Goal: Transaction & Acquisition: Book appointment/travel/reservation

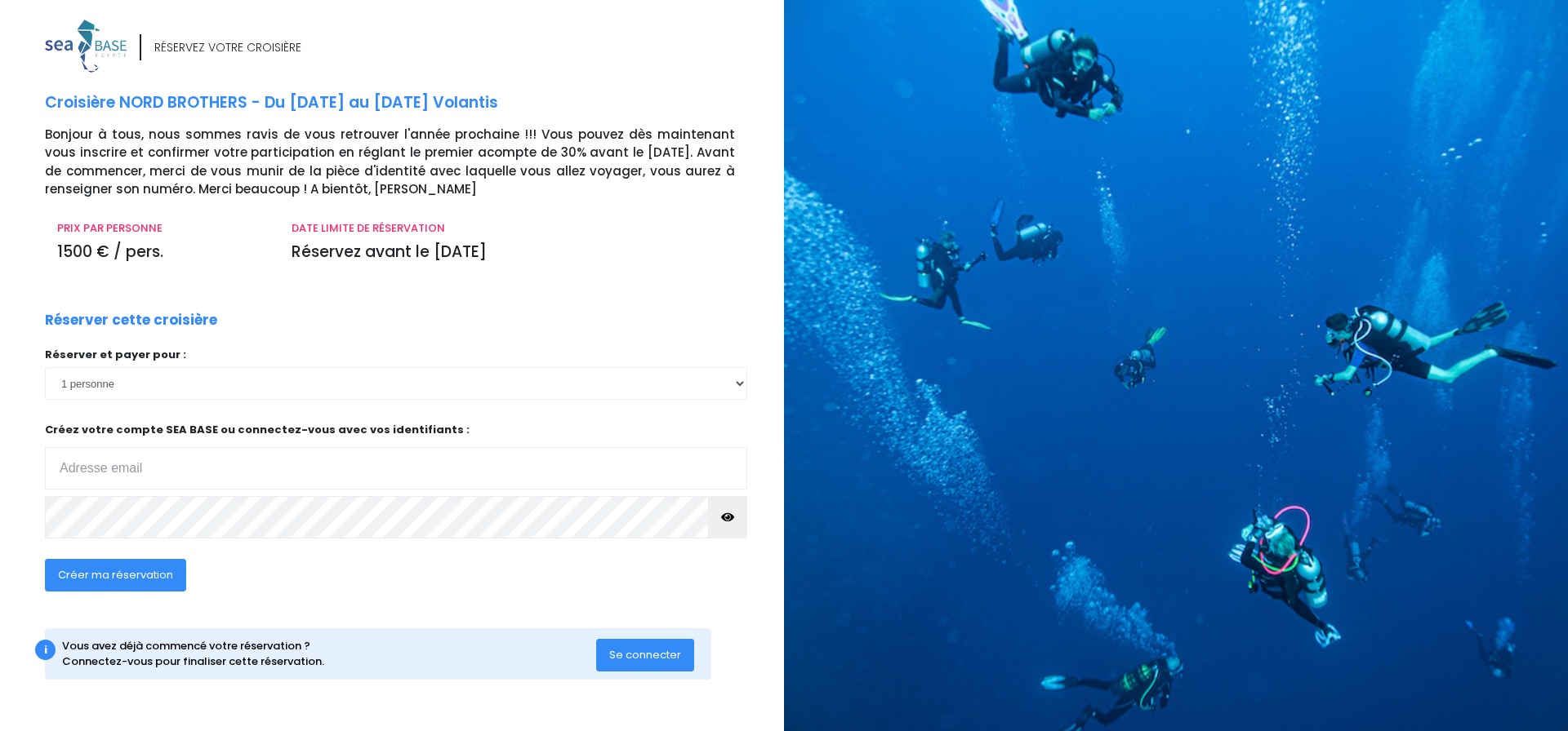
click at [311, 450] on input "email" at bounding box center [397, 468] width 702 height 43
type input "lemeteil@wanadoo.fr"
click at [122, 576] on span "Créer ma réservation" at bounding box center [115, 575] width 115 height 15
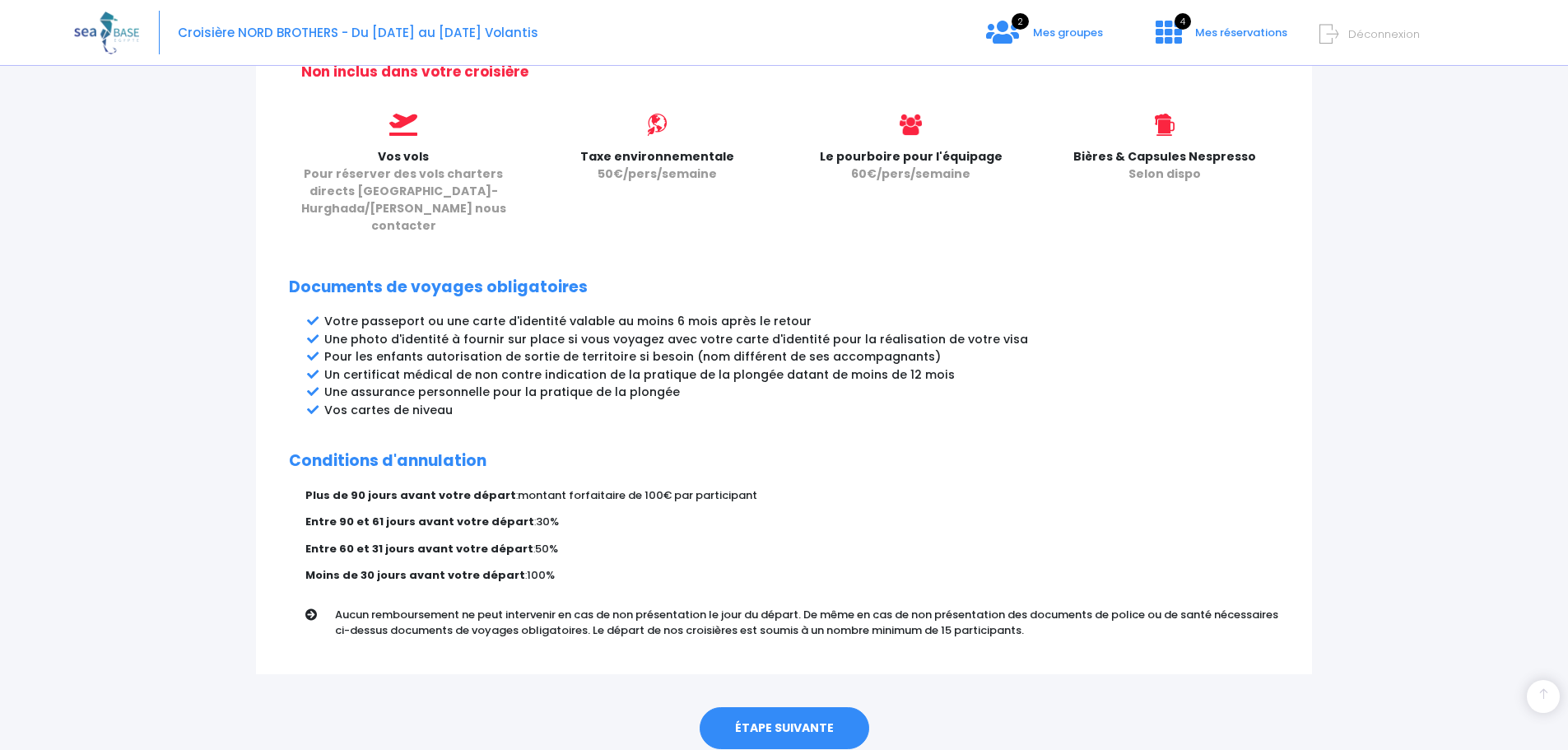
scroll to position [730, 0]
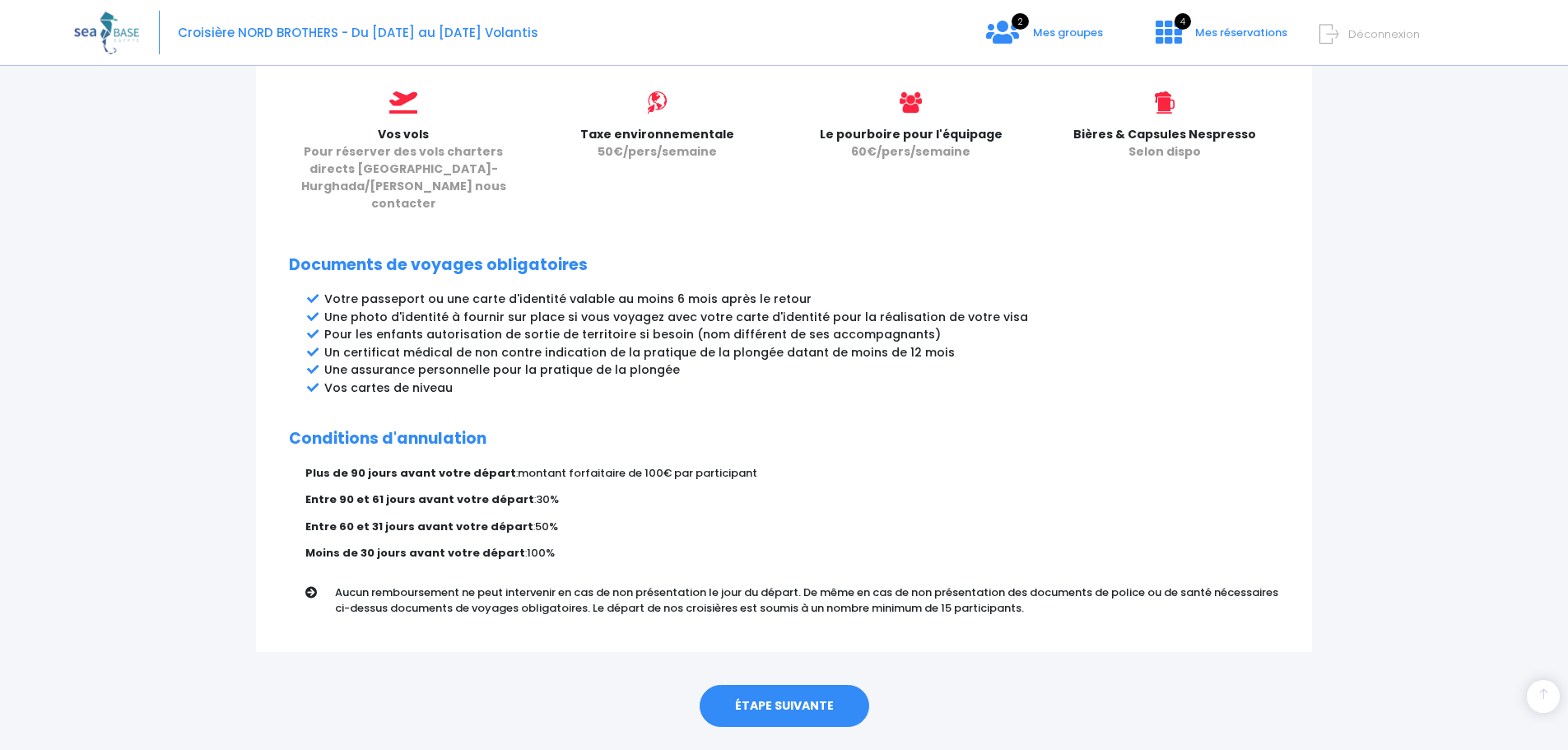
click at [792, 685] on link "ÉTAPE SUIVANTE" at bounding box center [784, 706] width 169 height 43
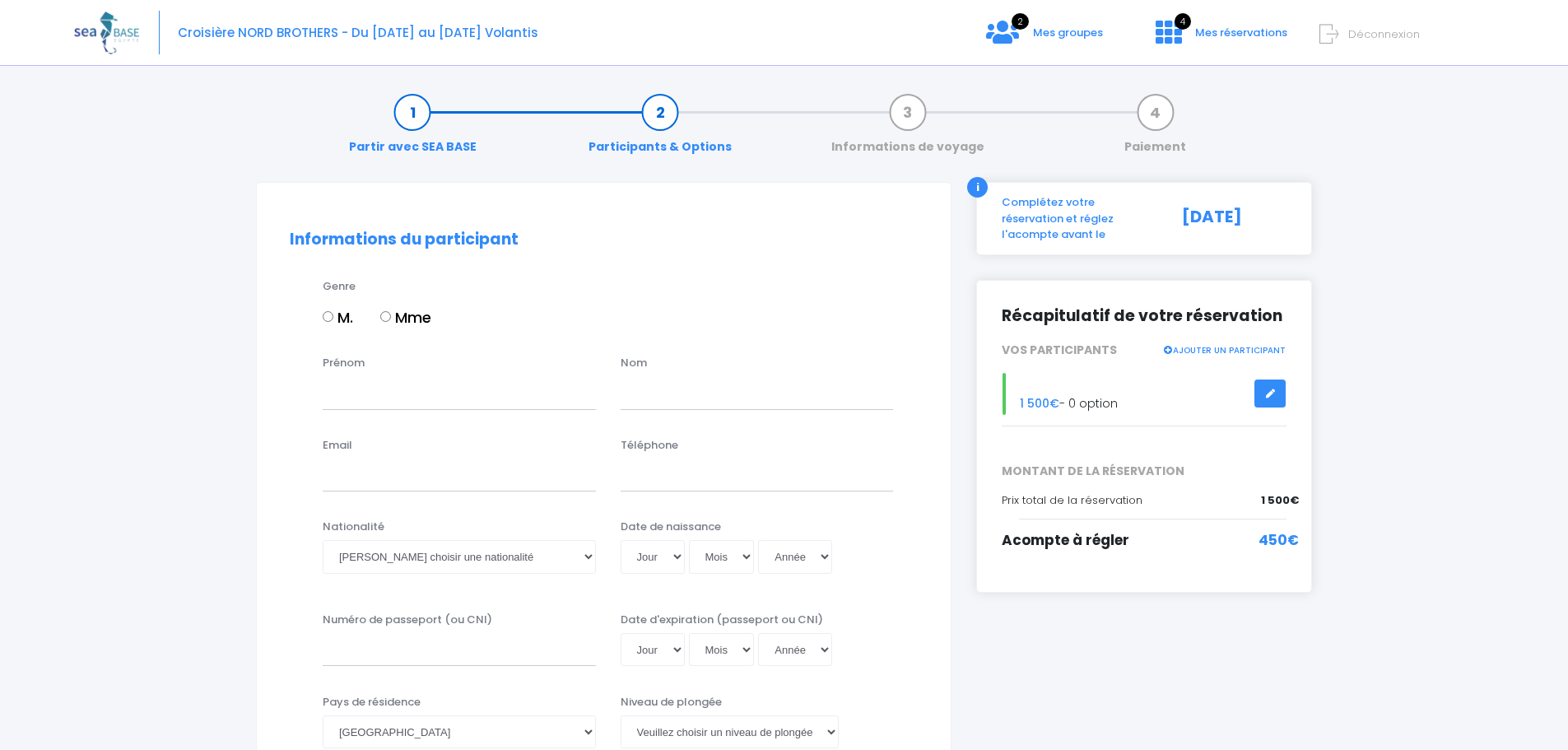
click at [386, 318] on input "Mme" at bounding box center [386, 316] width 11 height 11
radio input "true"
click at [337, 325] on label "M." at bounding box center [337, 317] width 30 height 22
click at [334, 322] on input "M." at bounding box center [328, 316] width 11 height 11
radio input "true"
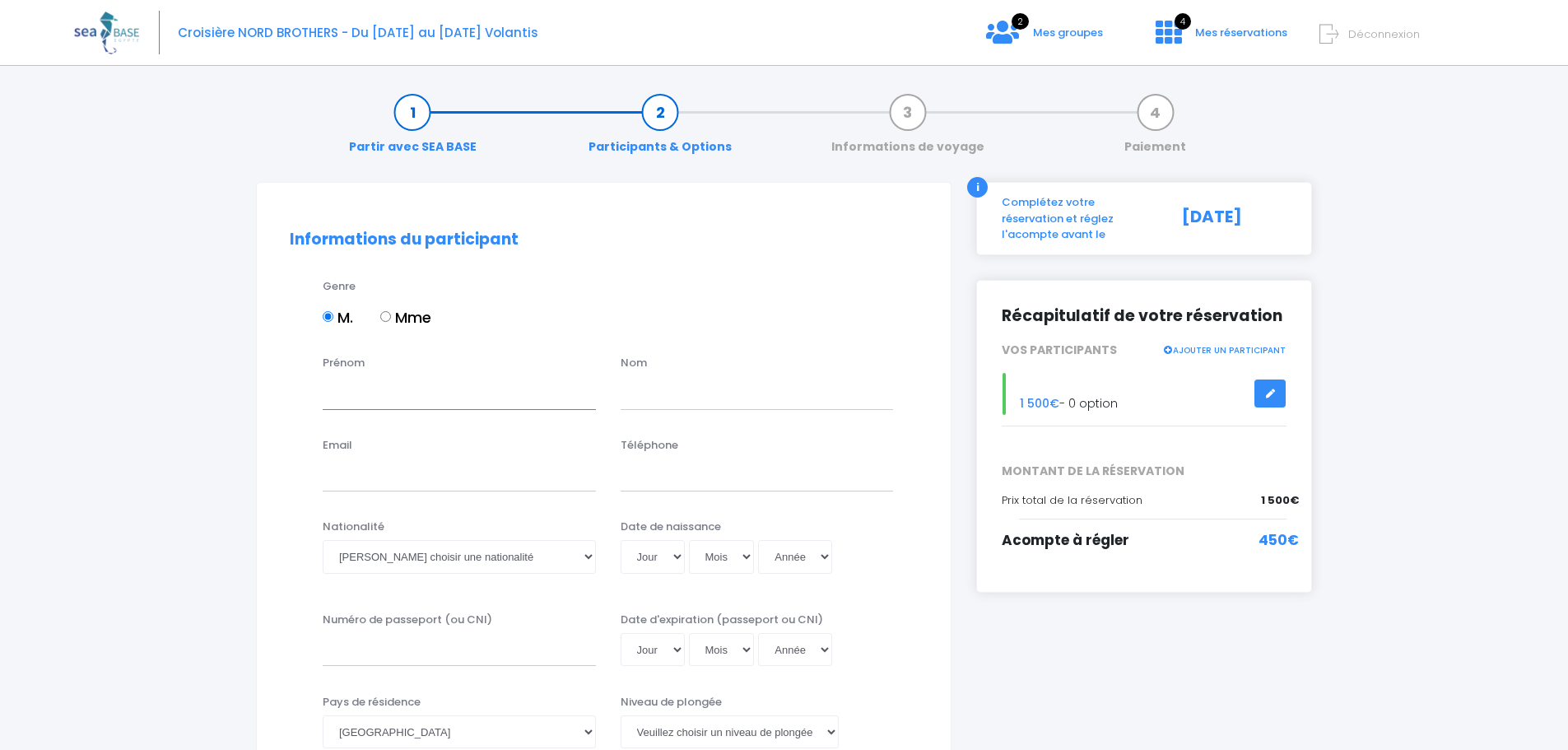
click at [574, 395] on input "Prénom" at bounding box center [459, 392] width 273 height 33
type input "Pascal"
type input "LE METEIL"
select select "05"
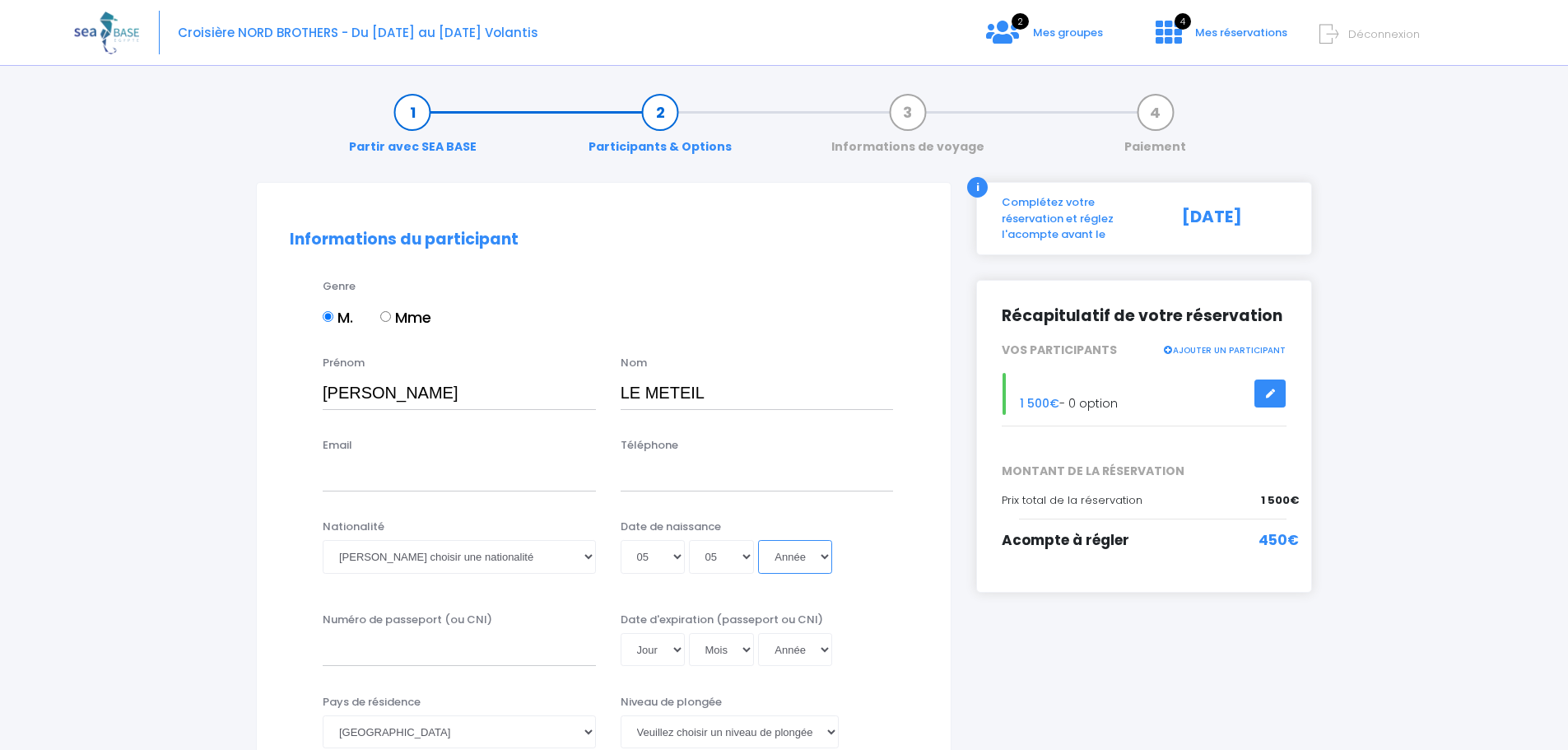
select select "1972"
select select "05"
type input "1972-05-05"
type input "[PERSON_NAME] LE METEIL"
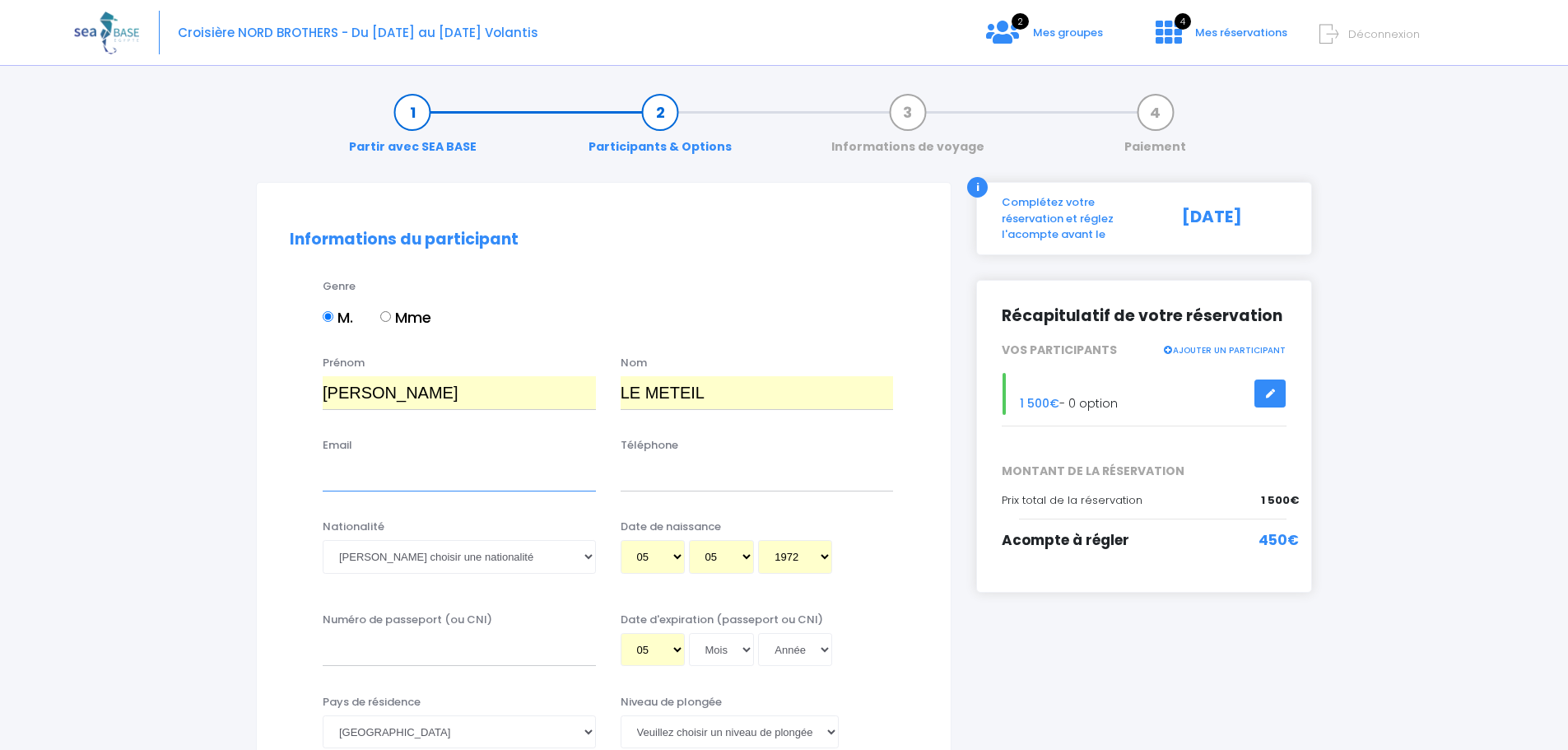
type input "lemeteil@wanadoo.fr"
type input "0681342191"
type input "20EH25467"
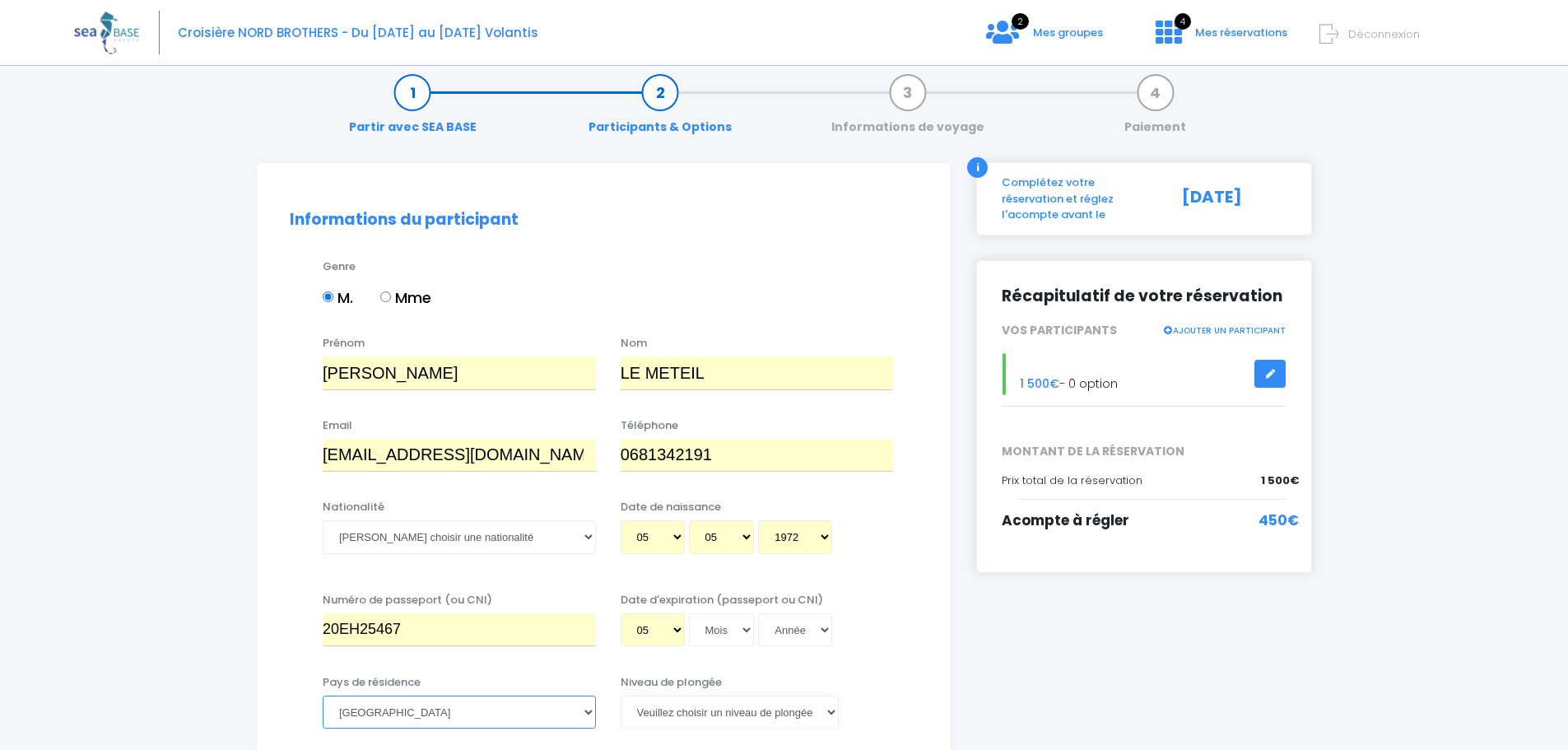
scroll to position [82, 0]
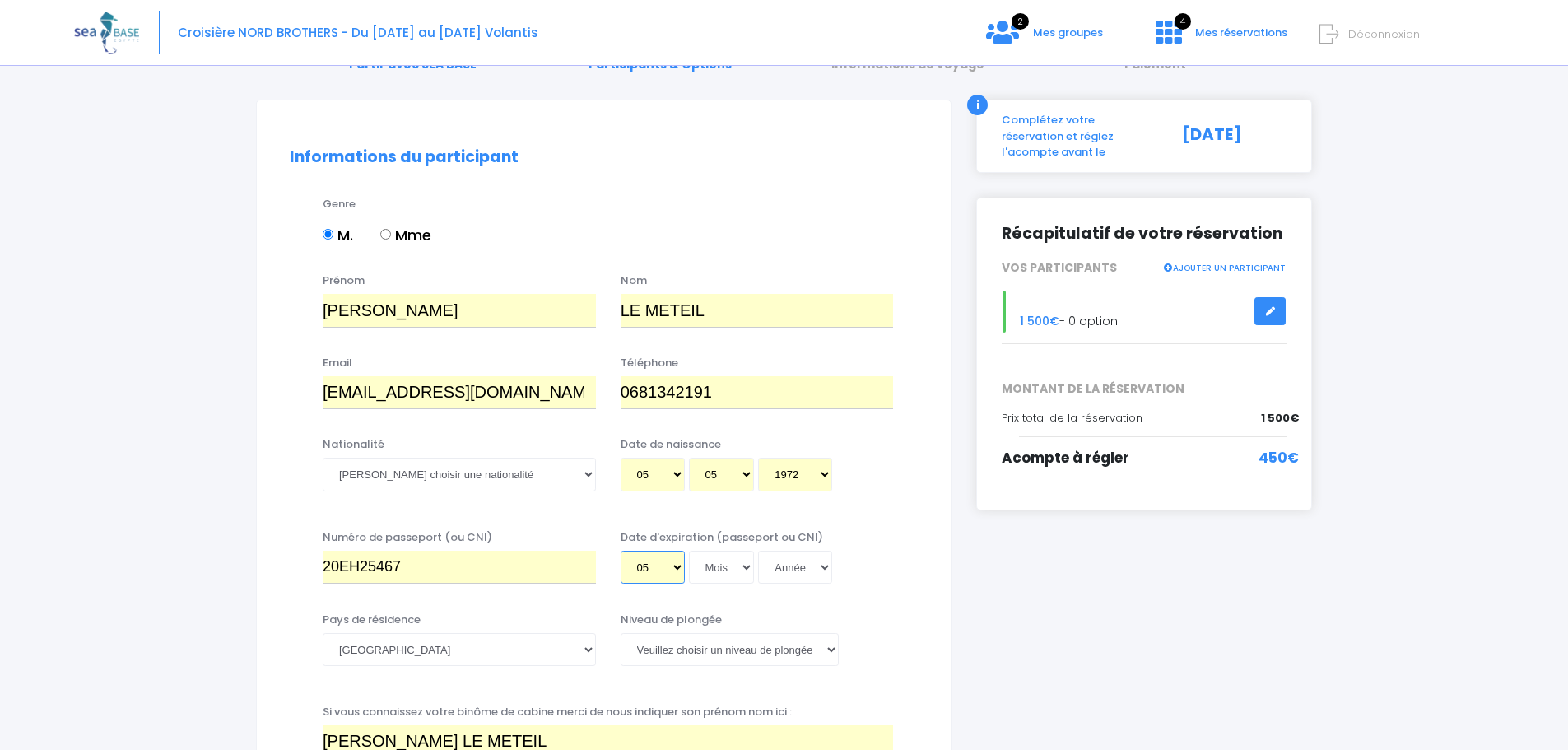
click at [638, 566] on select "Jour 01 02 03 04 05 06 07 08 09 10 11 12 13 14 15 16 17 18 19 20 21 22 23 24 25…" at bounding box center [653, 567] width 64 height 33
select select "20"
click at [621, 551] on select "Jour 01 02 03 04 05 06 07 08 09 10 11 12 13 14 15 16 17 18 19 20 21 22 23 24 25…" at bounding box center [653, 567] width 64 height 33
click at [712, 567] on select "Mois 01 02 03 04 05 06 07 08 09 10 11 12" at bounding box center [721, 567] width 66 height 33
select select "01"
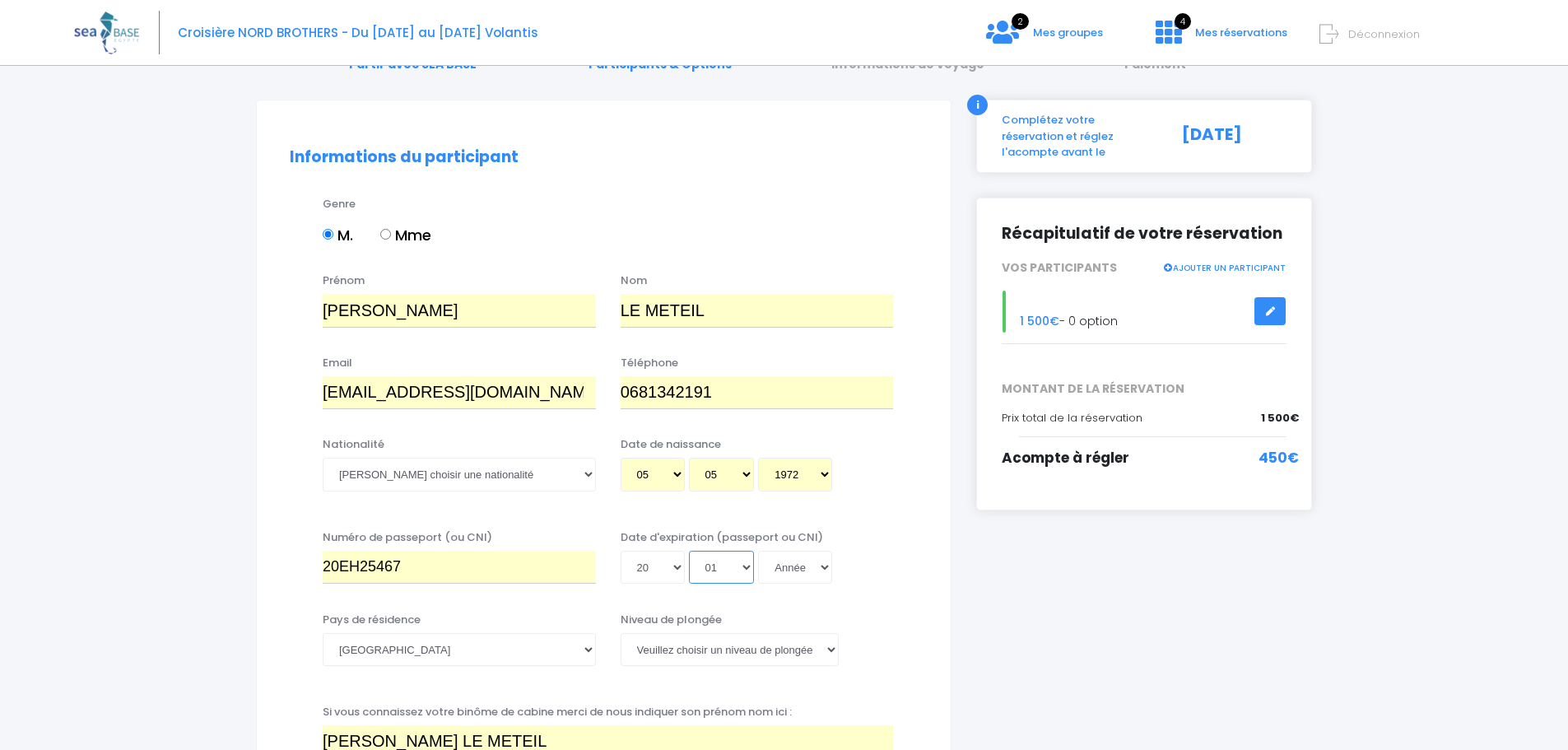
click at [688, 551] on select "Mois 01 02 03 04 05 06 07 08 09 10 11 12" at bounding box center [721, 567] width 66 height 33
click at [788, 568] on select "Année 2045 2044 2043 2042 2041 2040 2039 2038 2037 2036 2035 2034 2033 2032 203…" at bounding box center [795, 567] width 74 height 33
select select "2031"
click at [758, 551] on select "Année 2045 2044 2043 2042 2041 2040 2039 2038 2037 2036 2035 2034 2033 2032 203…" at bounding box center [795, 567] width 74 height 33
type input "2031-01-20"
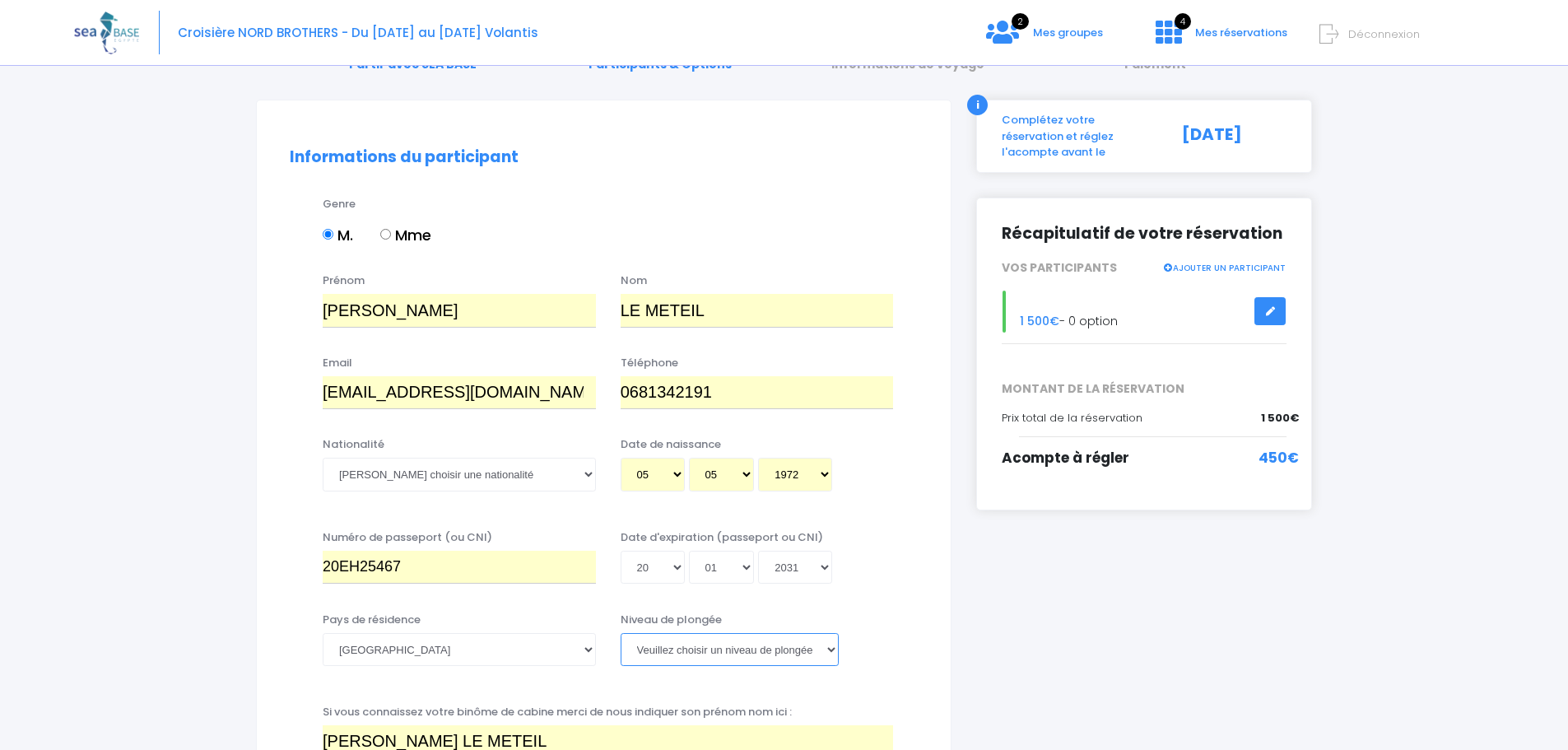
click at [661, 647] on select "Veuillez choisir un niveau de plongée Non plongeur Junior OW diver Adventure OW…" at bounding box center [730, 649] width 219 height 33
select select "MF2"
click at [621, 633] on select "Veuillez choisir un niveau de plongée Non plongeur Junior OW diver Adventure OW…" at bounding box center [730, 649] width 219 height 33
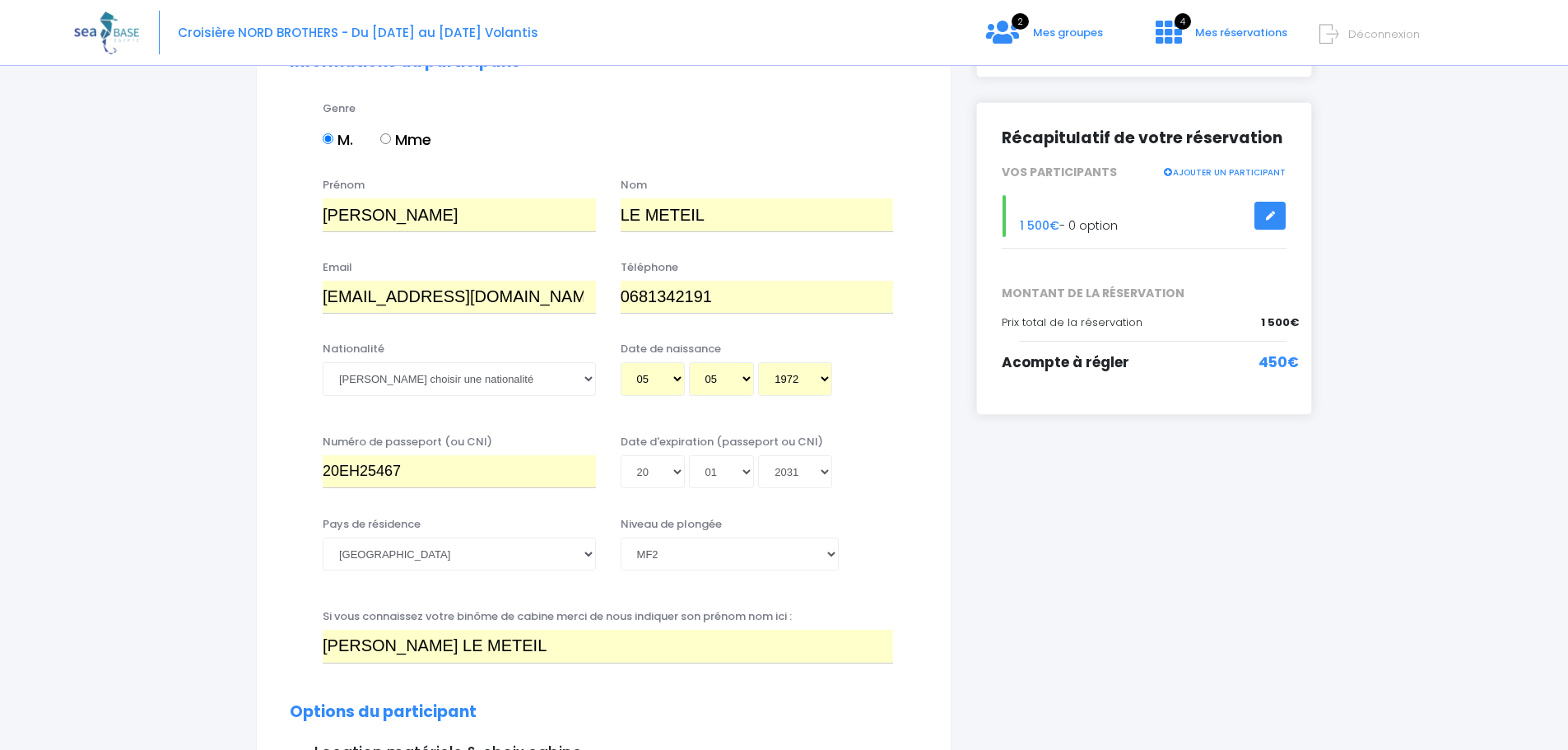
scroll to position [165, 0]
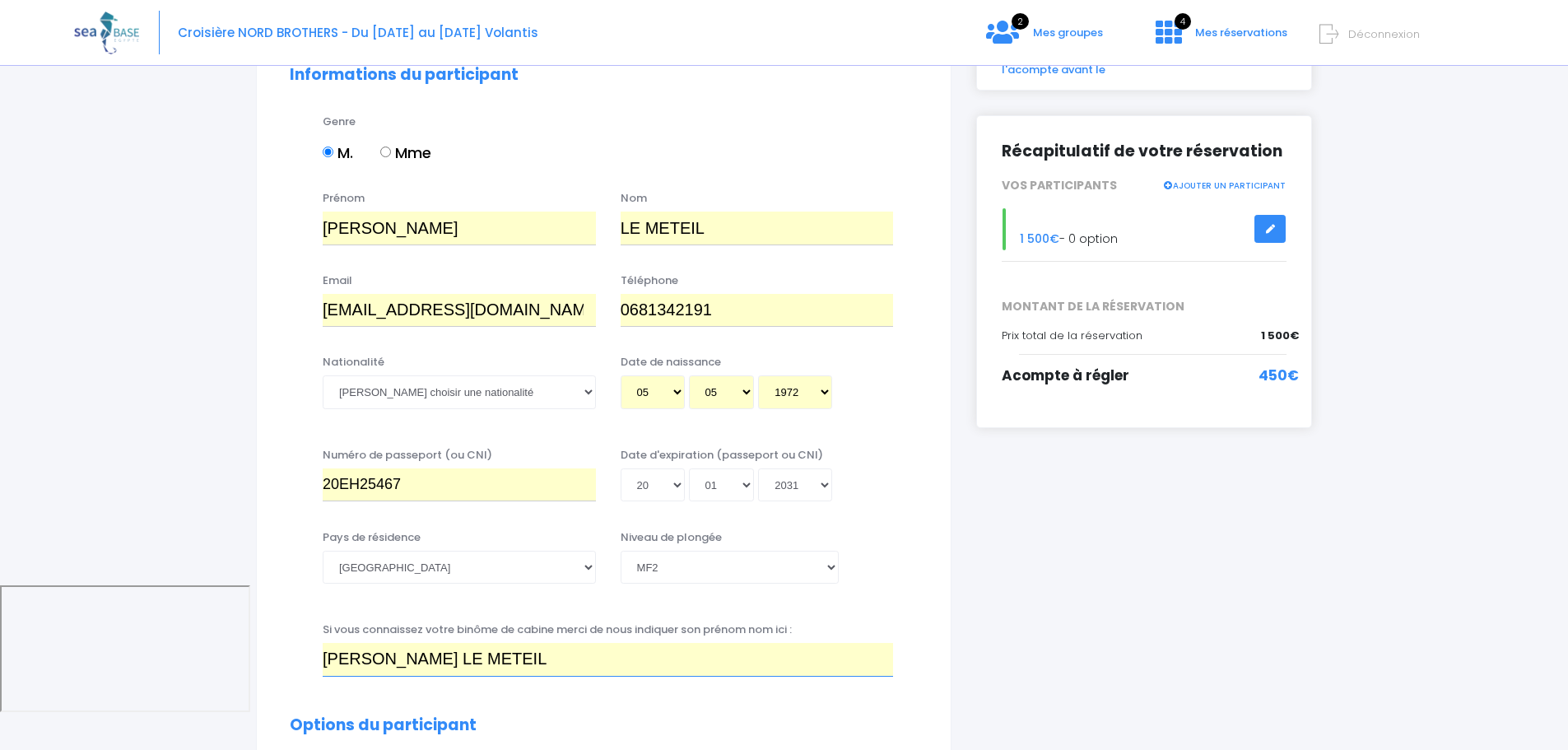
drag, startPoint x: 367, startPoint y: 663, endPoint x: 256, endPoint y: 652, distance: 111.5
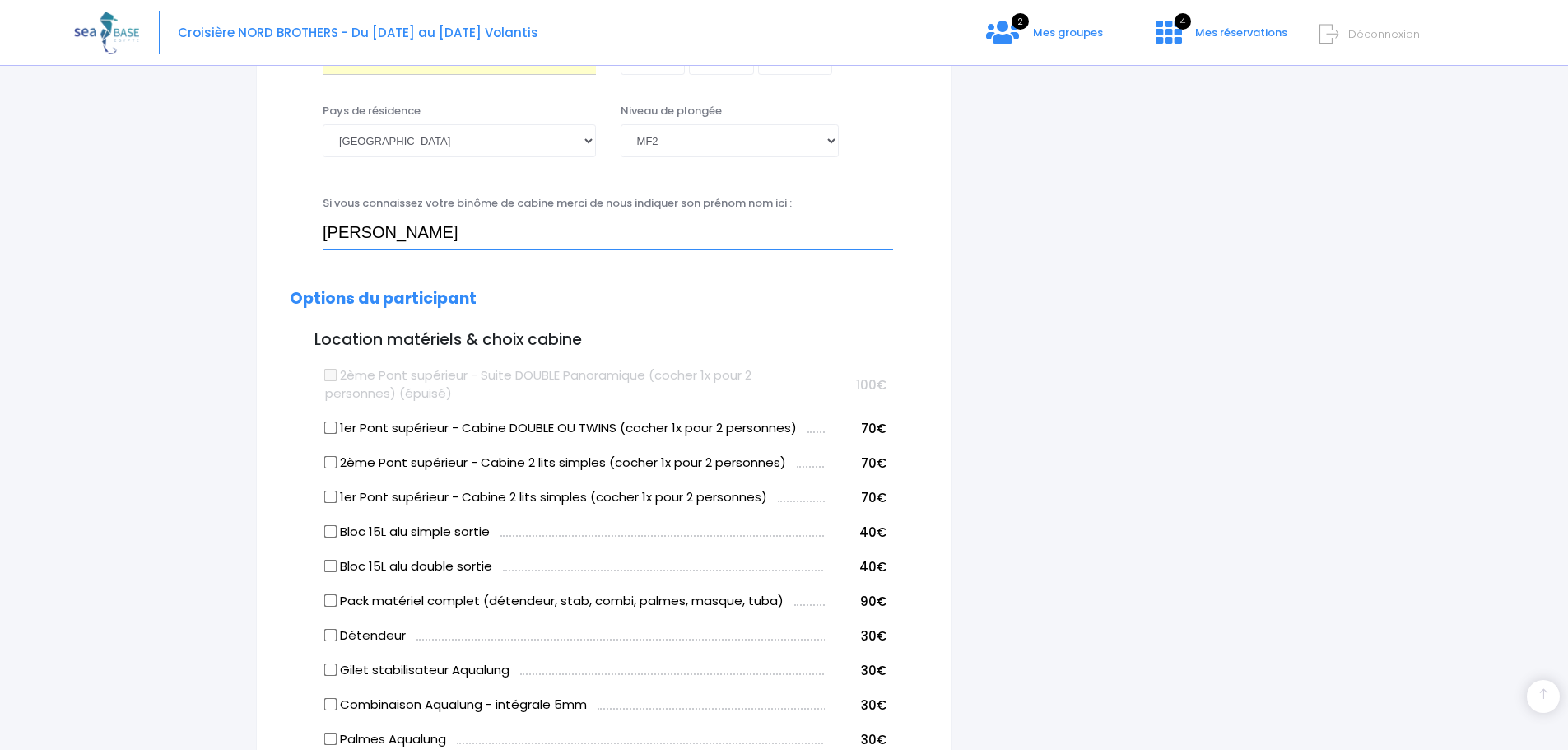
scroll to position [597, 0]
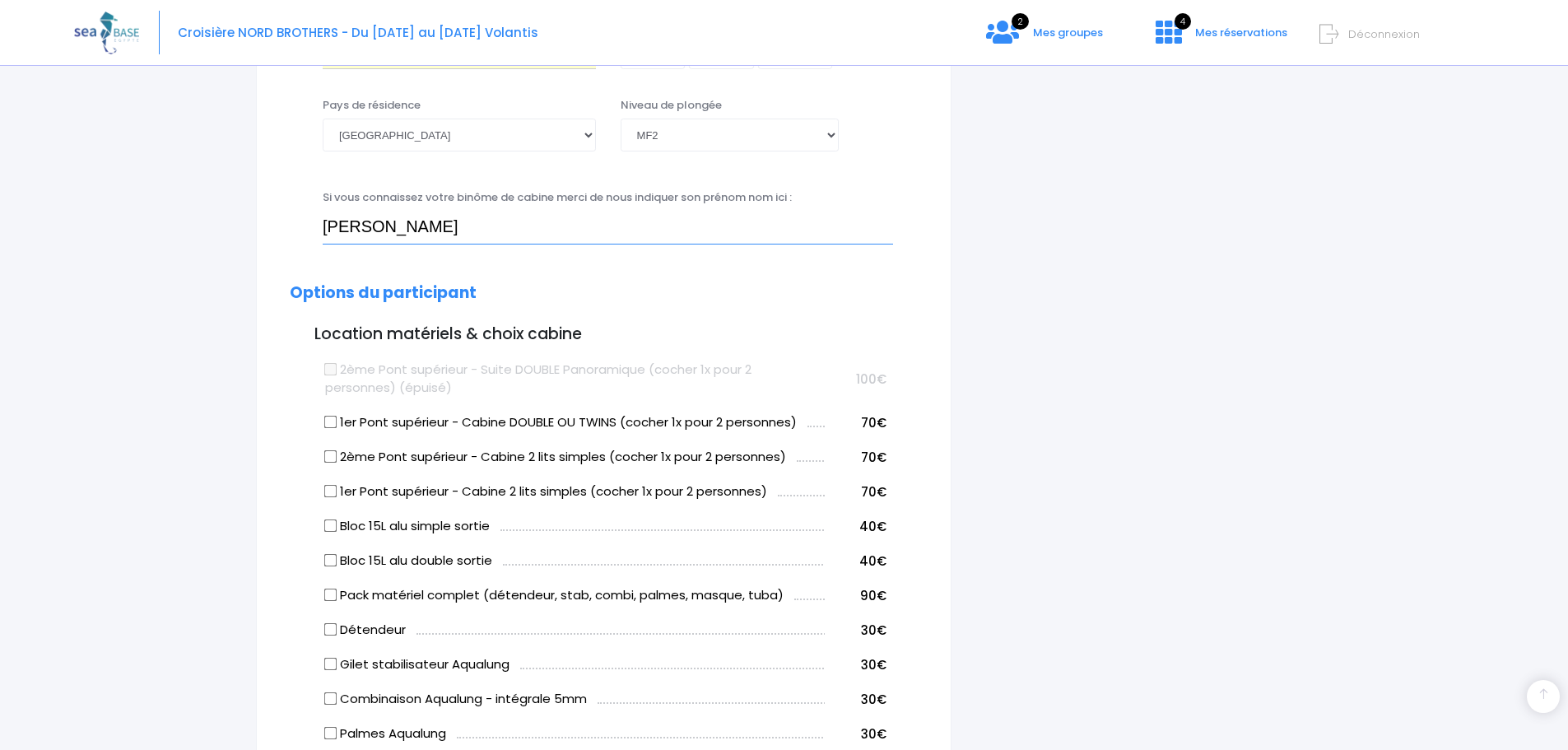
type input "Laurence LE METEIL"
click at [334, 420] on input "1er Pont supérieur - Cabine DOUBLE OU TWINS (cocher 1x pour 2 personnes)" at bounding box center [331, 423] width 13 height 13
checkbox input "true"
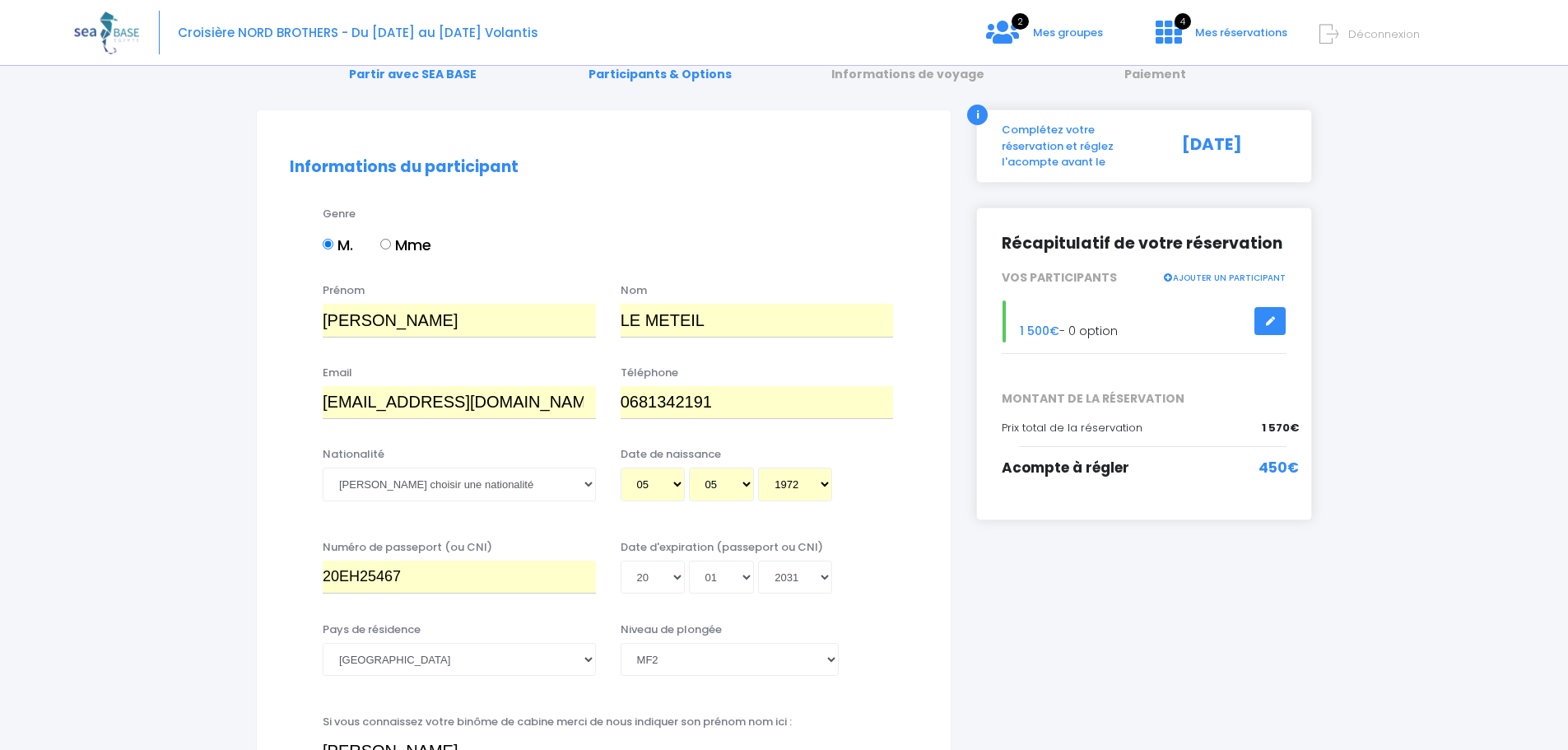
scroll to position [5, 0]
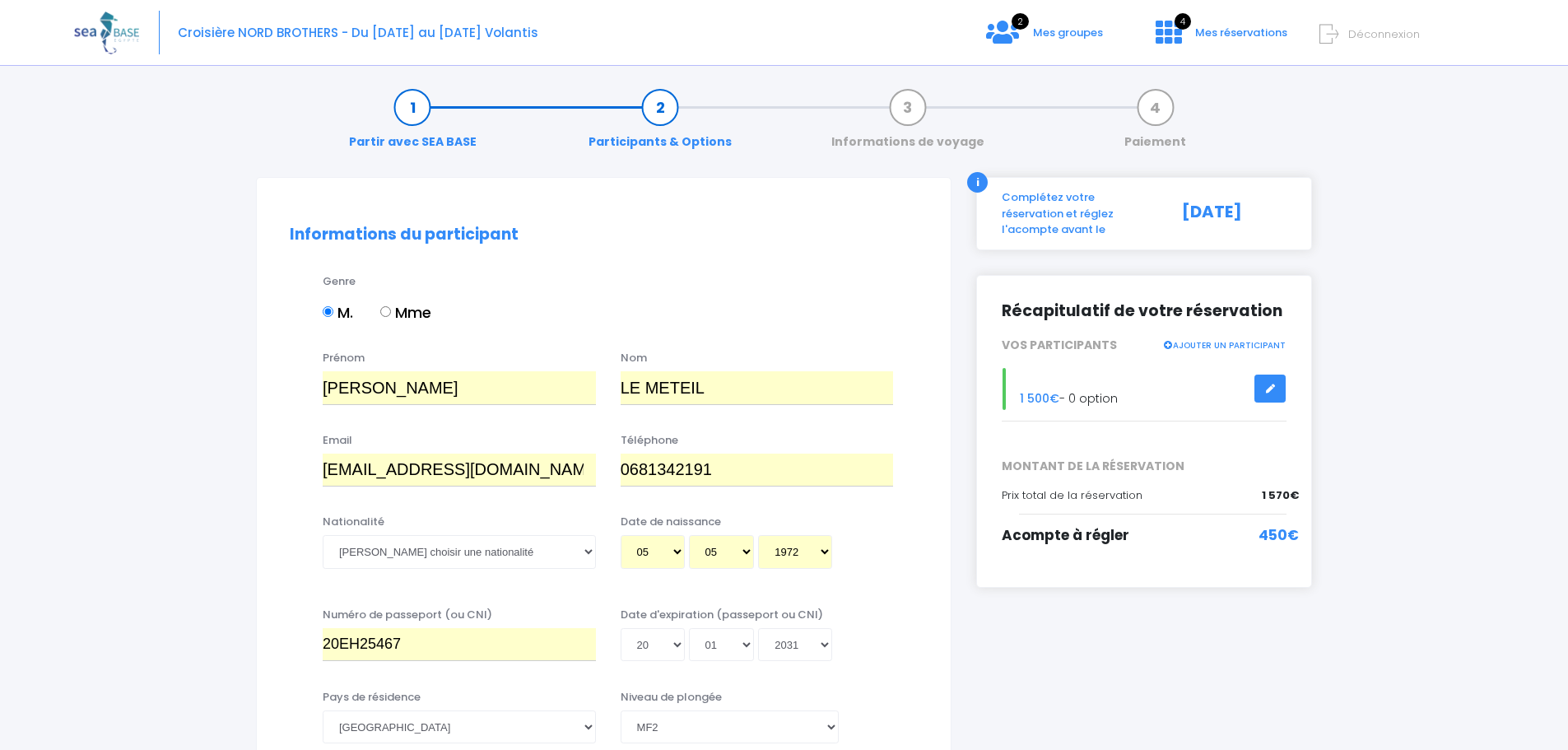
click at [1253, 337] on link "AJOUTER UN PARTICIPANT" at bounding box center [1223, 344] width 123 height 15
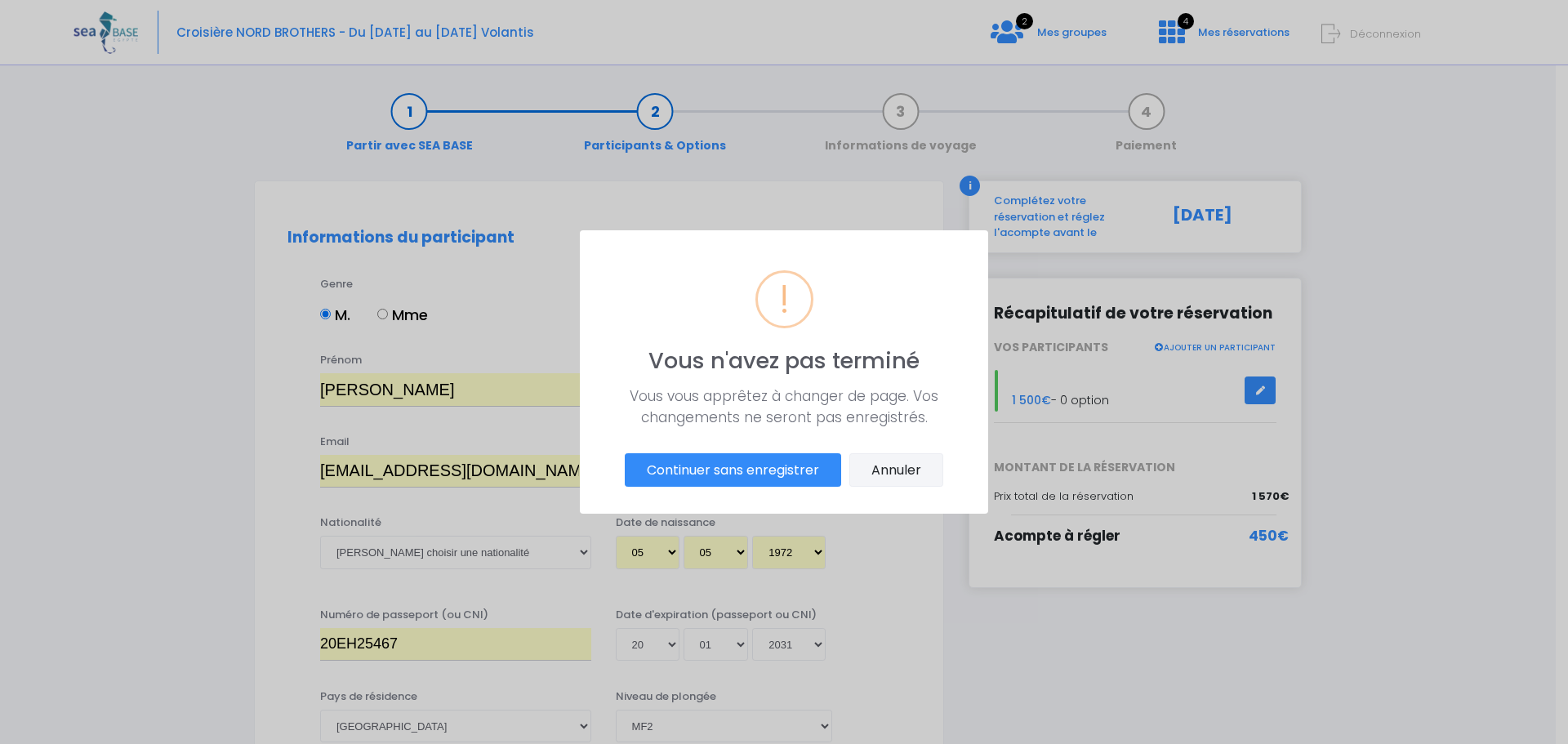
click at [882, 470] on button "Annuler" at bounding box center [897, 471] width 94 height 34
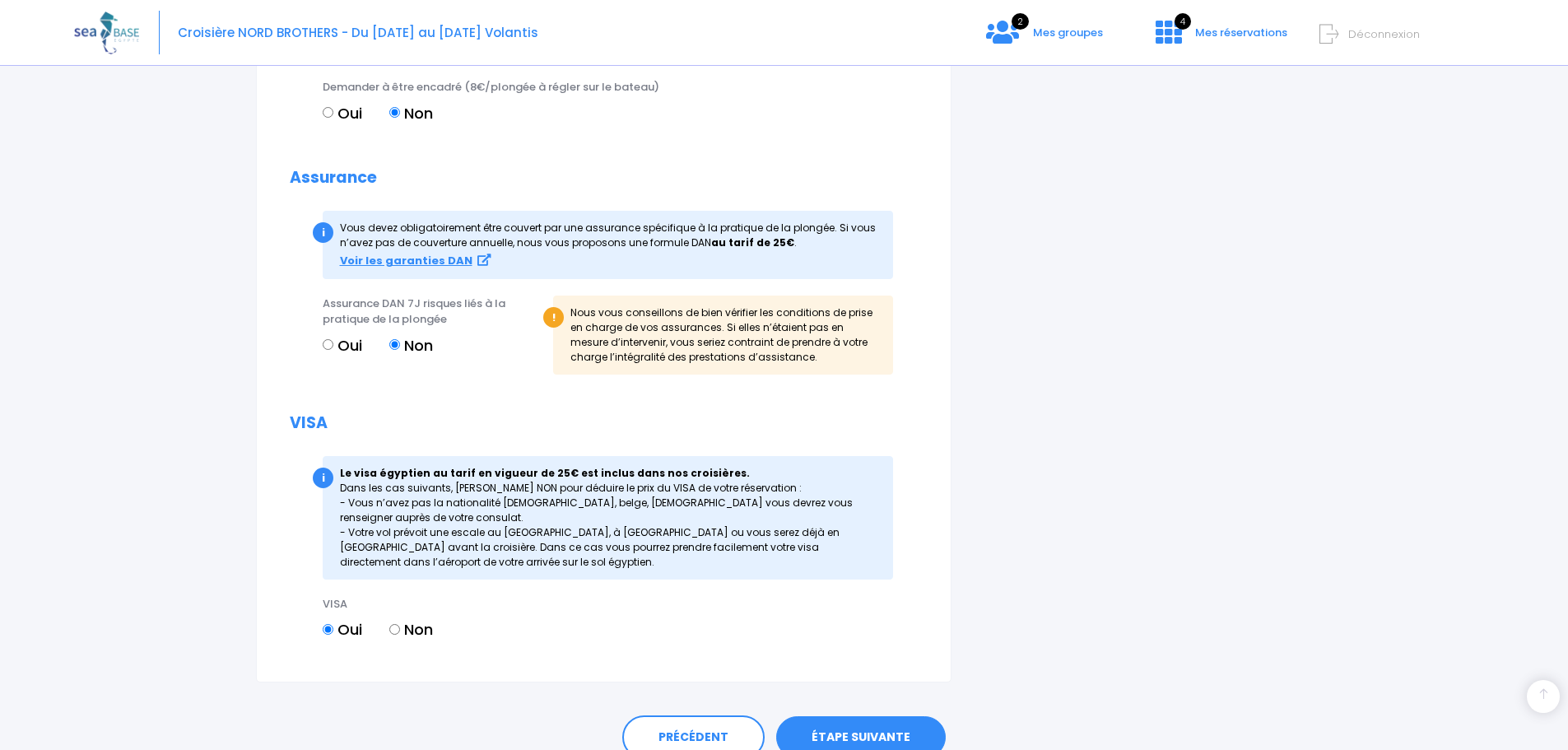
scroll to position [1719, 0]
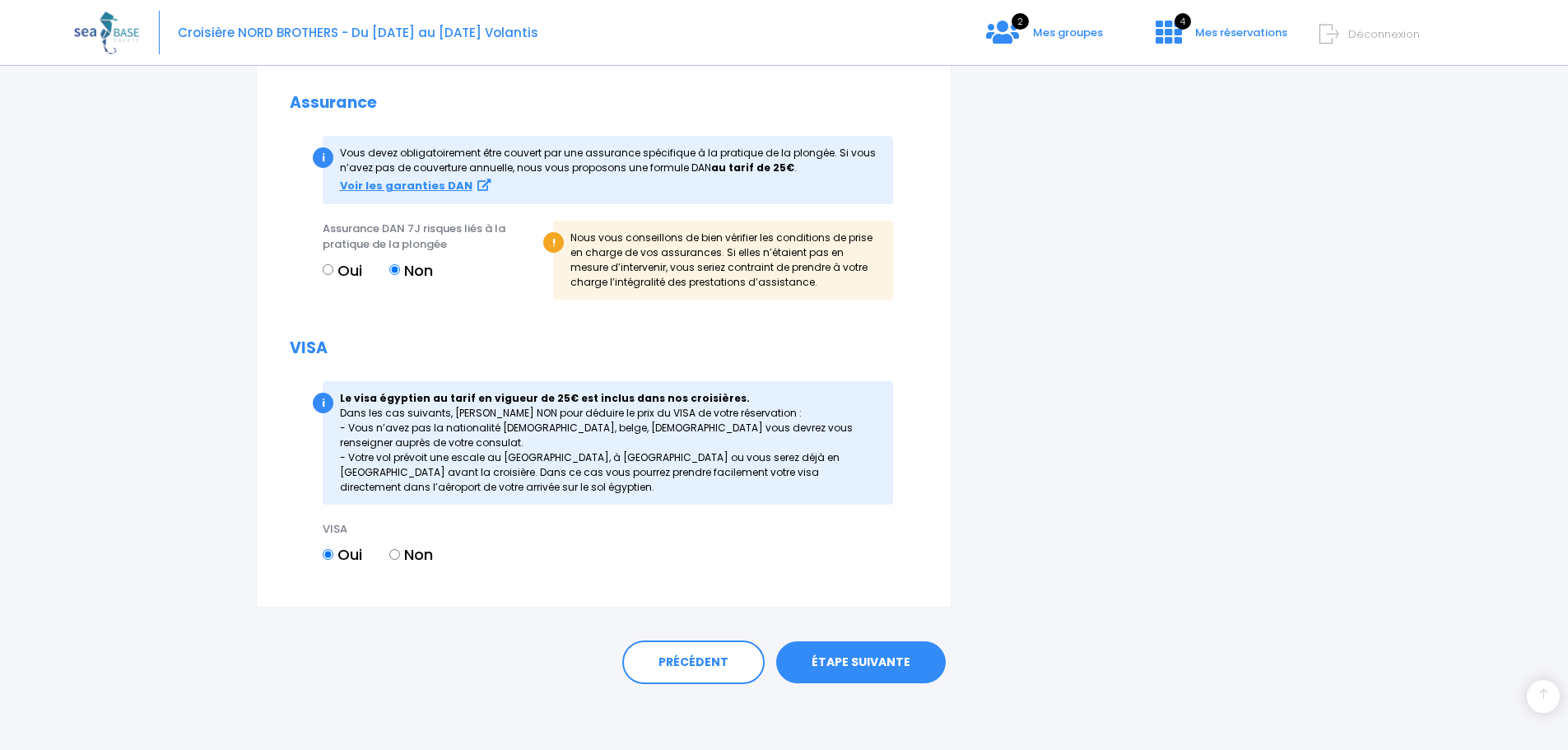
click at [865, 663] on link "ÉTAPE SUIVANTE" at bounding box center [860, 662] width 169 height 43
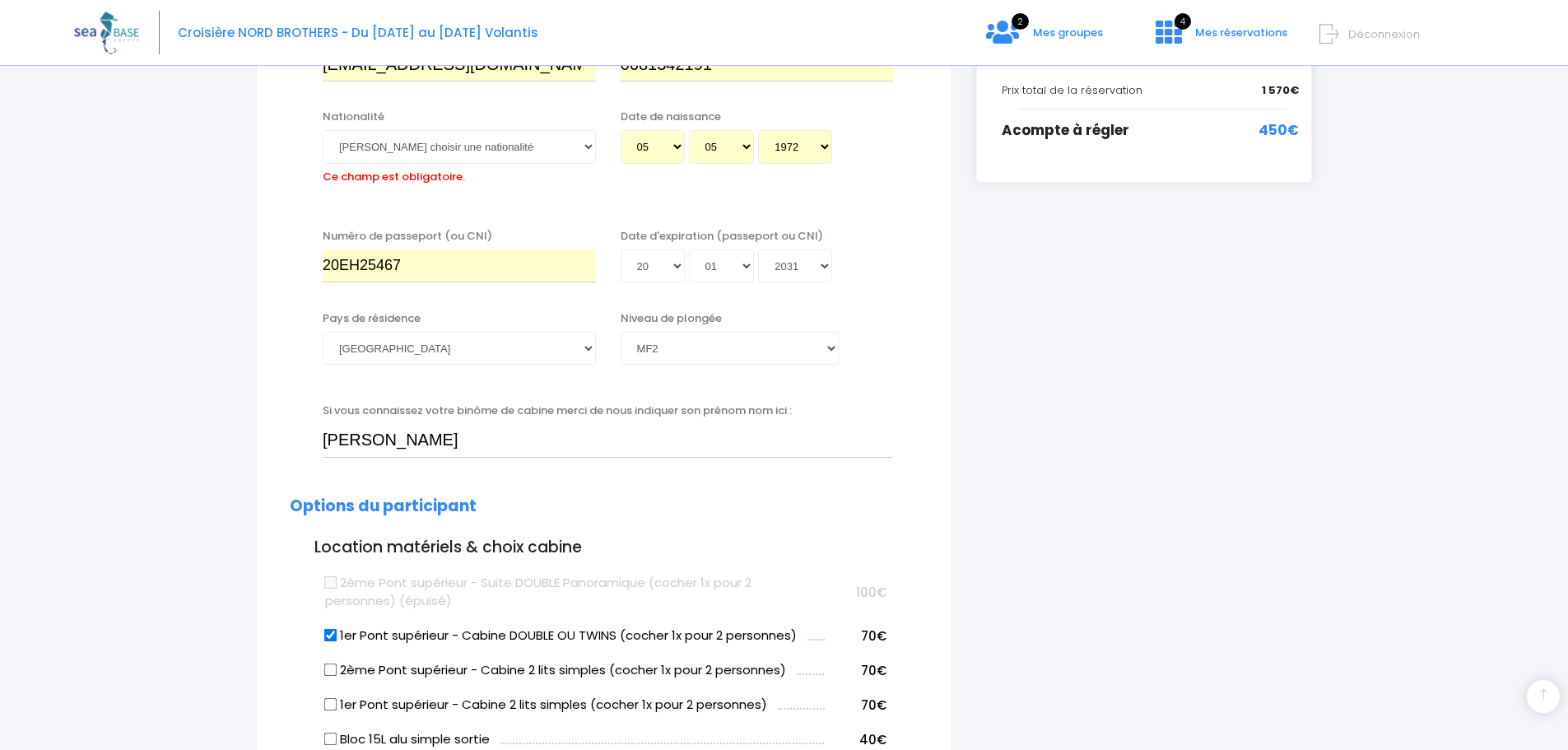
scroll to position [375, 0]
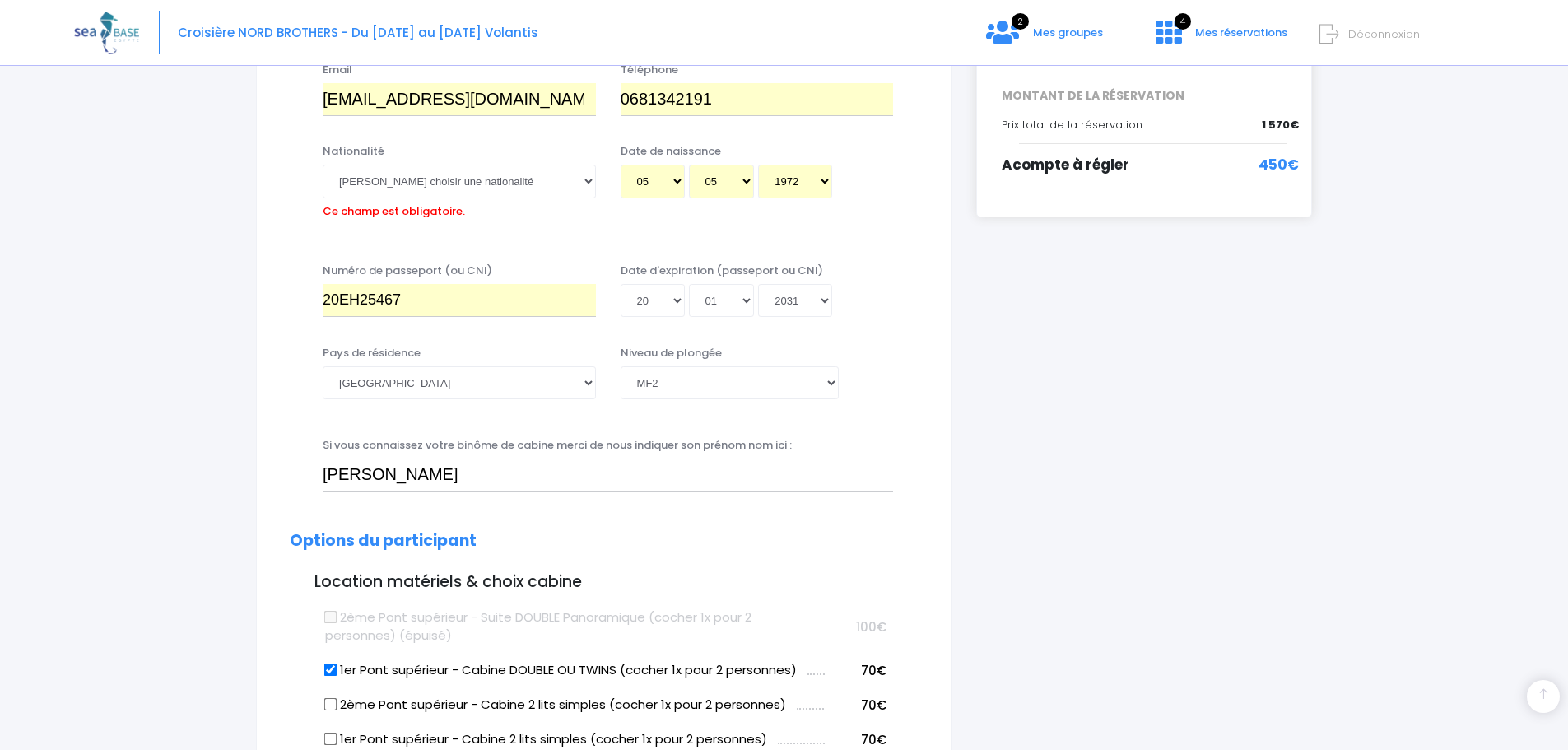
click at [461, 215] on label "Ce champ est obligatoire." at bounding box center [394, 209] width 143 height 21
click at [461, 198] on select "Veuillez choisir une nationalité Afghane Albanaise Algerienne Allemande America…" at bounding box center [459, 181] width 273 height 33
click at [470, 179] on select "Veuillez choisir une nationalité Afghane Albanaise Algerienne Allemande America…" at bounding box center [459, 181] width 273 height 33
select select "Française"
click at [323, 165] on select "Veuillez choisir une nationalité Afghane Albanaise Algerienne Allemande America…" at bounding box center [459, 181] width 273 height 33
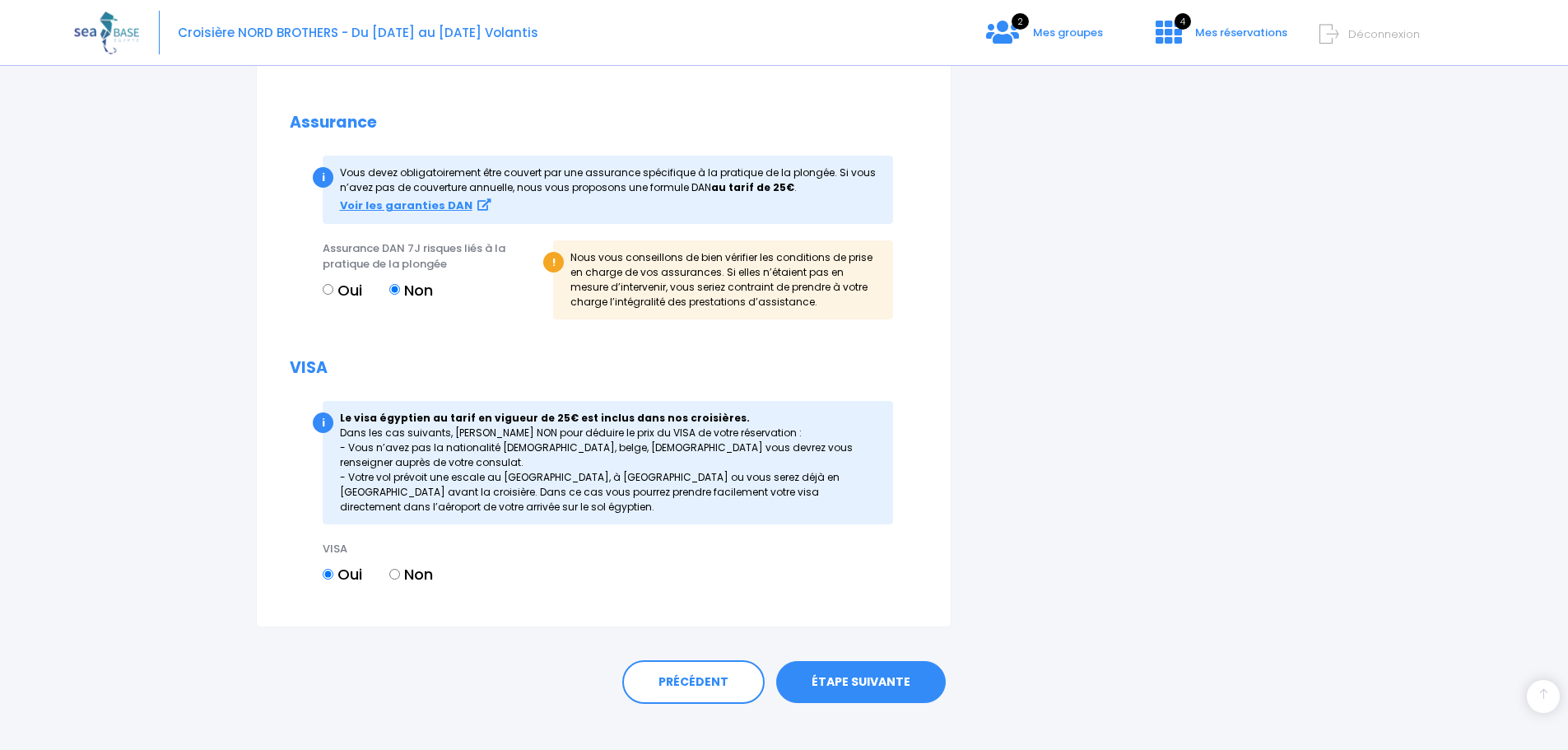
scroll to position [1719, 0]
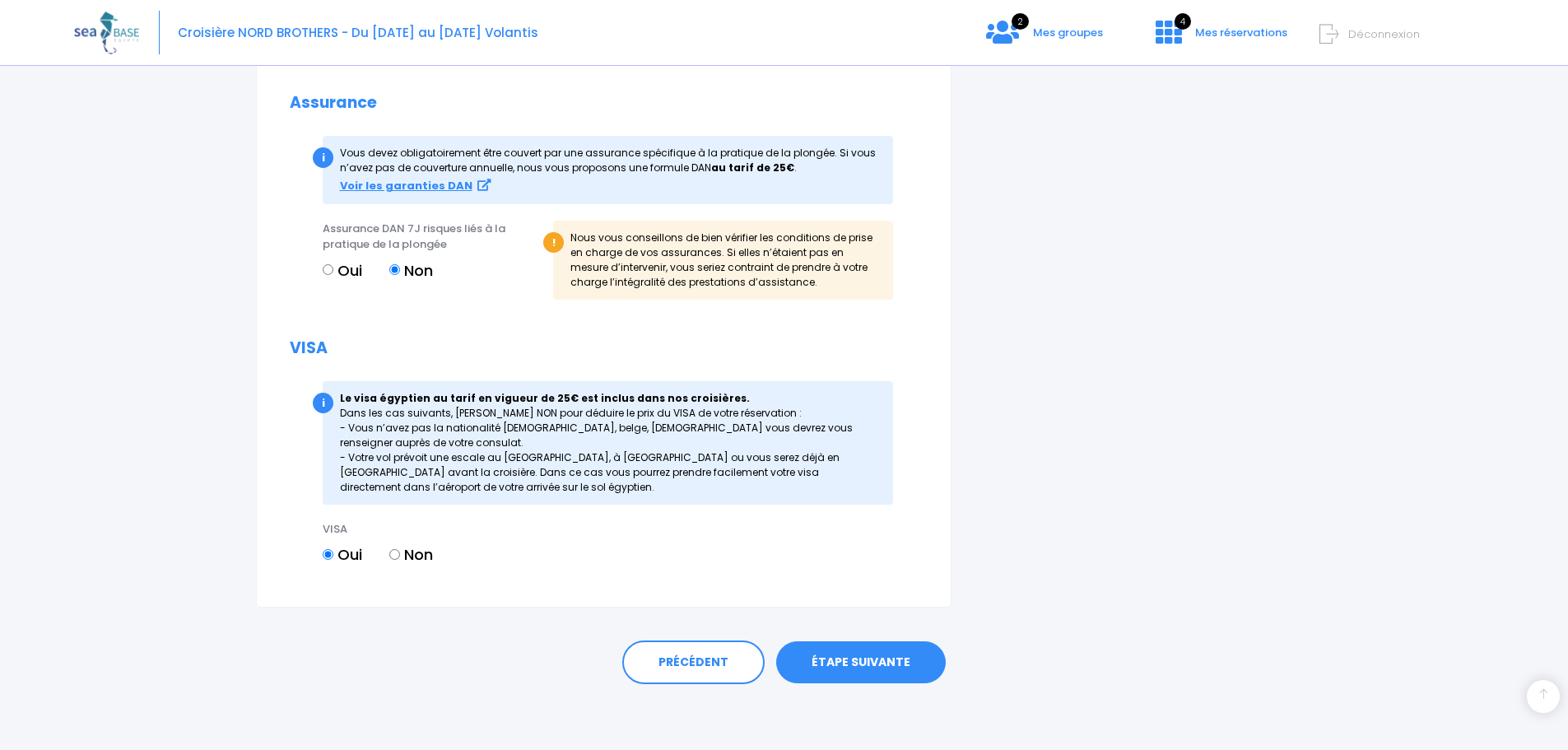
click at [912, 660] on link "ÉTAPE SUIVANTE" at bounding box center [860, 662] width 169 height 43
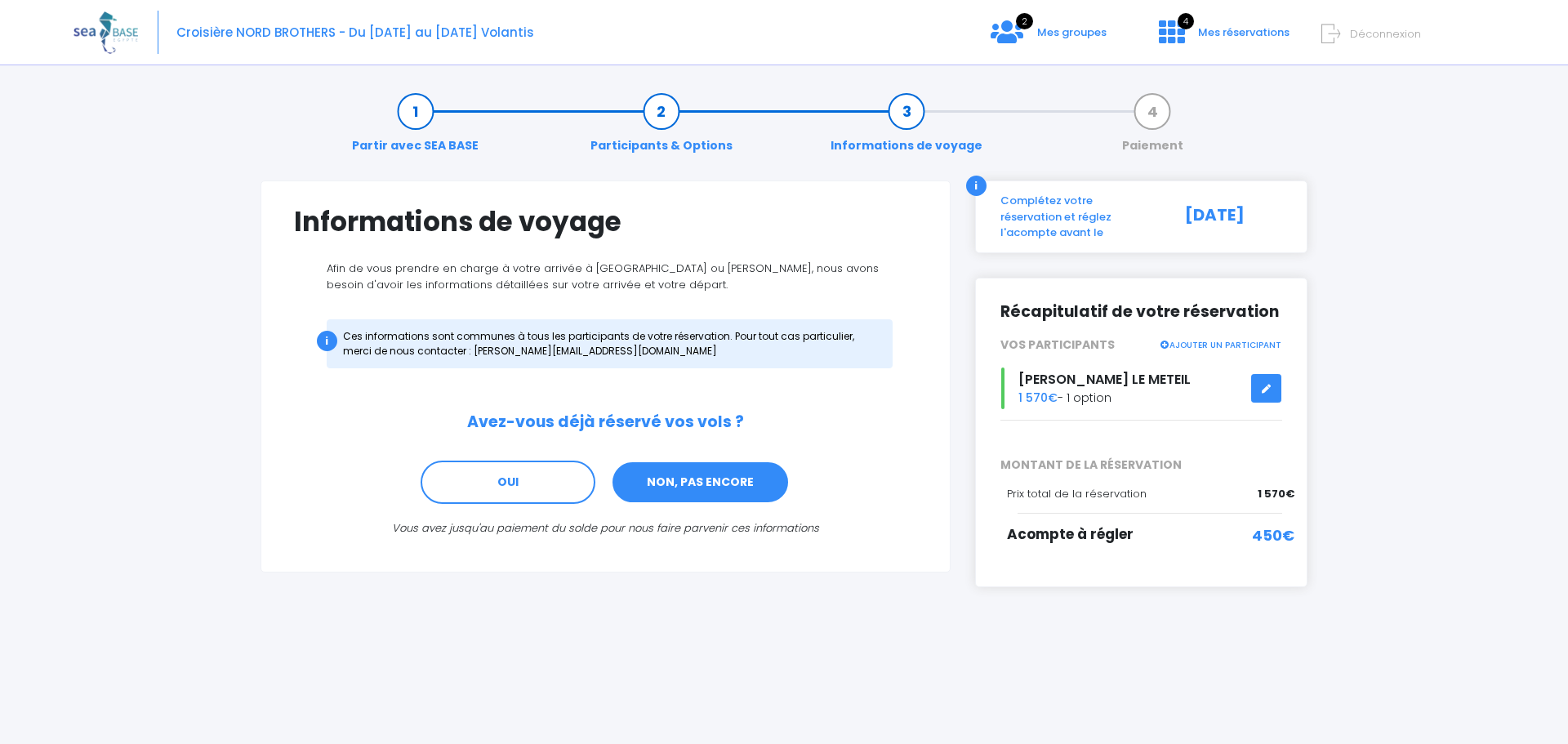
click at [754, 487] on link "NON, PAS ENCORE" at bounding box center [700, 483] width 179 height 44
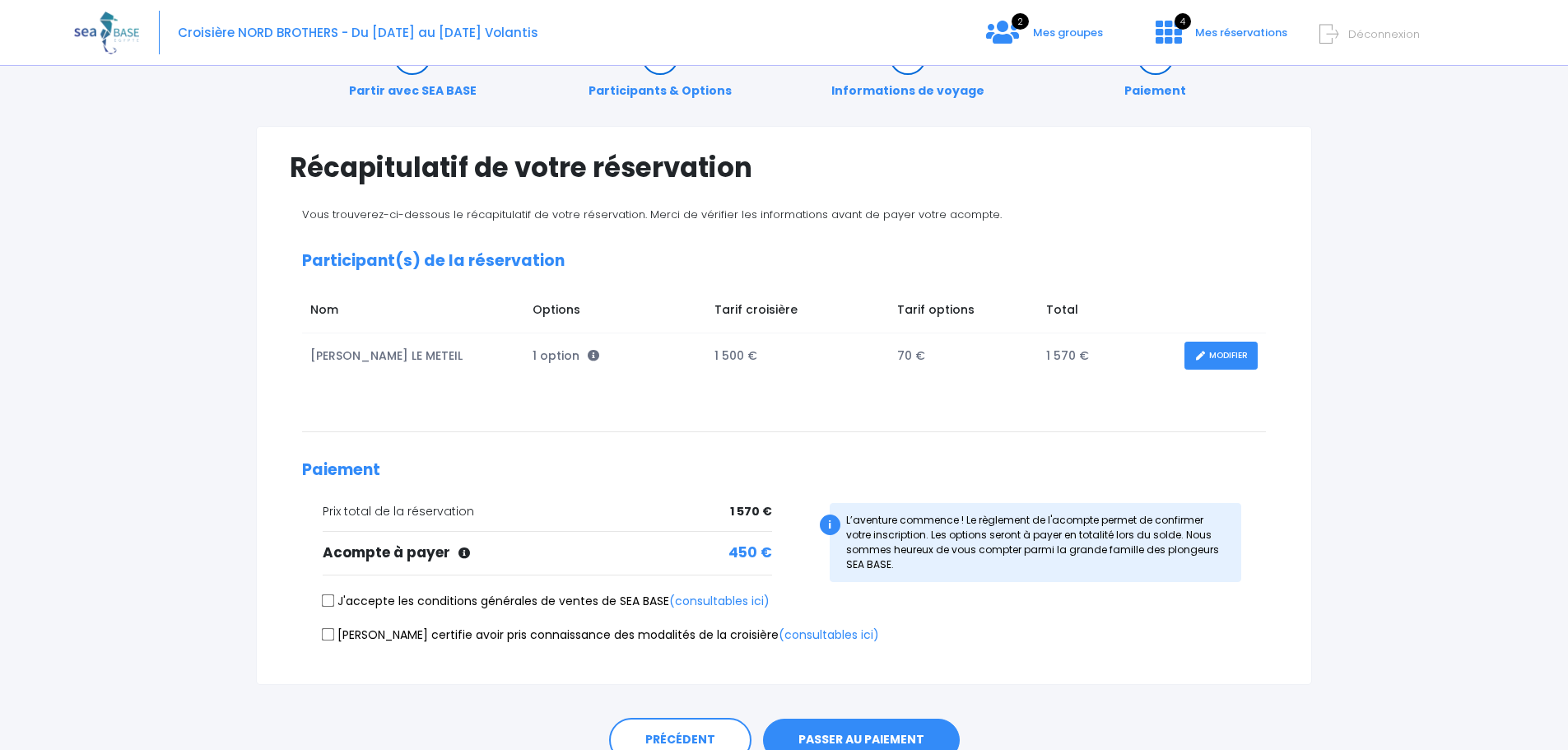
scroll to position [82, 0]
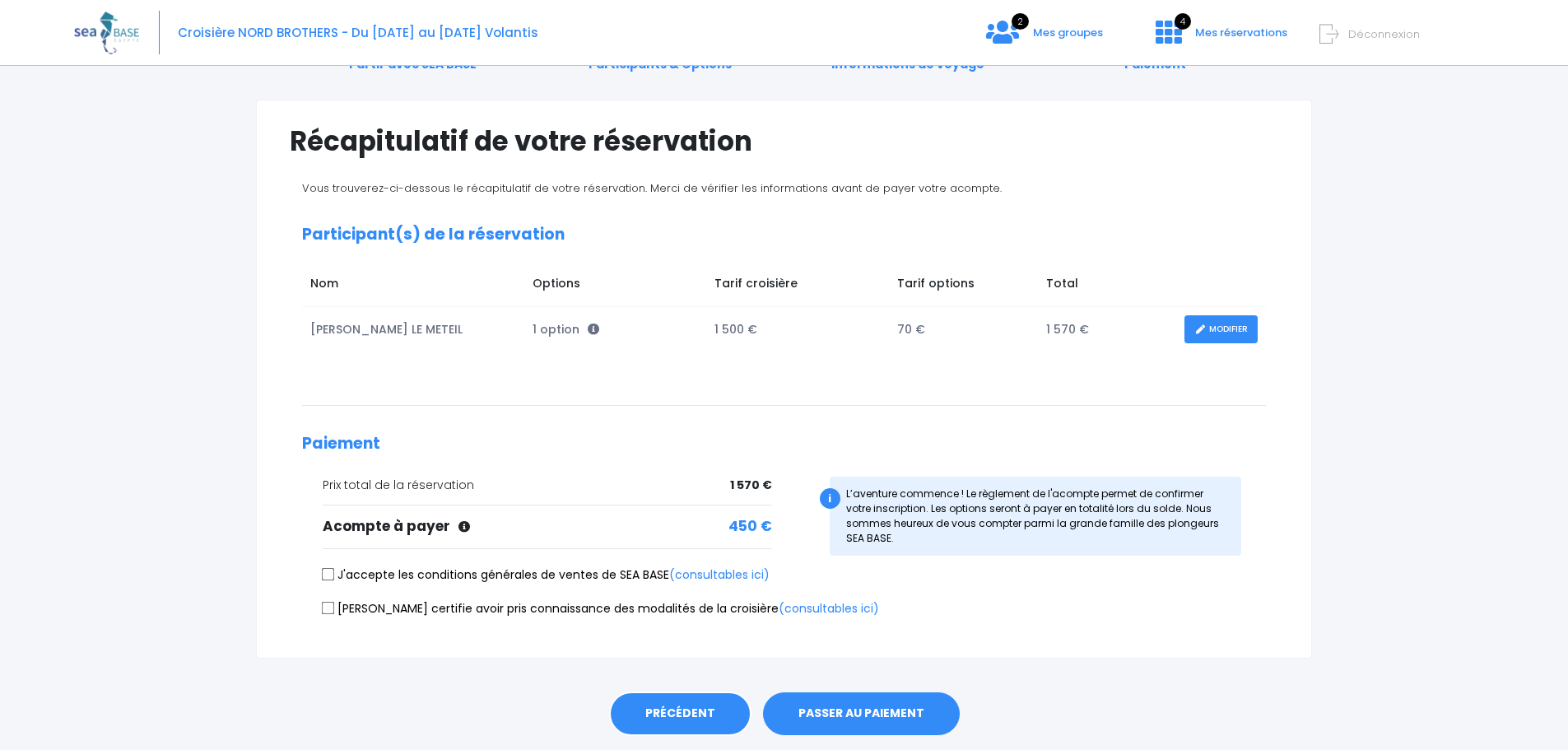
click at [709, 710] on link "PRÉCÉDENT" at bounding box center [680, 713] width 143 height 45
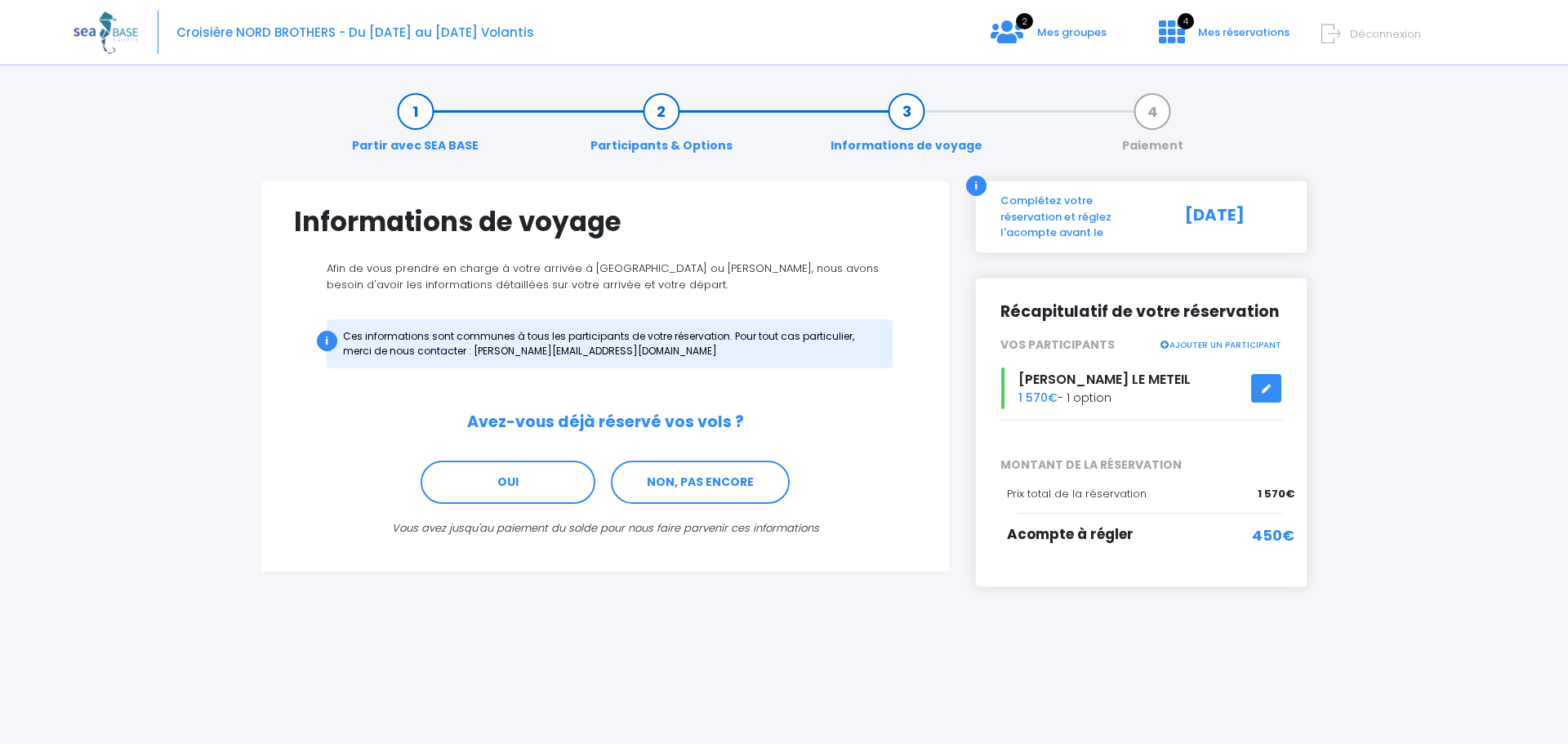
click at [1248, 337] on link "AJOUTER UN PARTICIPANT" at bounding box center [1220, 344] width 122 height 15
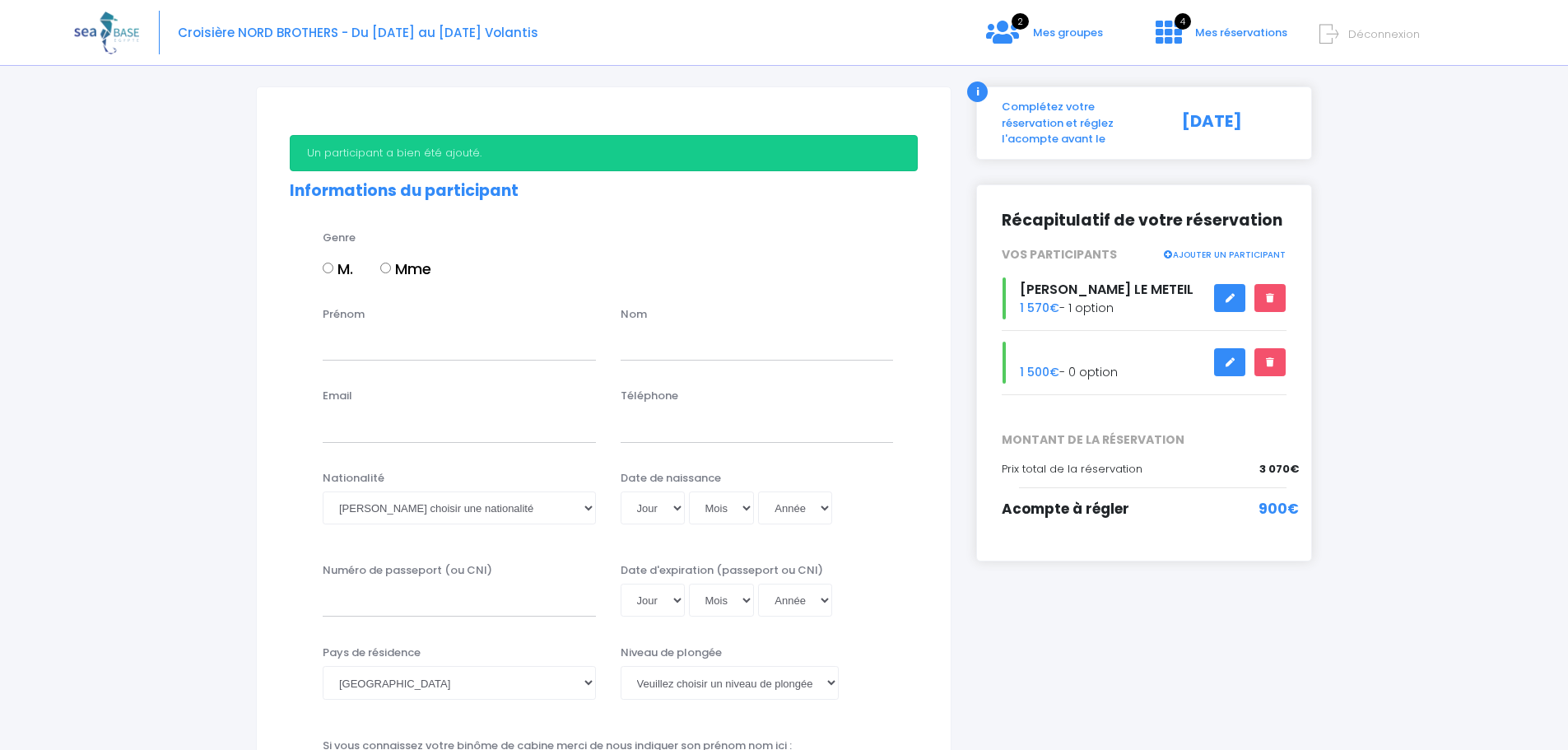
scroll to position [165, 0]
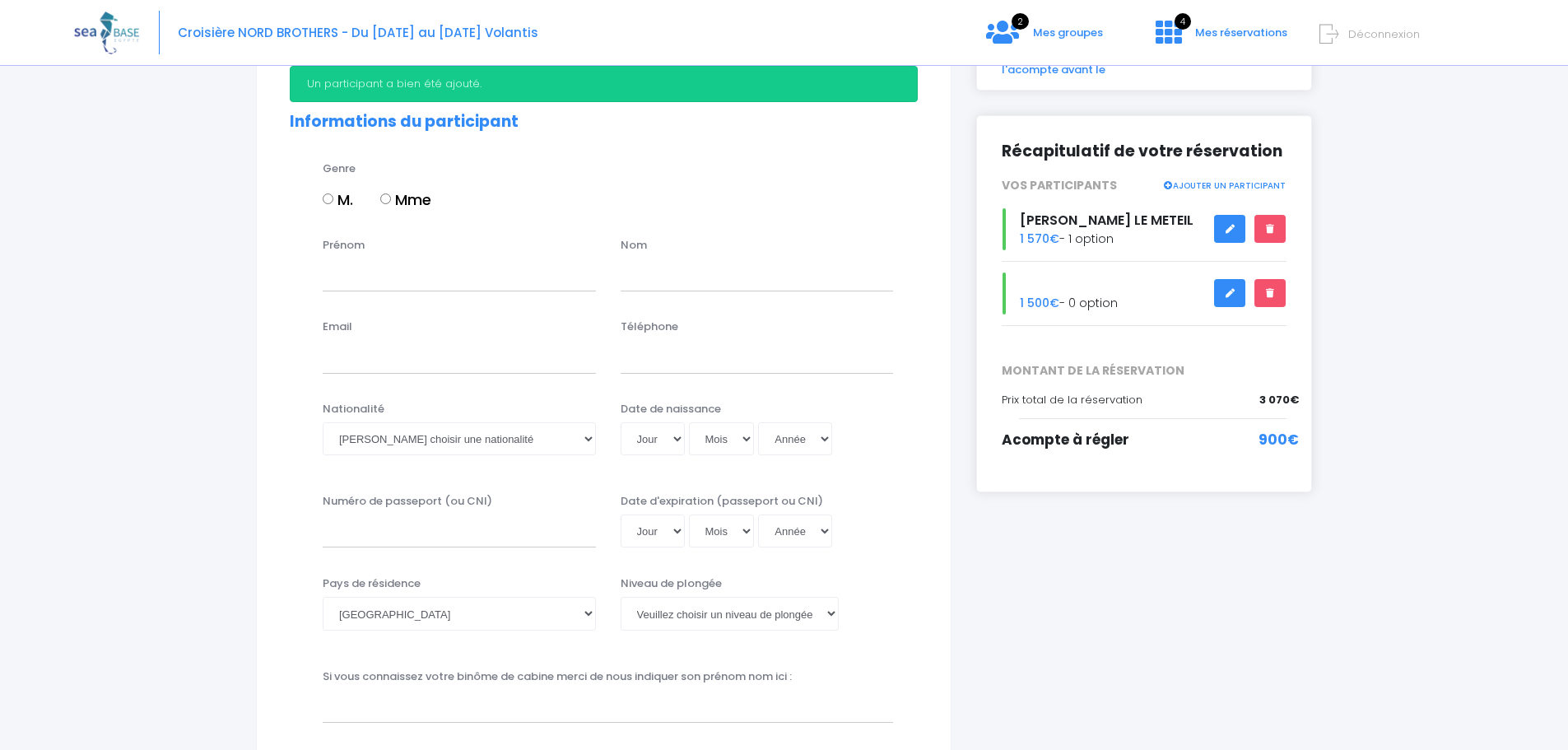
click at [388, 201] on input "Mme" at bounding box center [386, 199] width 11 height 11
radio input "true"
click at [399, 290] on input "Prénom" at bounding box center [459, 275] width 273 height 33
type input "laurence"
type input "LE METEIL"
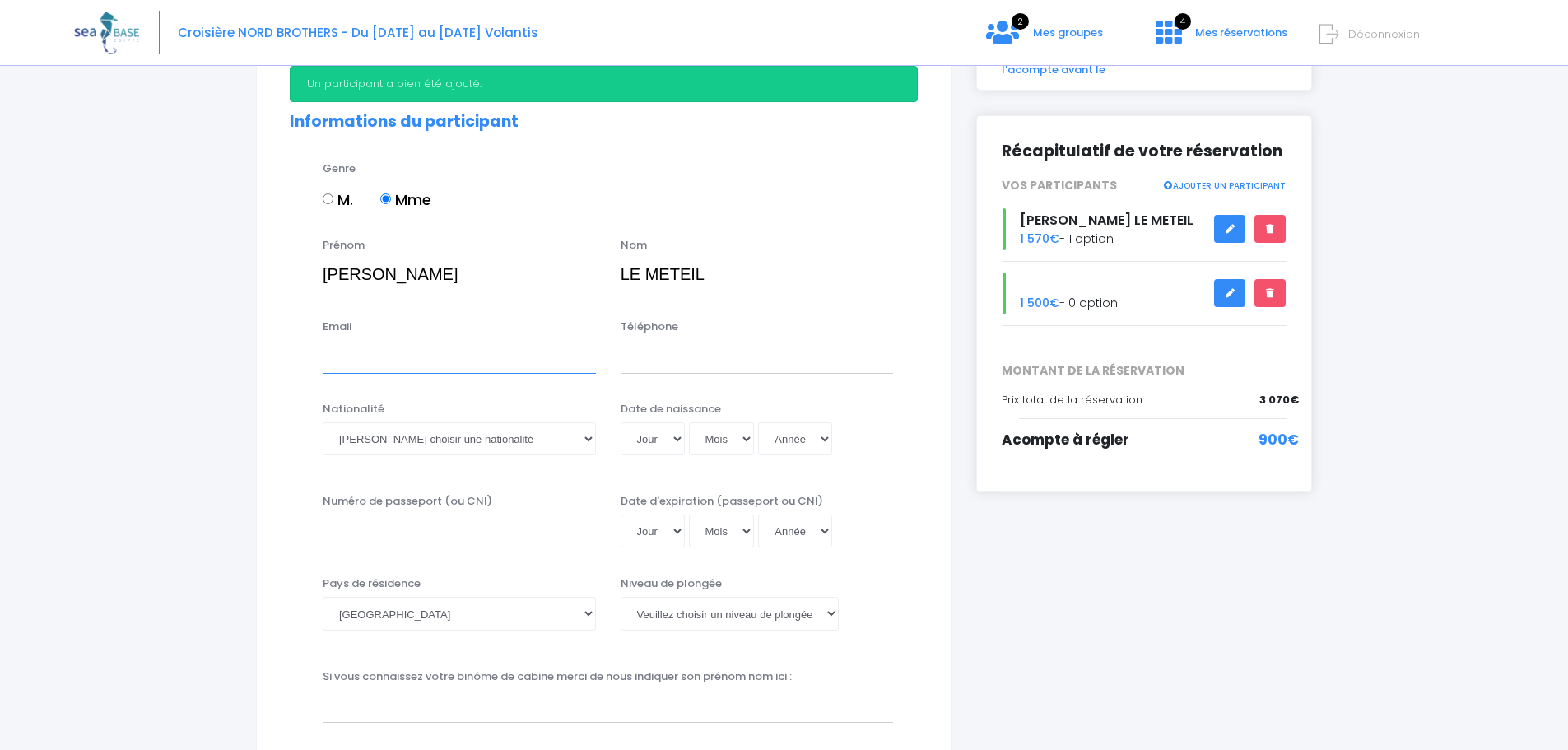
click at [365, 370] on input "Email" at bounding box center [459, 357] width 273 height 33
type input "laurencelemeteil@wanadoo.fr"
click at [672, 361] on input "Téléphone" at bounding box center [757, 357] width 273 height 33
type input "0681342191"
click at [521, 431] on select "Veuillez choisir une nationalité Afghane Albanaise Algerienne Allemande America…" at bounding box center [459, 439] width 273 height 33
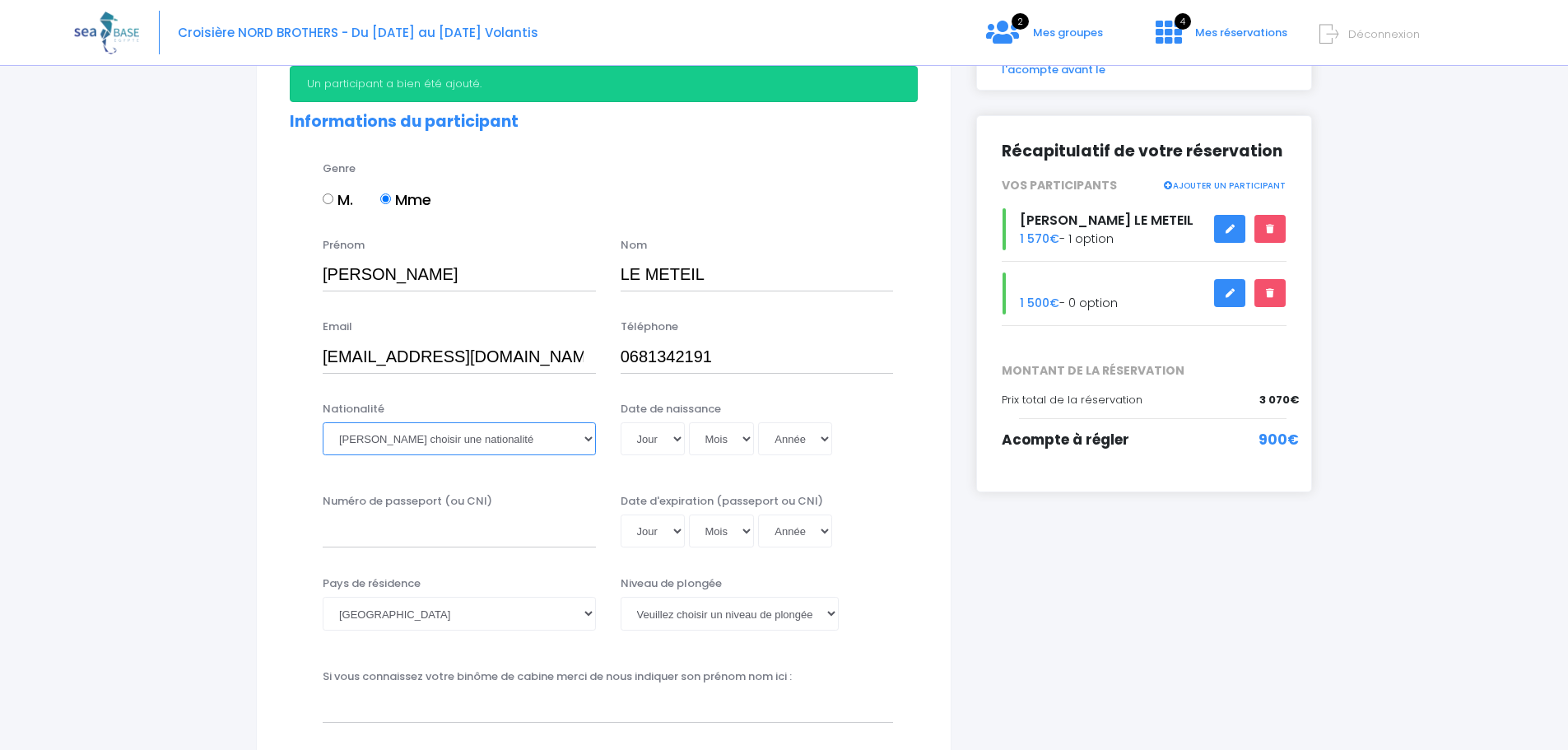
select select "Française"
click at [323, 423] on select "Veuillez choisir une nationalité Afghane Albanaise Algerienne Allemande America…" at bounding box center [459, 439] width 273 height 33
click at [642, 433] on select "Jour 01 02 03 04 05 06 07 08 09 10 11 12 13 14 15 16 17 18 19 20 21 22 23 24 25…" at bounding box center [653, 439] width 64 height 33
select select "18"
click at [621, 423] on select "Jour 01 02 03 04 05 06 07 08 09 10 11 12 13 14 15 16 17 18 19 20 21 22 23 24 25…" at bounding box center [653, 439] width 64 height 33
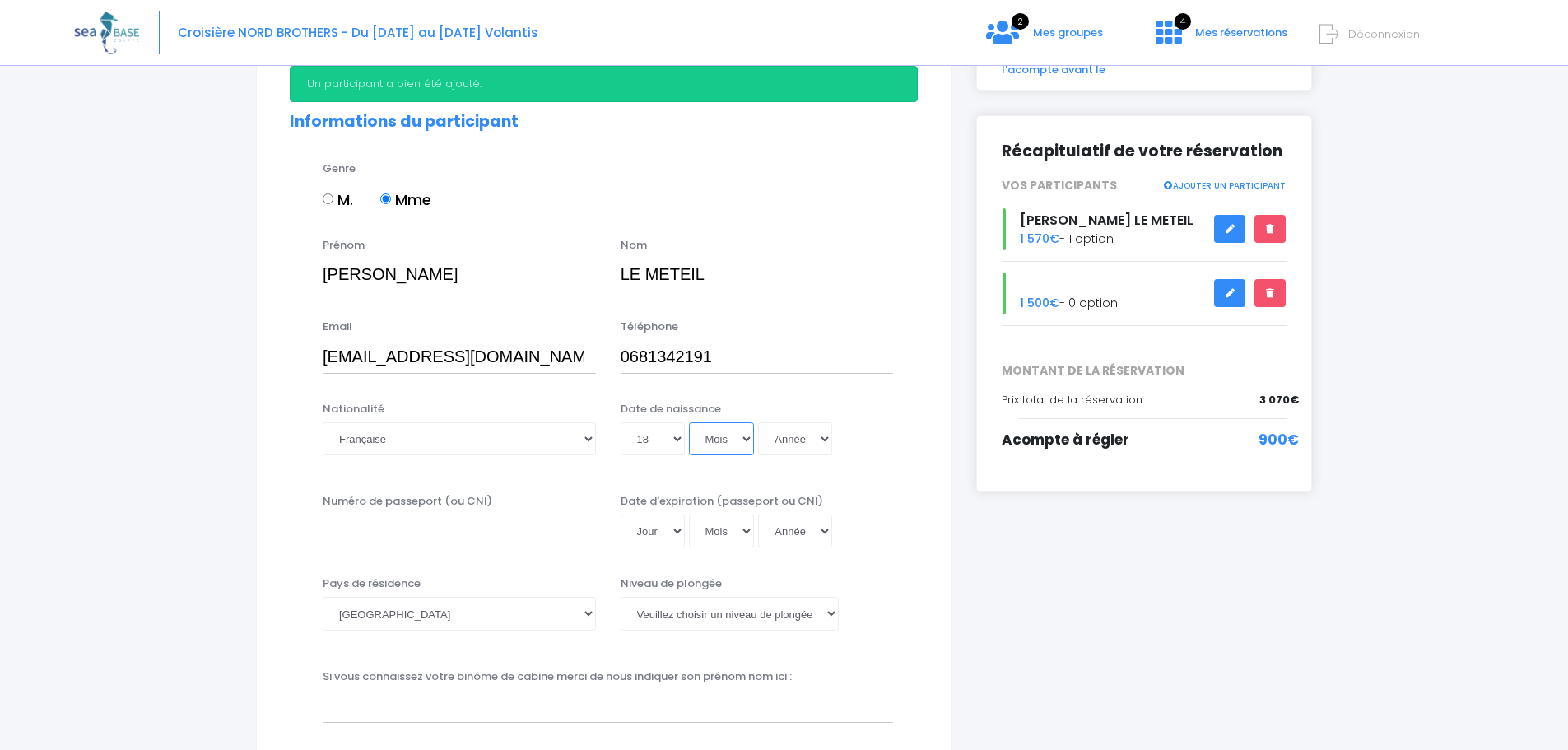
click at [713, 437] on select "Mois 01 02 03 04 05 06 07 08 09 10 11 12" at bounding box center [721, 439] width 66 height 33
select select "06"
click at [688, 423] on select "Mois 01 02 03 04 05 06 07 08 09 10 11 12" at bounding box center [721, 439] width 66 height 33
click at [795, 434] on select "Année 2045 2044 2043 2042 2041 2040 2039 2038 2037 2036 2035 2034 2033 2032 203…" at bounding box center [795, 439] width 74 height 33
select select "1972"
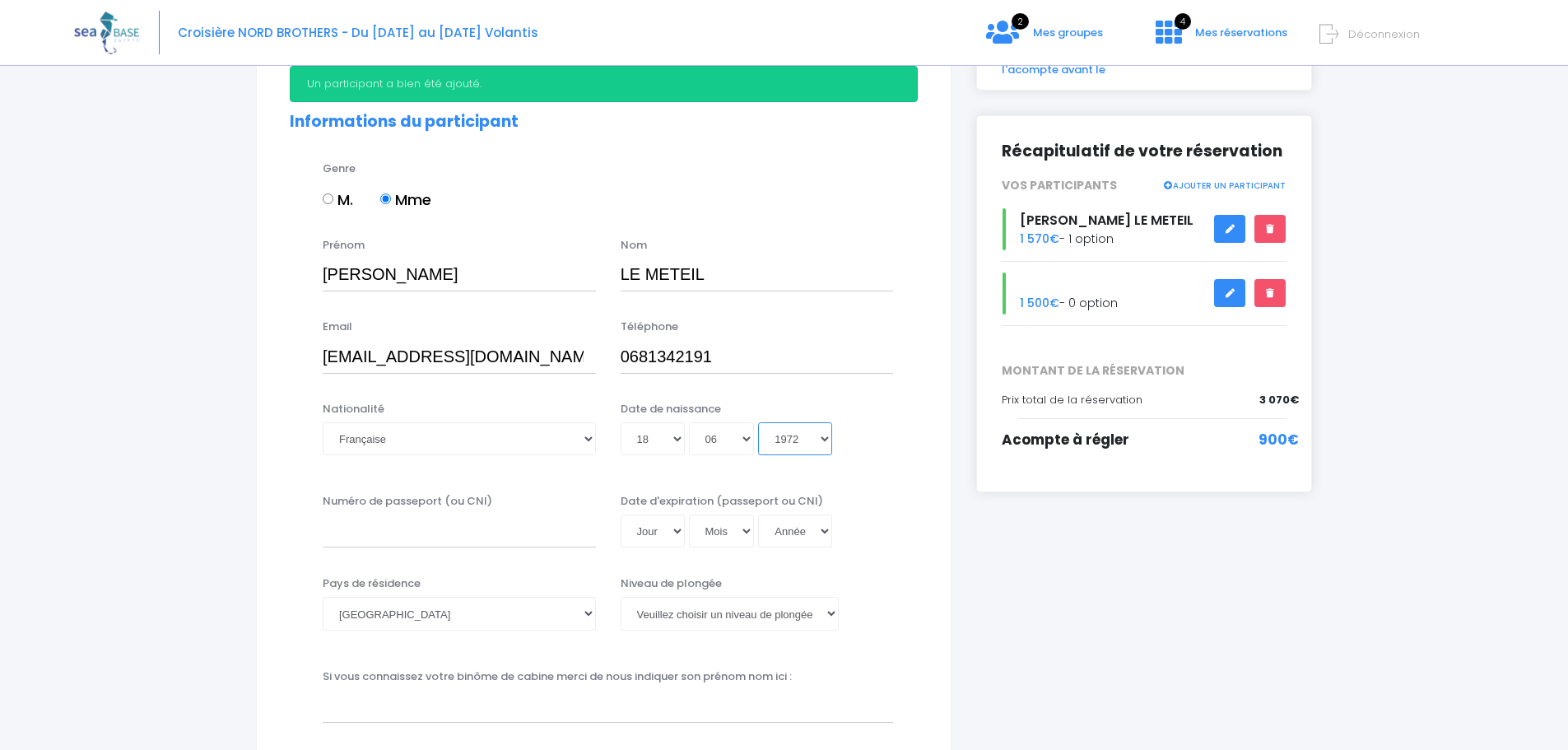
click at [758, 423] on select "Année 2045 2044 2043 2042 2041 2040 2039 2038 2037 2036 2035 2034 2033 2032 203…" at bounding box center [795, 439] width 74 height 33
type input "1972-06-18"
click at [472, 541] on input "Numéro de passeport (ou CNI)" at bounding box center [459, 531] width 273 height 33
type input "23ID731852"
click at [652, 533] on select "Jour 01 02 03 04 05 06 07 08 09 10 11 12 13 14 15 16 17 18 19 20 21 22 23 24 25…" at bounding box center [653, 531] width 64 height 33
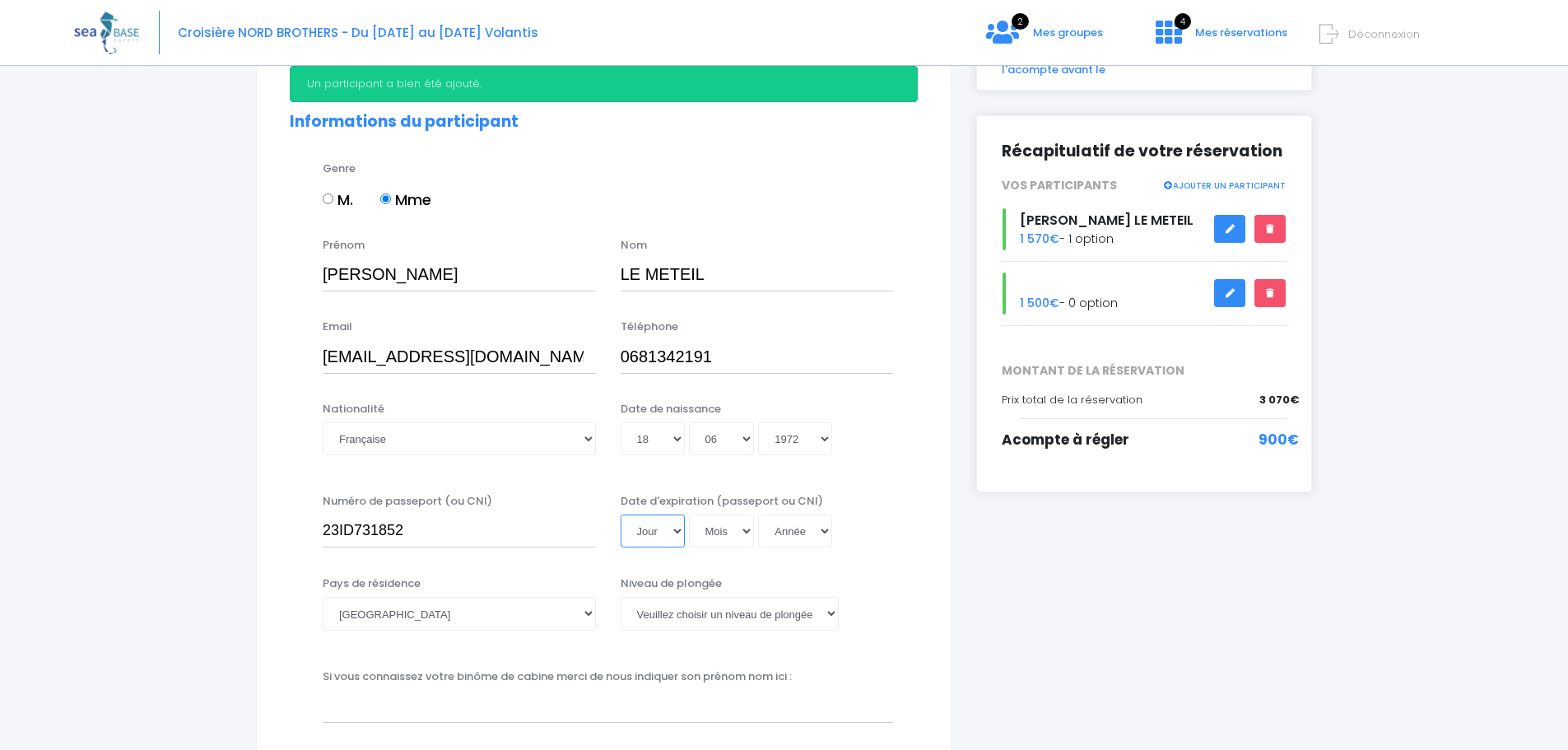
select select "27"
click at [621, 515] on select "Jour 01 02 03 04 05 06 07 08 09 10 11 12 13 14 15 16 17 18 19 20 21 22 23 24 25…" at bounding box center [653, 531] width 64 height 33
click at [727, 529] on select "Mois 01 02 03 04 05 06 07 08 09 10 11 12" at bounding box center [721, 531] width 66 height 33
select select "08"
click at [688, 515] on select "Mois 01 02 03 04 05 06 07 08 09 10 11 12" at bounding box center [721, 531] width 66 height 33
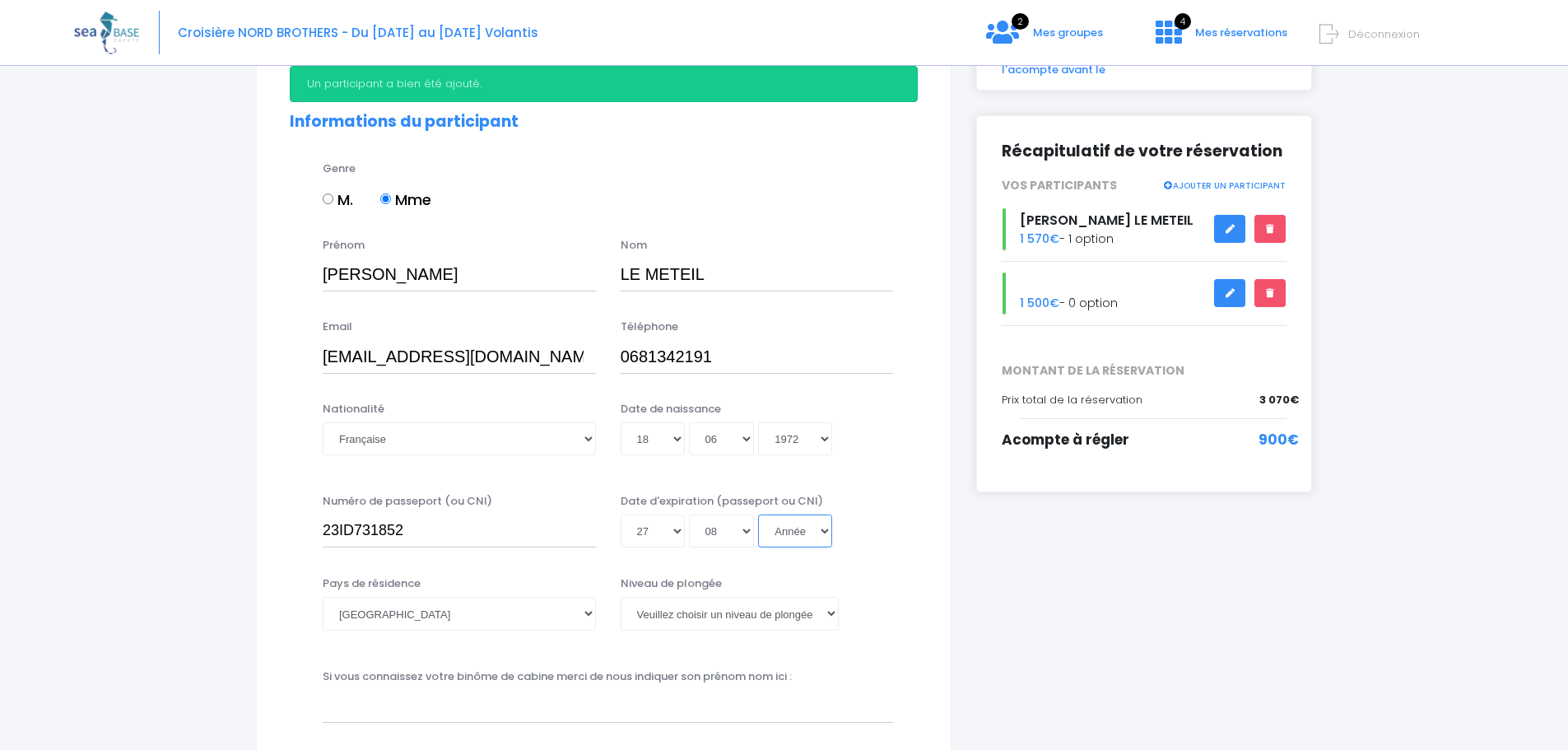
click at [786, 530] on select "Année 2045 2044 2043 2042 2041 2040 2039 2038 2037 2036 2035 2034 2033 2032 203…" at bounding box center [795, 531] width 74 height 33
select select "2034"
click at [758, 515] on select "Année 2045 2044 2043 2042 2041 2040 2039 2038 2037 2036 2035 2034 2033 2032 203…" at bounding box center [795, 531] width 74 height 33
type input "2034-08-27"
click at [801, 375] on div "Email laurencelemeteil@wanadoo.fr Téléphone 0681342191" at bounding box center [603, 350] width 653 height 65
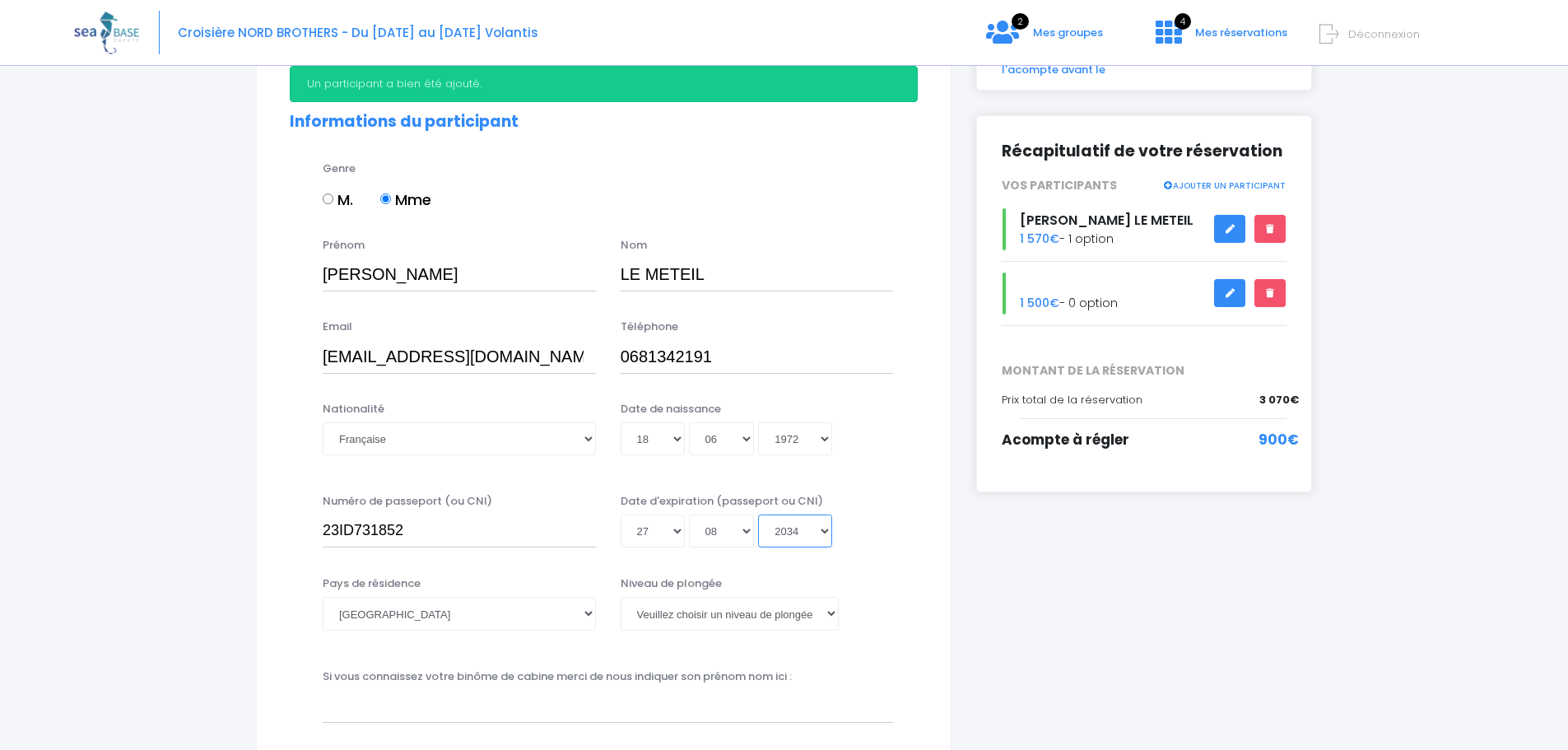
click at [806, 534] on select "Année 2045 2044 2043 2042 2041 2040 2039 2038 2037 2036 2035 2034 2033 2032 203…" at bounding box center [795, 531] width 74 height 33
select select "2033"
click at [758, 515] on select "Année 2045 2044 2043 2042 2041 2040 2039 2038 2037 2036 2035 2034 2033 2032 203…" at bounding box center [795, 531] width 74 height 33
type input "2033-08-27"
click at [677, 616] on select "Veuillez choisir un niveau de plongée Non plongeur Junior OW diver Adventure OW…" at bounding box center [730, 614] width 219 height 33
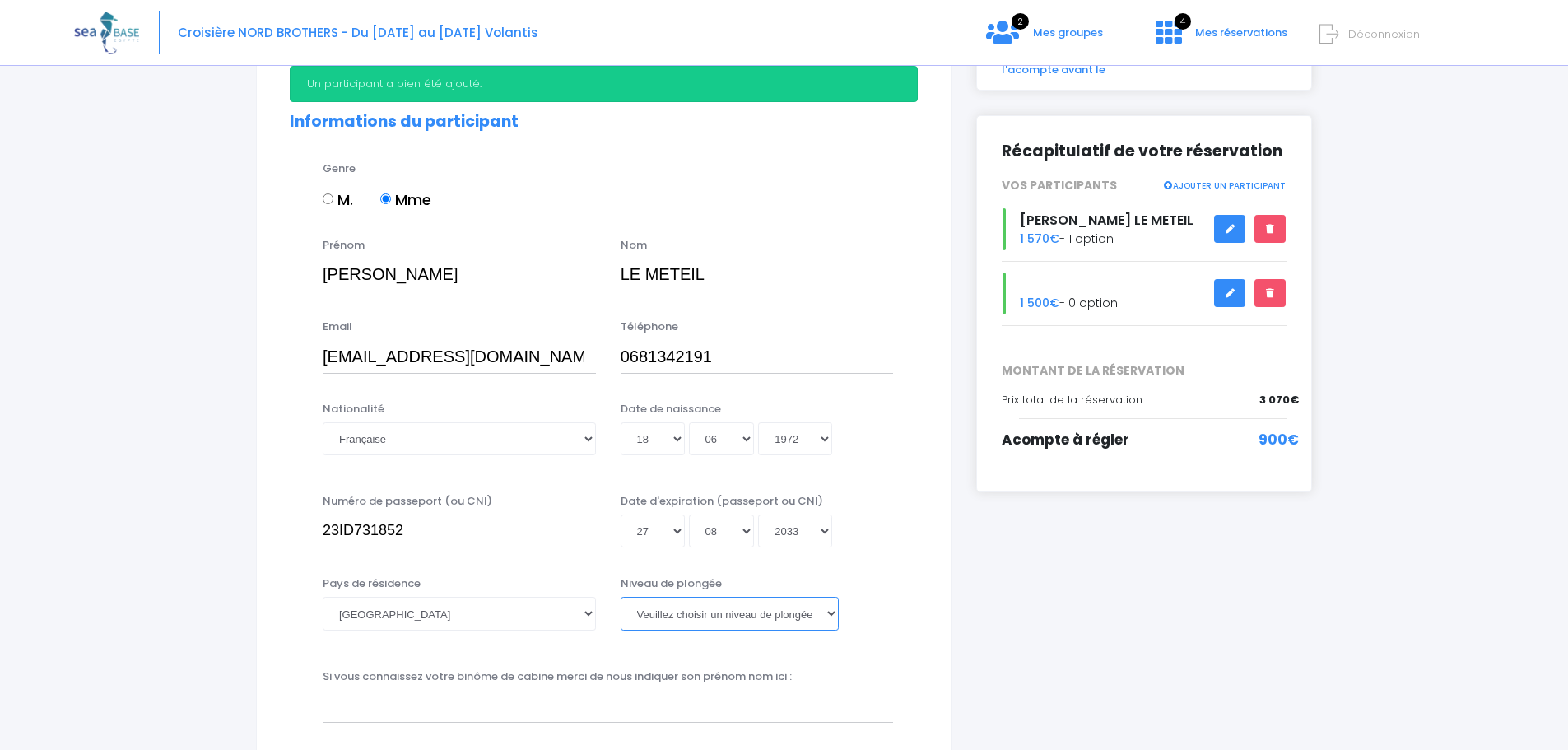
select select "Non plongeur"
click at [621, 597] on select "Veuillez choisir un niveau de plongée Non plongeur Junior OW diver Adventure OW…" at bounding box center [730, 614] width 219 height 33
click at [929, 637] on div "Pays de résidence Afghanistan Afrique du Sud Albanie Algérie Allemagne Andorre …" at bounding box center [603, 613] width 653 height 76
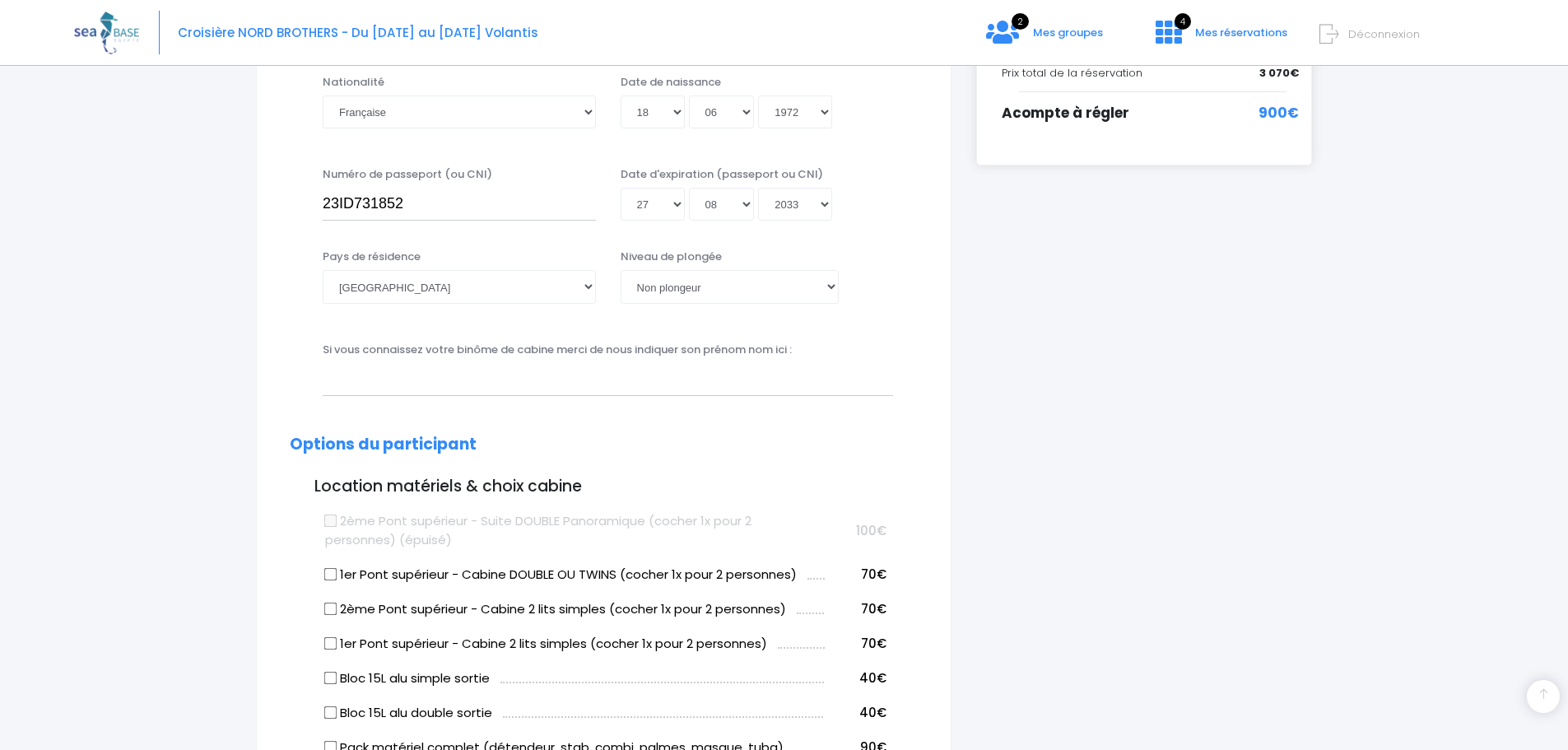
scroll to position [494, 0]
click at [721, 380] on input "text" at bounding box center [608, 377] width 571 height 33
type input "[PERSON_NAME]"
select select "05"
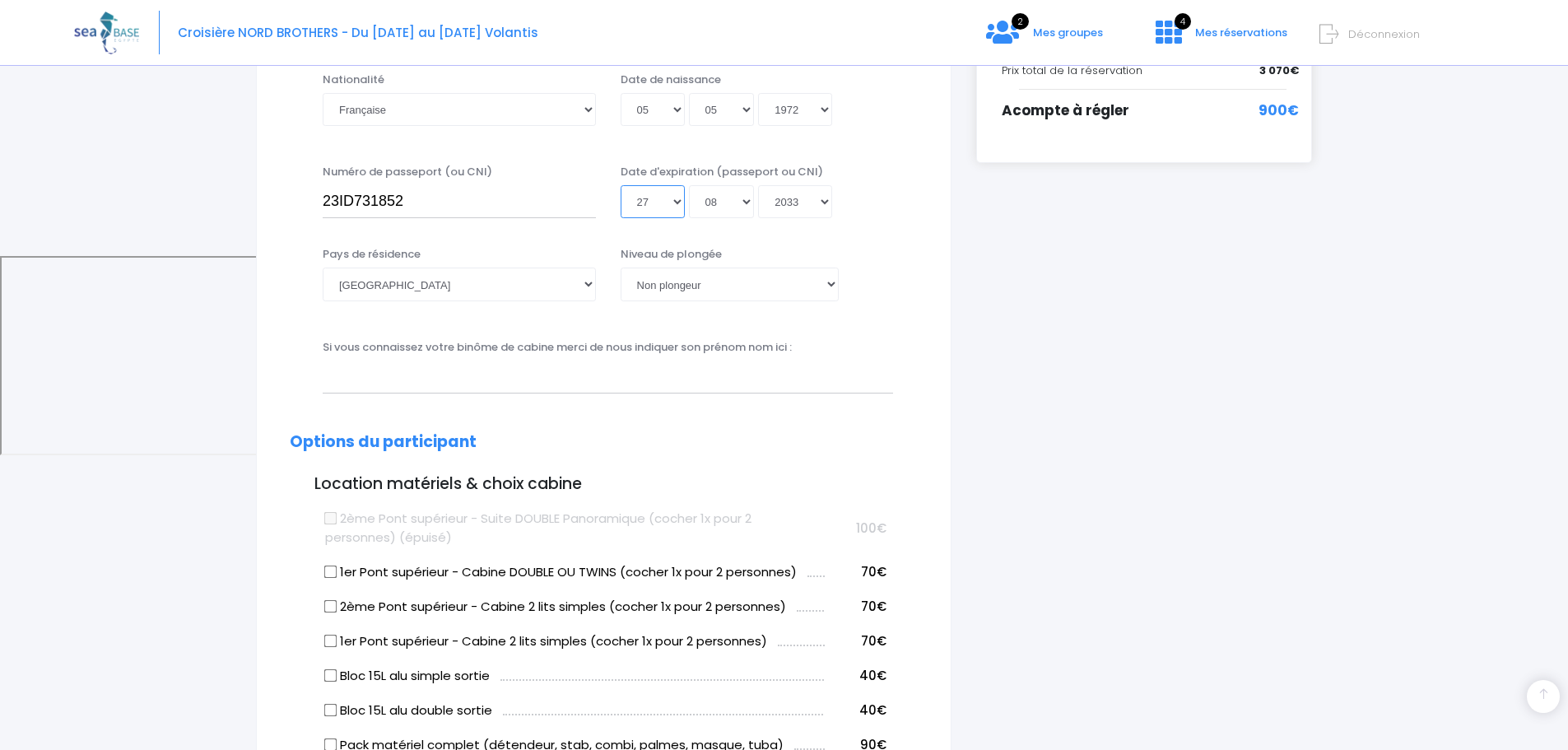
select select "05"
type input "1972-05-05"
type input "2033-08-05"
type input "Pascal LE METEIL"
type input "lemeteil@wanadoo.fr"
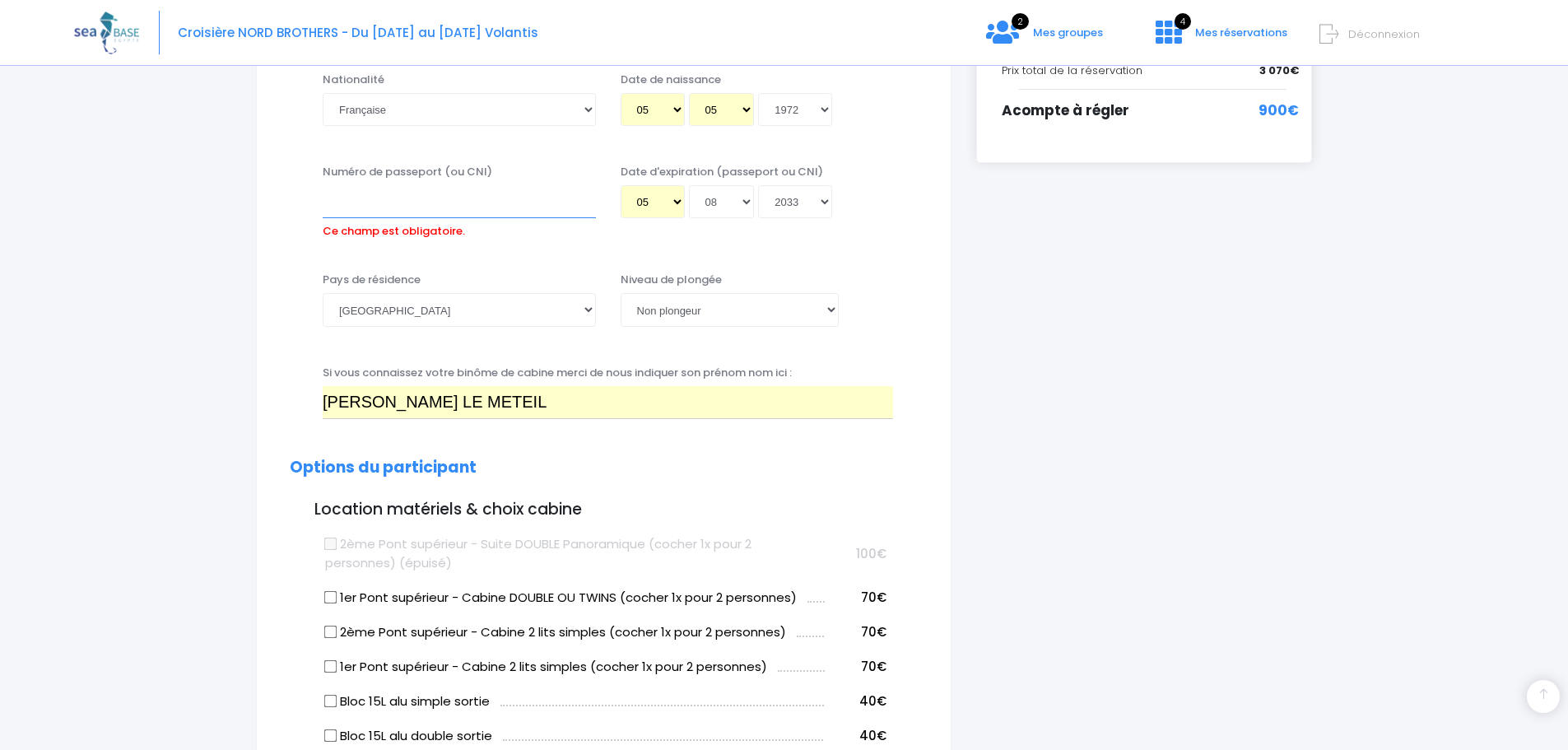
type input "20EH25467"
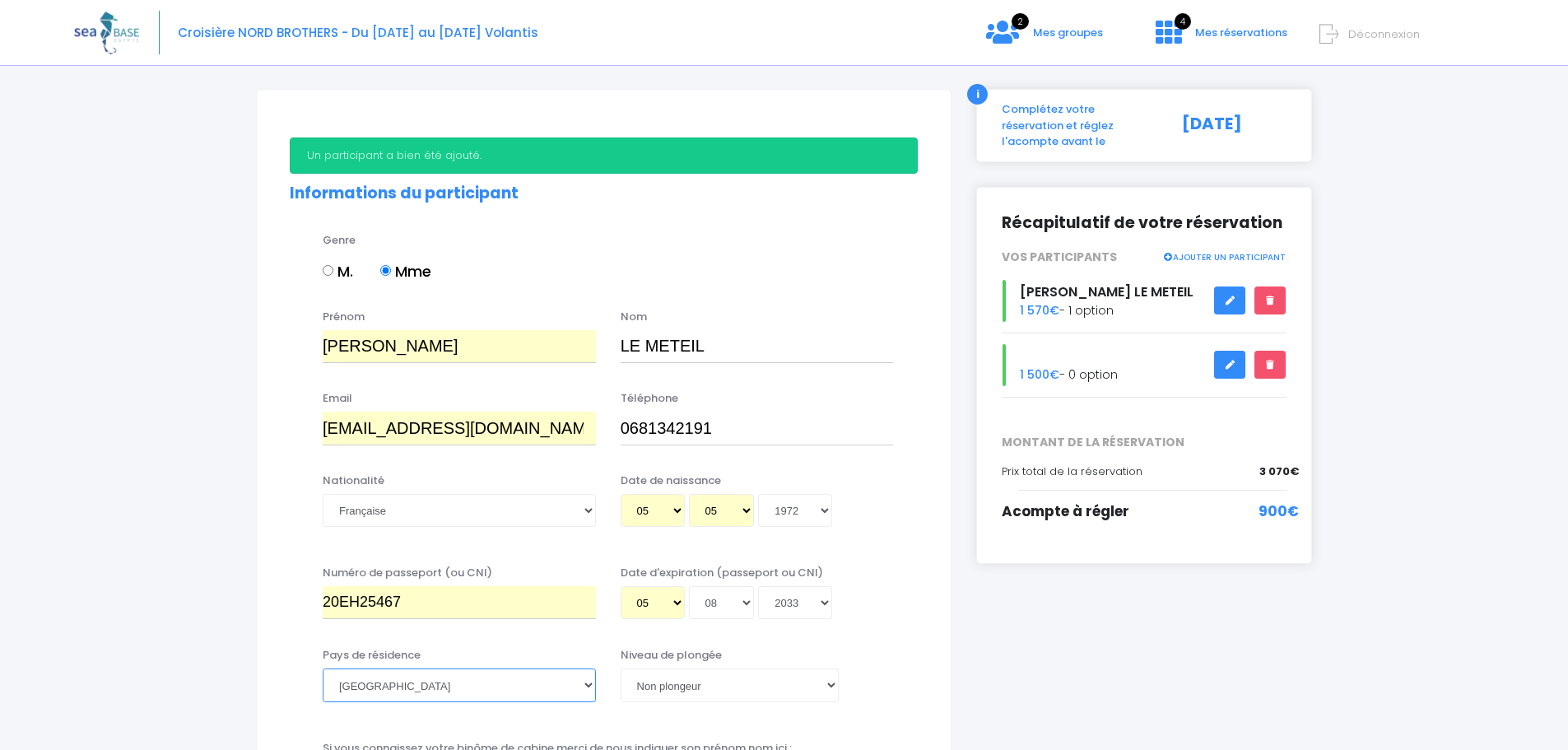
scroll to position [79, 0]
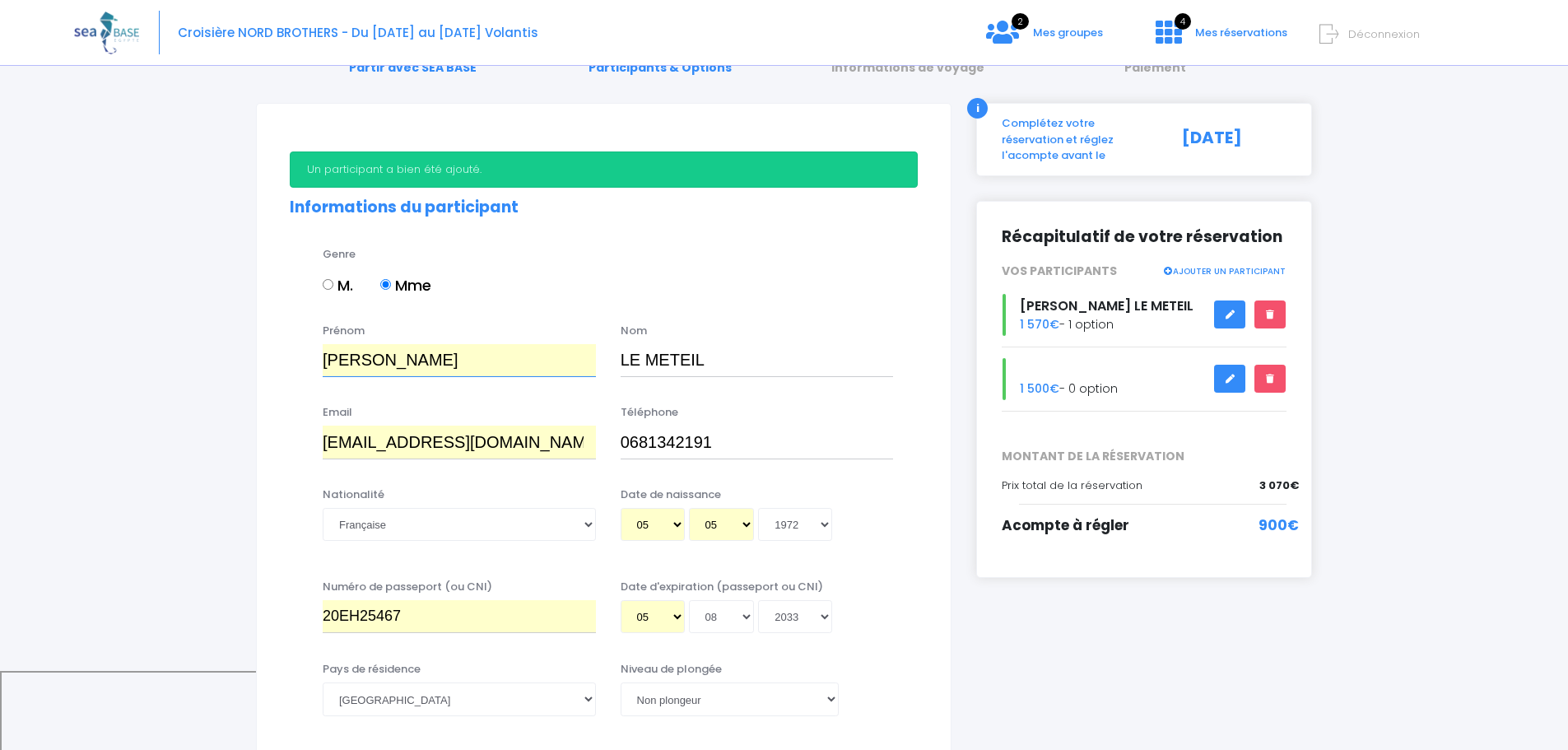
drag, startPoint x: 379, startPoint y: 356, endPoint x: 282, endPoint y: 349, distance: 97.3
click at [282, 349] on div "Prénom Pascal Nom LE METEIL" at bounding box center [603, 355] width 653 height 65
type input "Laurence"
click at [324, 441] on input "lemeteil@wanadoo.fr" at bounding box center [459, 442] width 273 height 33
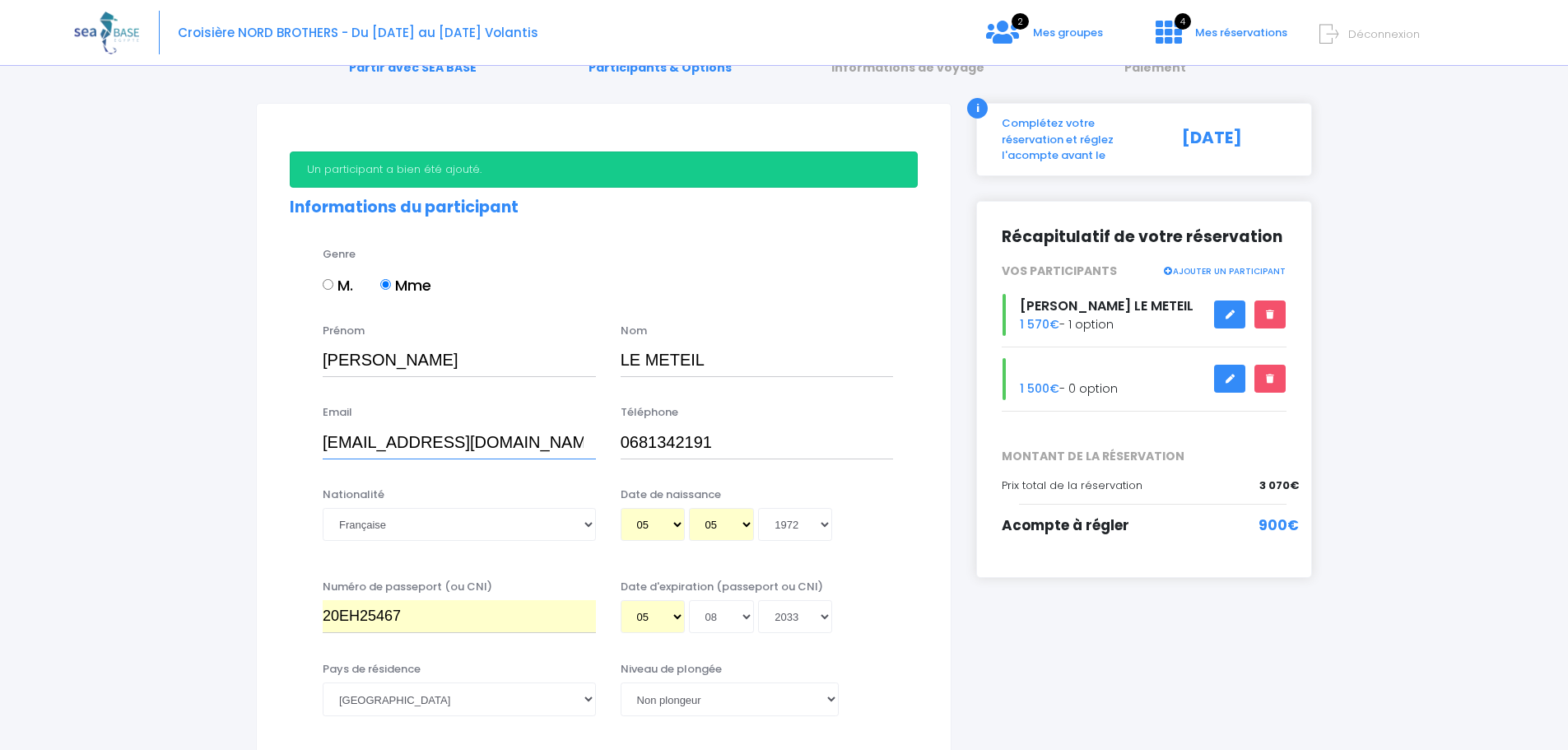
type input "laurencelemeteil@wanadoo.fr"
drag, startPoint x: 699, startPoint y: 441, endPoint x: 638, endPoint y: 439, distance: 61.0
click at [638, 439] on input "0681342191" at bounding box center [757, 442] width 273 height 33
type input "0676386728"
click at [650, 523] on select "Jour 01 02 03 04 05 06 07 08 09 10 11 12 13 14 15 16 17 18 19 20 21 22 23 24 25…" at bounding box center [653, 524] width 64 height 33
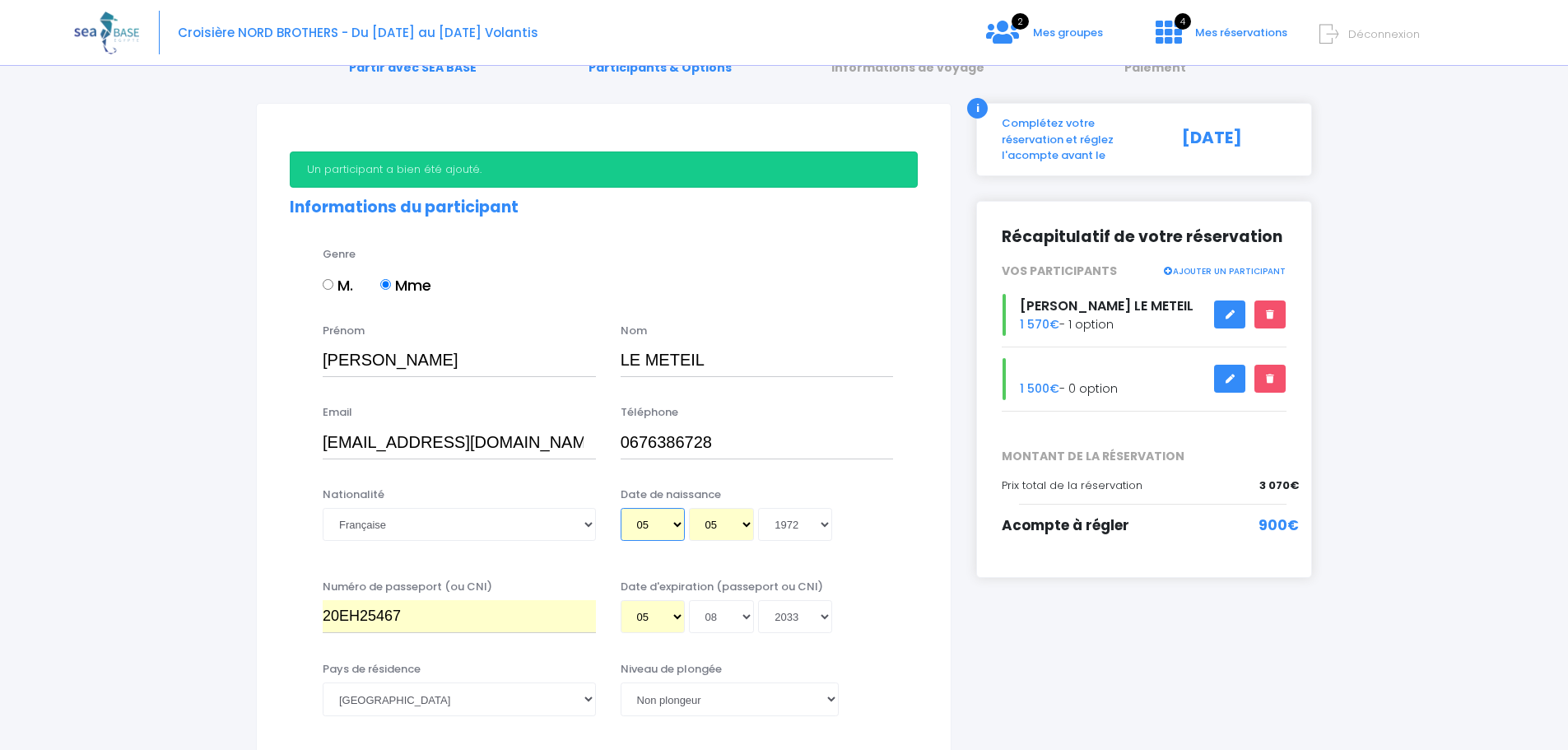
select select "18"
click at [621, 508] on select "Jour 01 02 03 04 05 06 07 08 09 10 11 12 13 14 15 16 17 18 19 20 21 22 23 24 25…" at bounding box center [653, 524] width 64 height 33
type input "1972-05-18"
click at [703, 525] on select "Mois 01 02 03 04 05 06 07 08 09 10 11 12" at bounding box center [721, 524] width 66 height 33
select select "06"
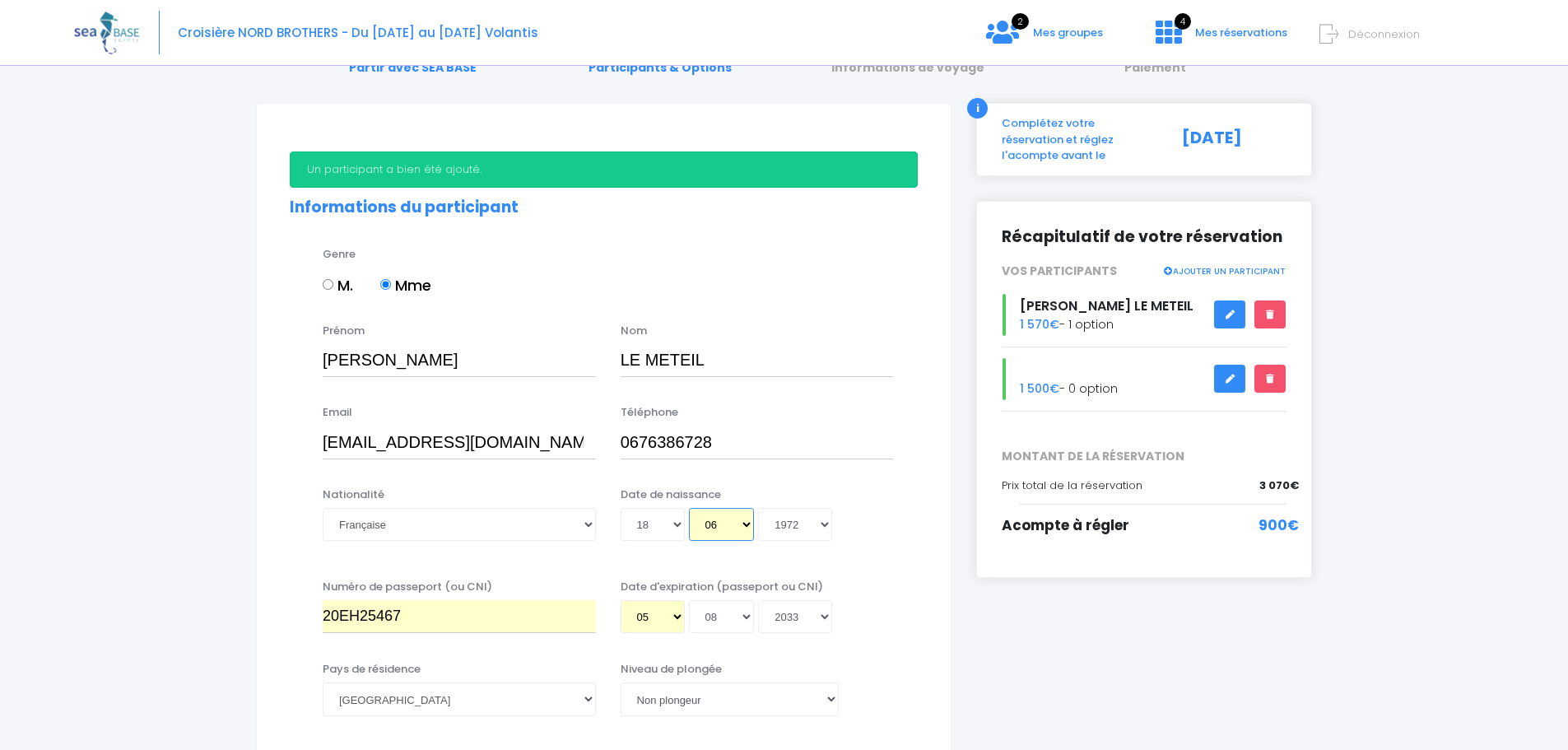
click at [688, 508] on select "Mois 01 02 03 04 05 06 07 08 09 10 11 12" at bounding box center [721, 524] width 66 height 33
type input "1972-06-18"
click at [464, 616] on input "20EH25467" at bounding box center [459, 616] width 273 height 33
drag, startPoint x: 464, startPoint y: 616, endPoint x: 314, endPoint y: 597, distance: 151.2
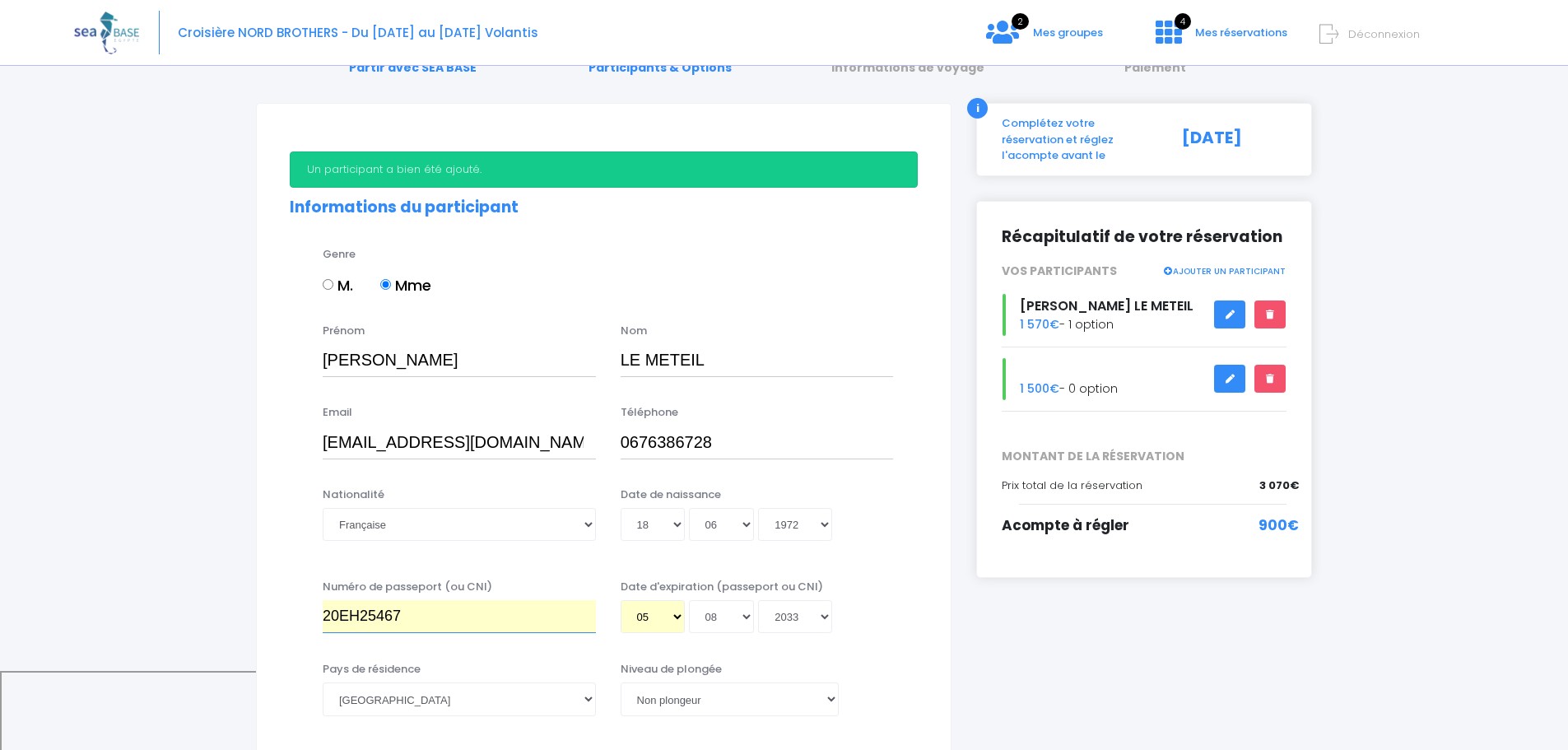
click at [314, 597] on div "Numéro de passeport (ou CNI) 20EH25467" at bounding box center [459, 606] width 298 height 55
type input "23ID731852"
click at [677, 613] on select "Jour 01 02 03 04 05 06 07 08 09 10 11 12 13 14 15 16 17 18 19 20 21 22 23 24 25…" at bounding box center [653, 616] width 64 height 33
select select "27"
click at [621, 600] on select "Jour 01 02 03 04 05 06 07 08 09 10 11 12 13 14 15 16 17 18 19 20 21 22 23 24 25…" at bounding box center [653, 616] width 64 height 33
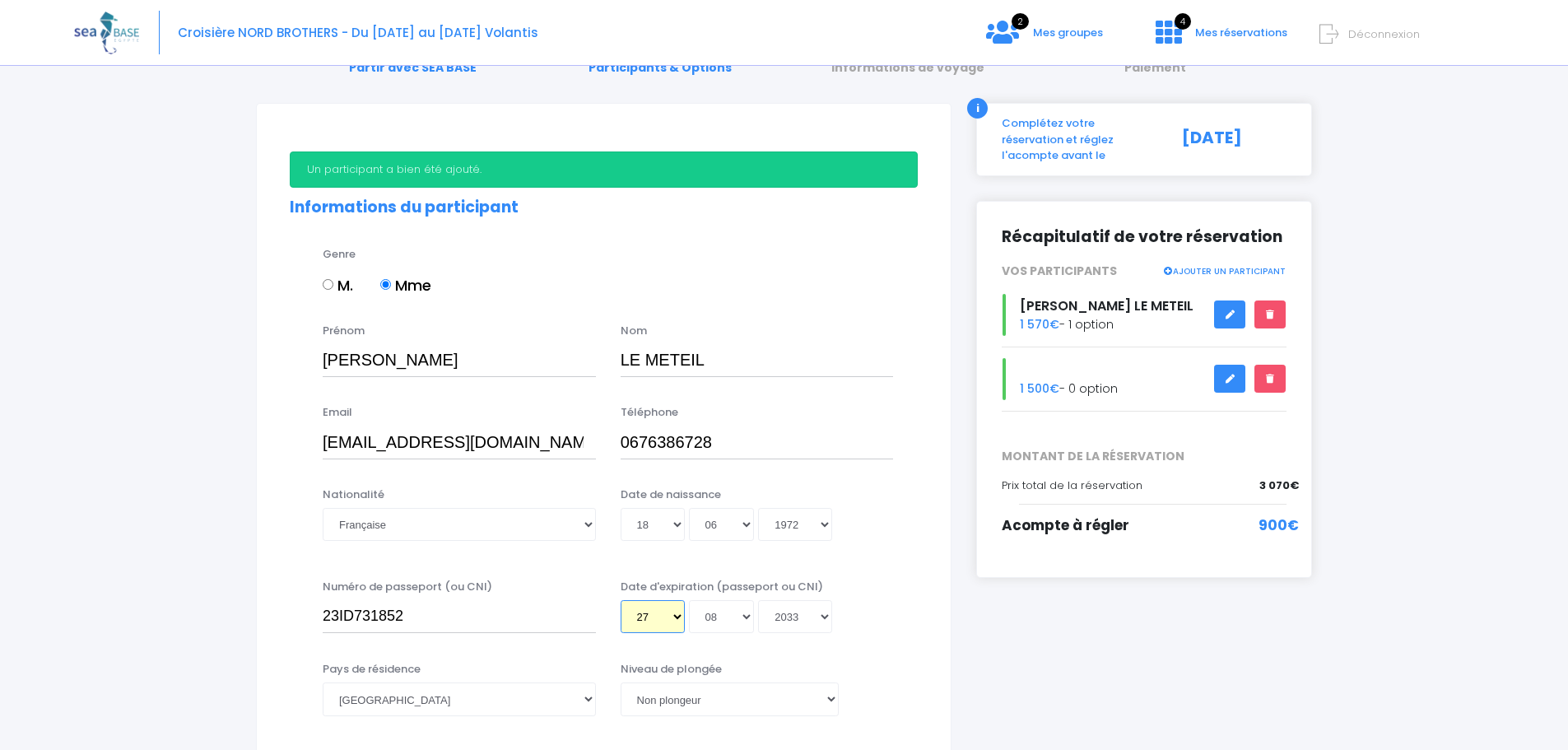
type input "2033-08-27"
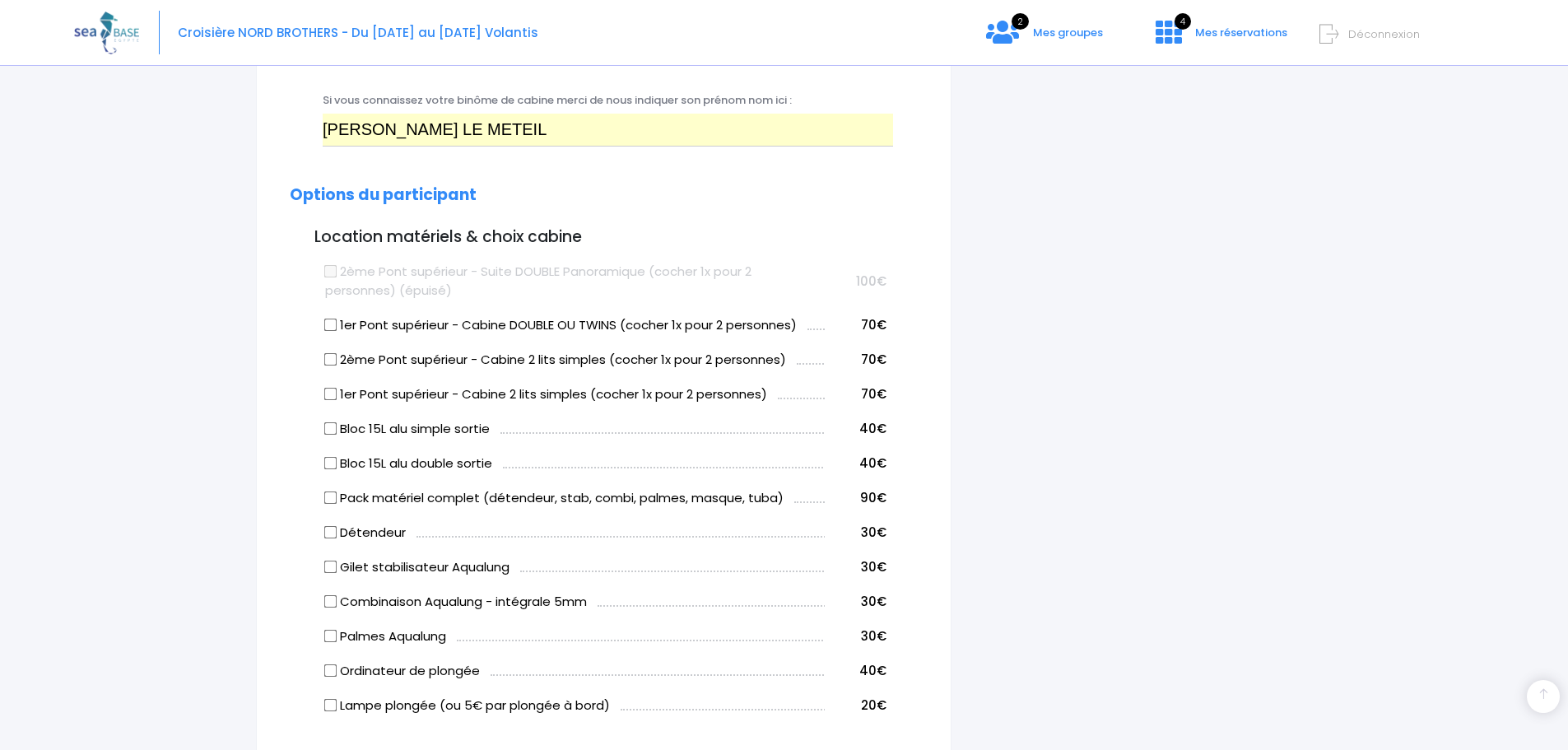
scroll to position [758, 0]
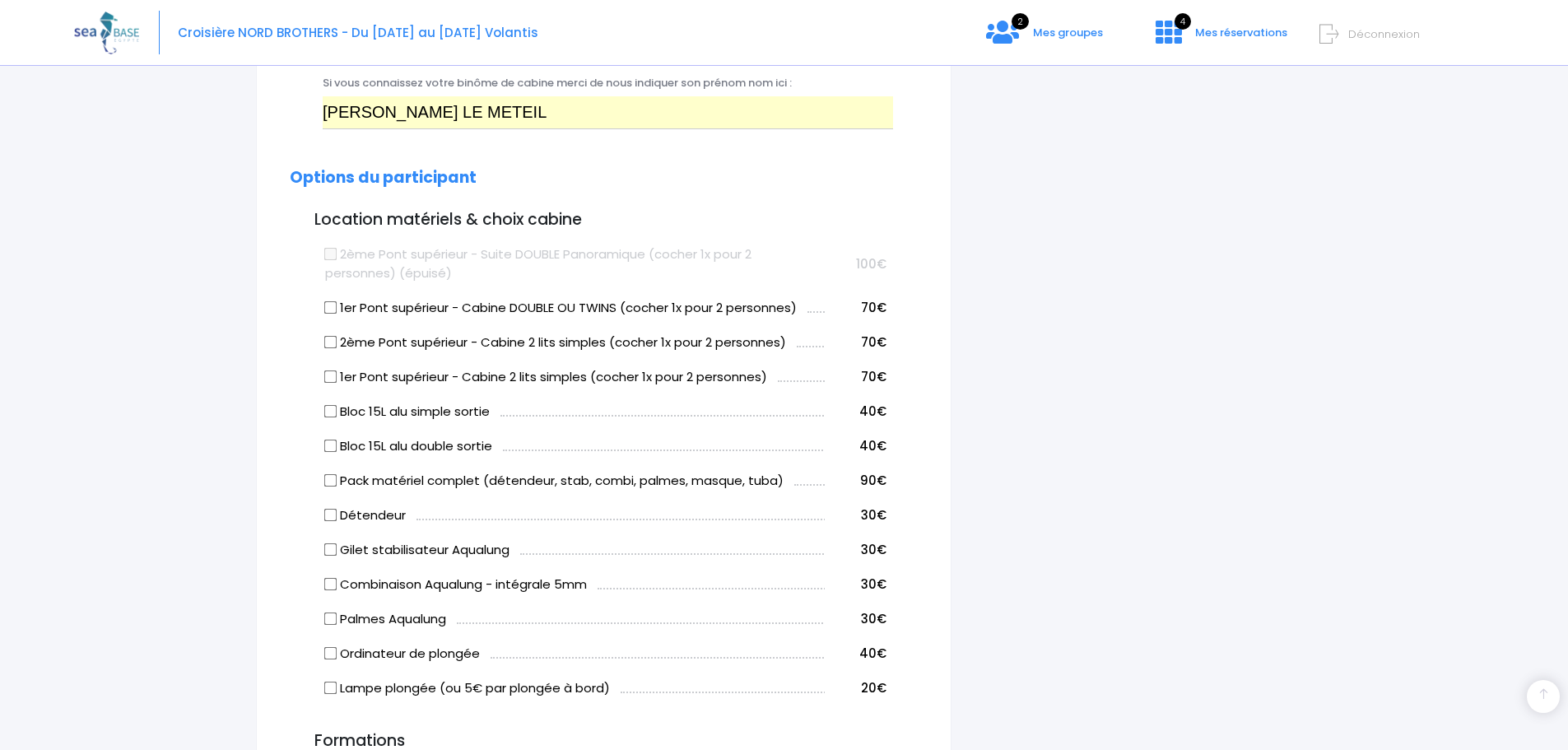
click at [354, 305] on label "1er Pont supérieur - Cabine DOUBLE OU TWINS (cocher 1x pour 2 personnes)" at bounding box center [561, 308] width 472 height 19
click at [337, 305] on input "1er Pont supérieur - Cabine DOUBLE OU TWINS (cocher 1x pour 2 personnes)" at bounding box center [331, 307] width 13 height 13
click at [334, 309] on input "1er Pont supérieur - Cabine DOUBLE OU TWINS (cocher 1x pour 2 personnes)" at bounding box center [331, 307] width 13 height 13
checkbox input "false"
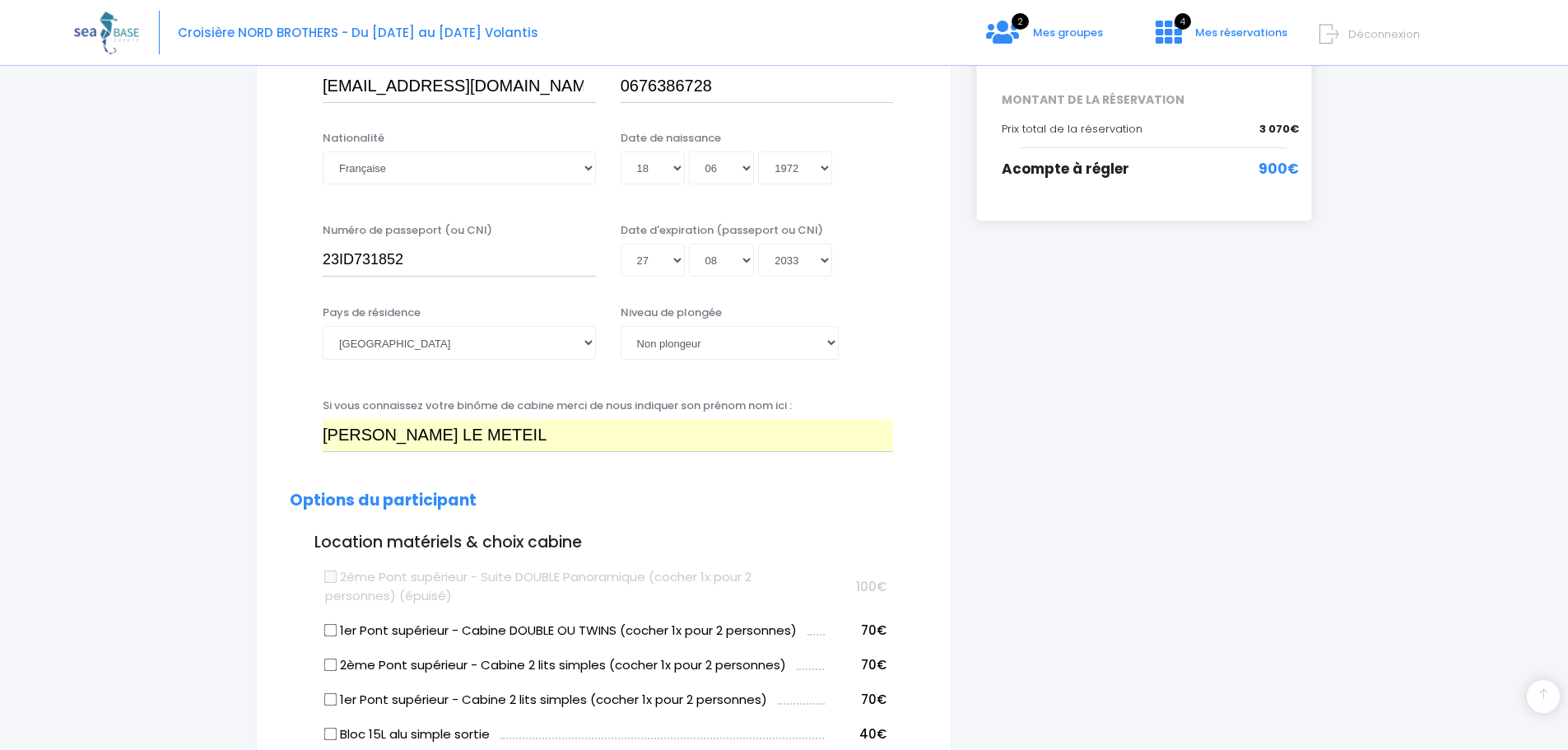
scroll to position [430, 0]
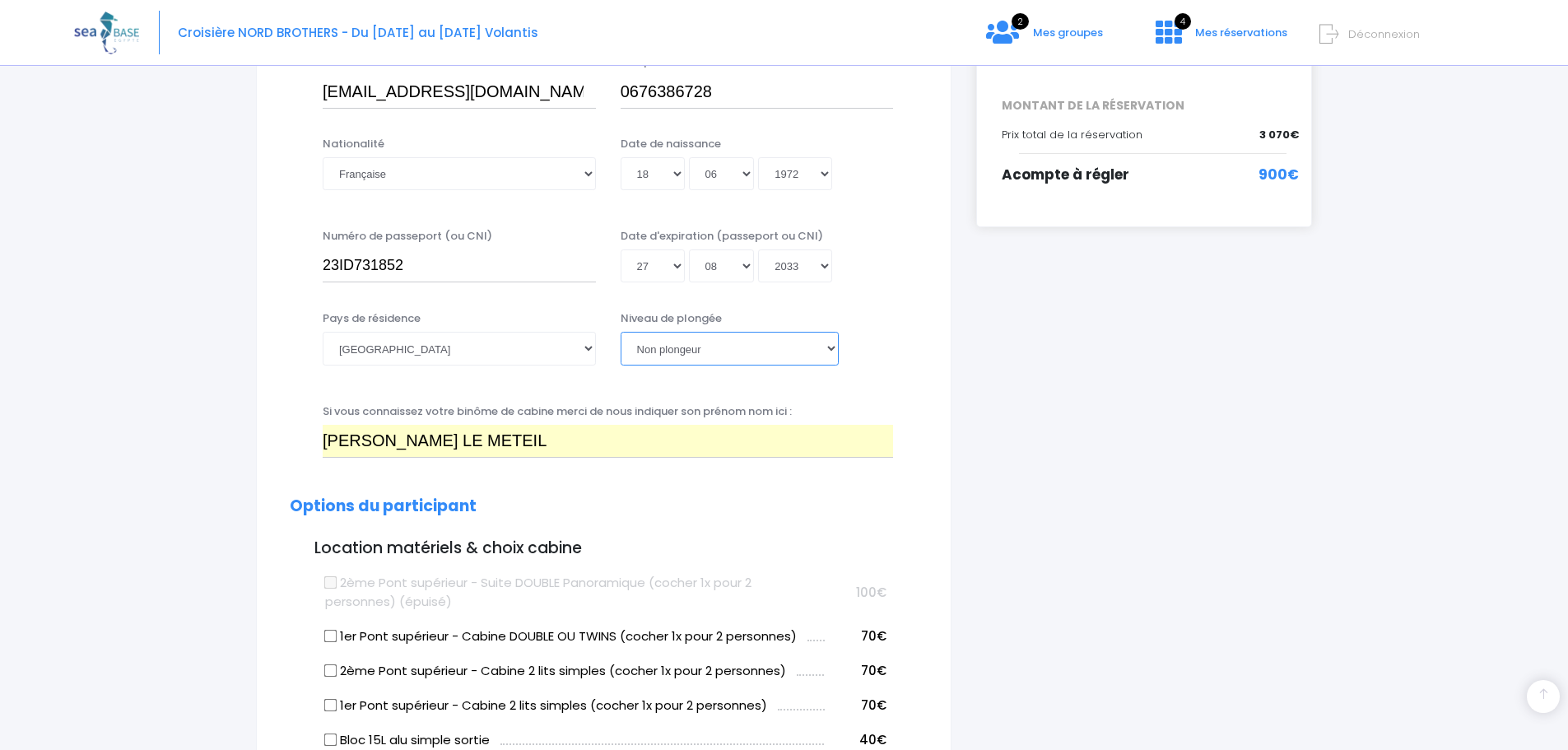
click at [720, 338] on select "Veuillez choisir un niveau de plongée Non plongeur Junior OW diver Adventure OW…" at bounding box center [730, 348] width 219 height 33
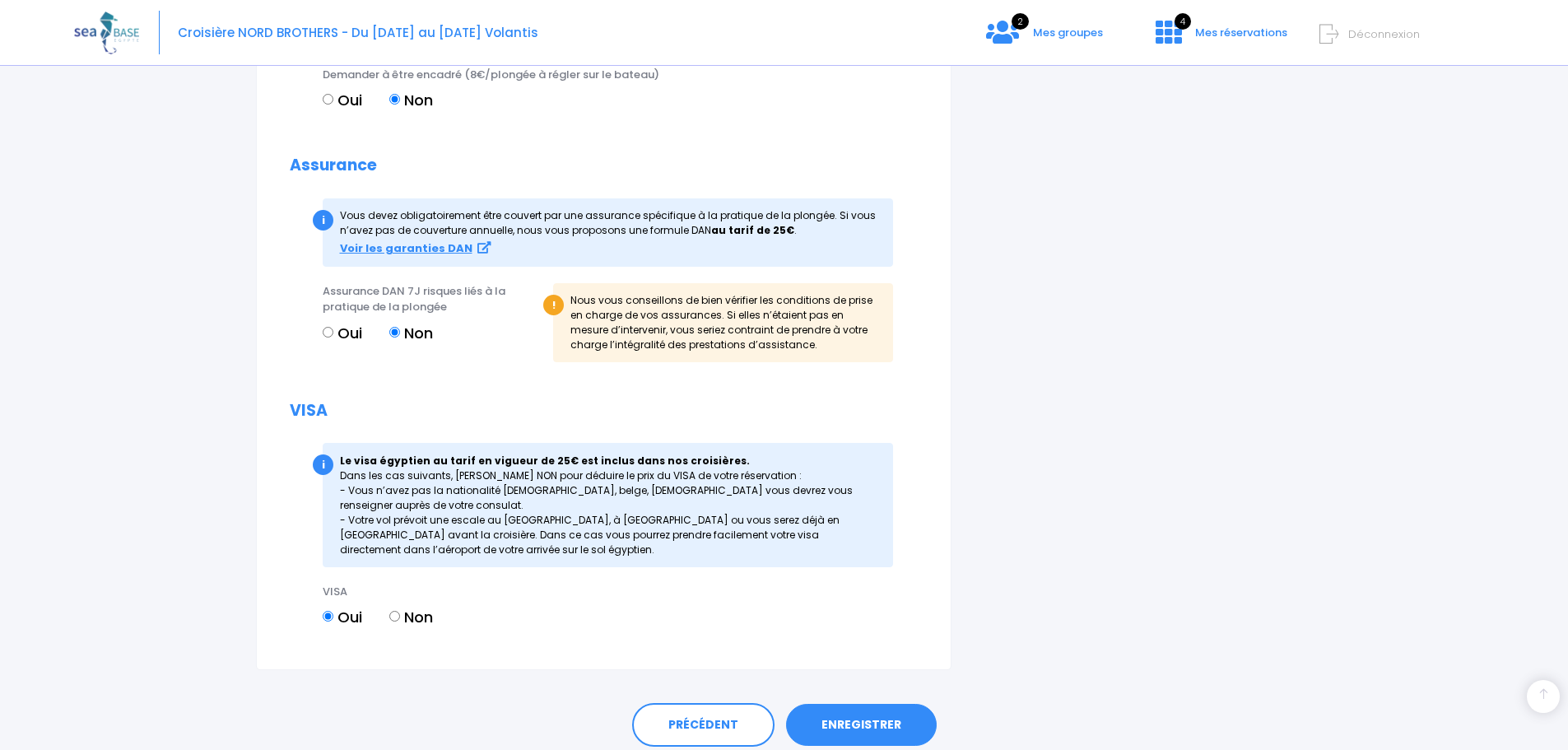
scroll to position [1765, 0]
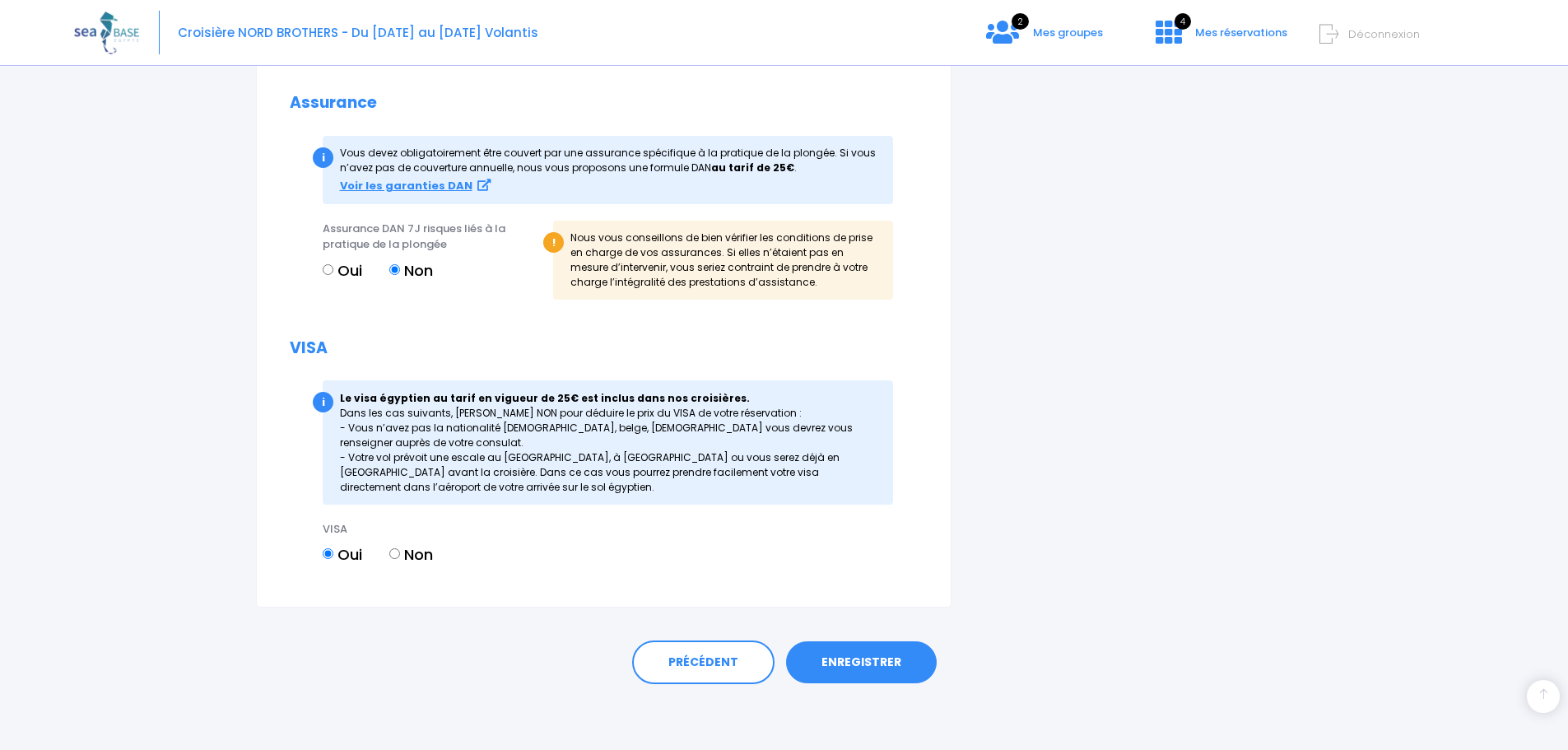
click at [859, 658] on link "ENREGISTRER" at bounding box center [861, 662] width 151 height 43
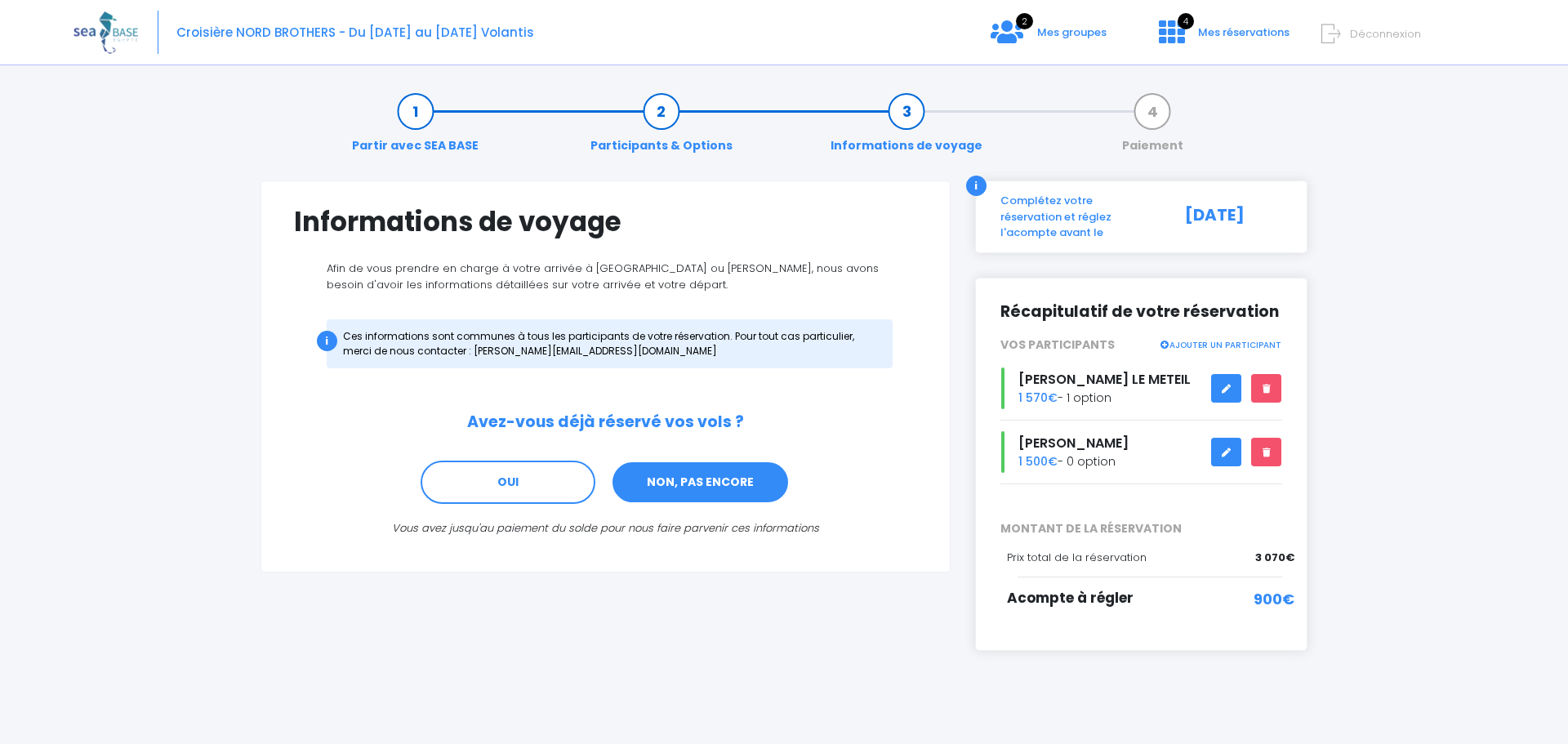
click at [662, 487] on link "NON, PAS ENCORE" at bounding box center [700, 483] width 179 height 44
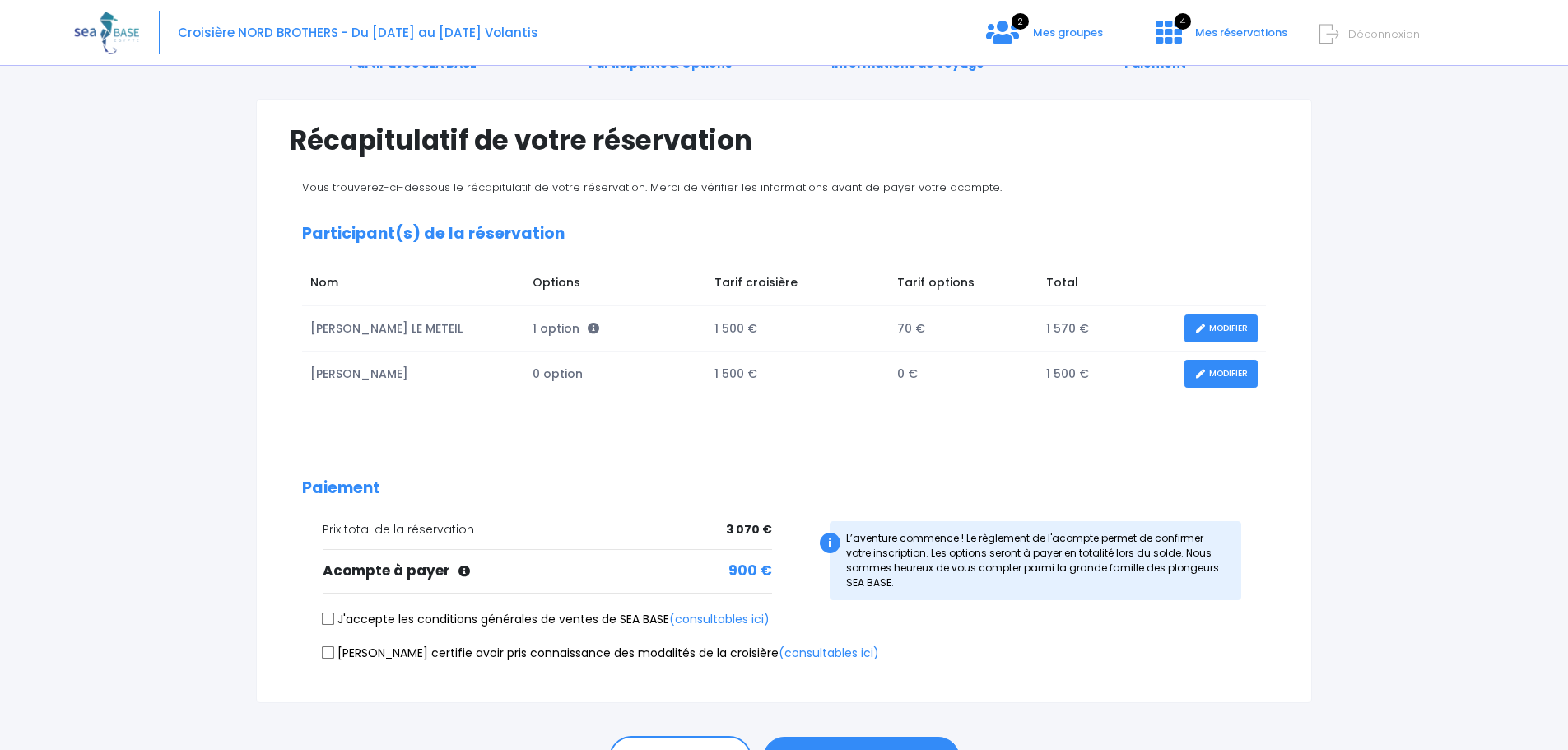
scroll to position [82, 0]
click at [352, 615] on label "J'accepte les conditions générales de ventes de SEA BASE (consultables ici)" at bounding box center [546, 620] width 447 height 17
click at [335, 615] on input "J'accepte les conditions générales de ventes de SEA BASE (consultables ici)" at bounding box center [328, 620] width 13 height 13
checkbox input "true"
click at [330, 649] on input "[PERSON_NAME] certifie avoir pris connaissance des modalités de la croisière (c…" at bounding box center [328, 653] width 13 height 13
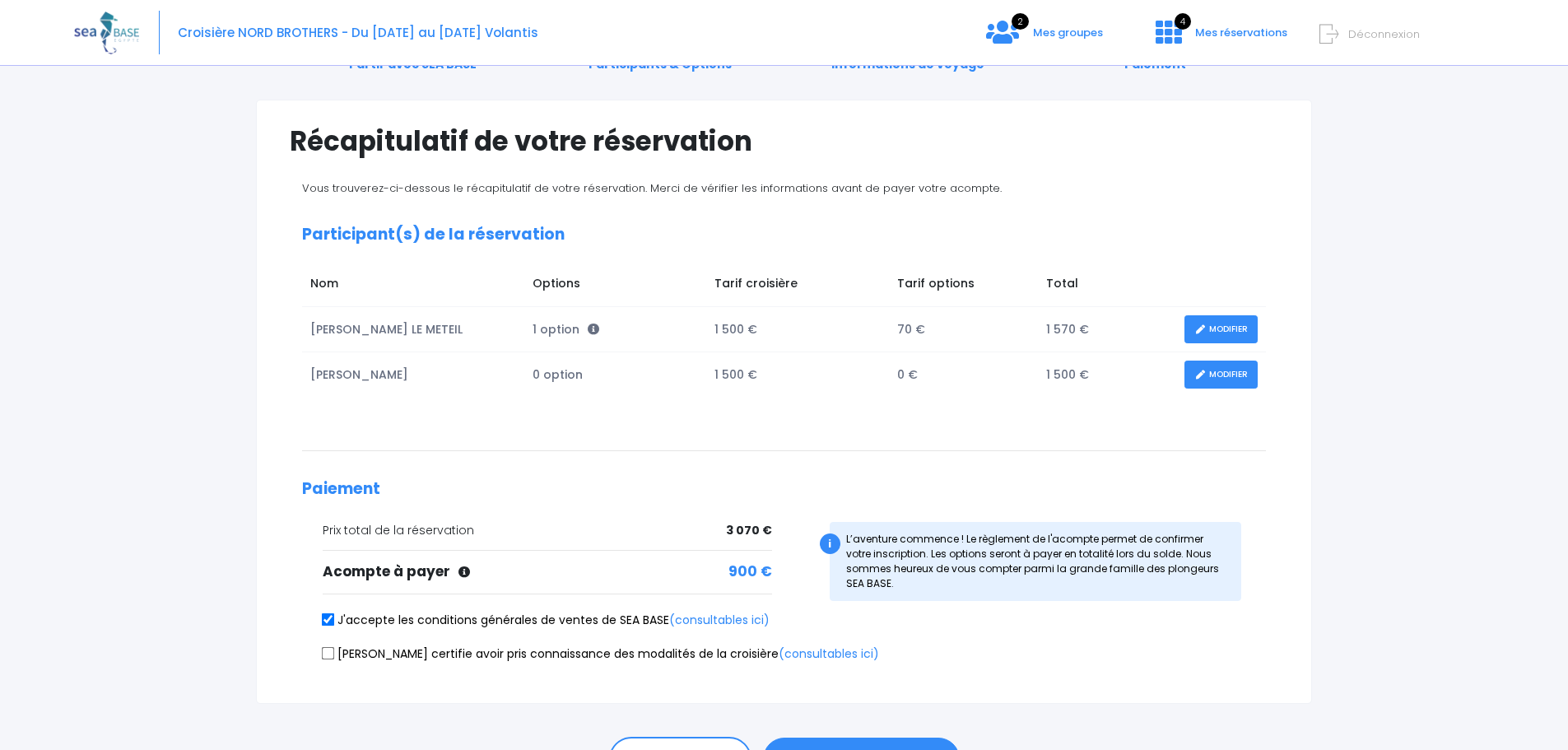
checkbox input "true"
click at [750, 563] on span "900 €" at bounding box center [751, 572] width 44 height 21
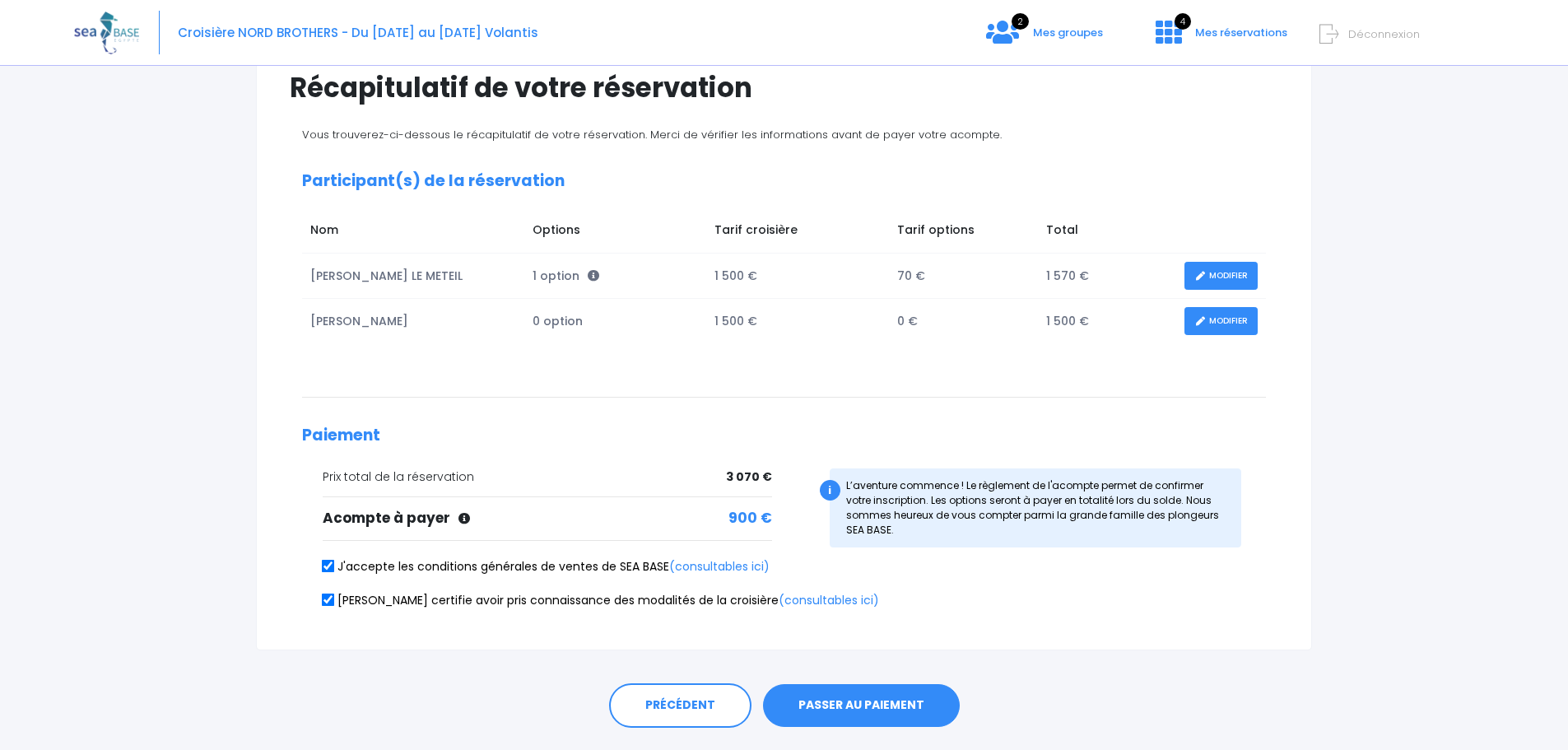
scroll to position [165, 0]
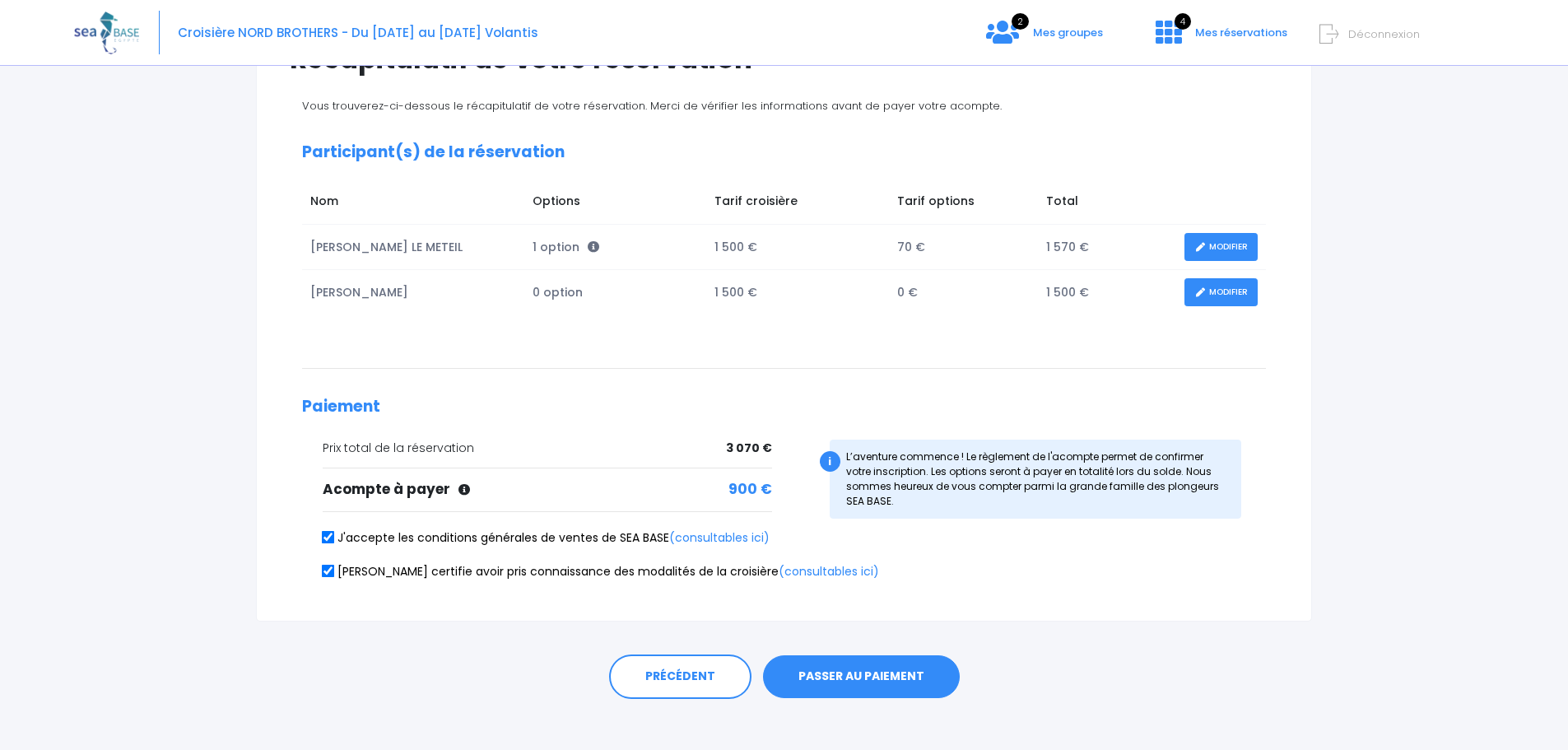
click at [877, 674] on button "PASSER AU PAIEMENT" at bounding box center [860, 676] width 197 height 43
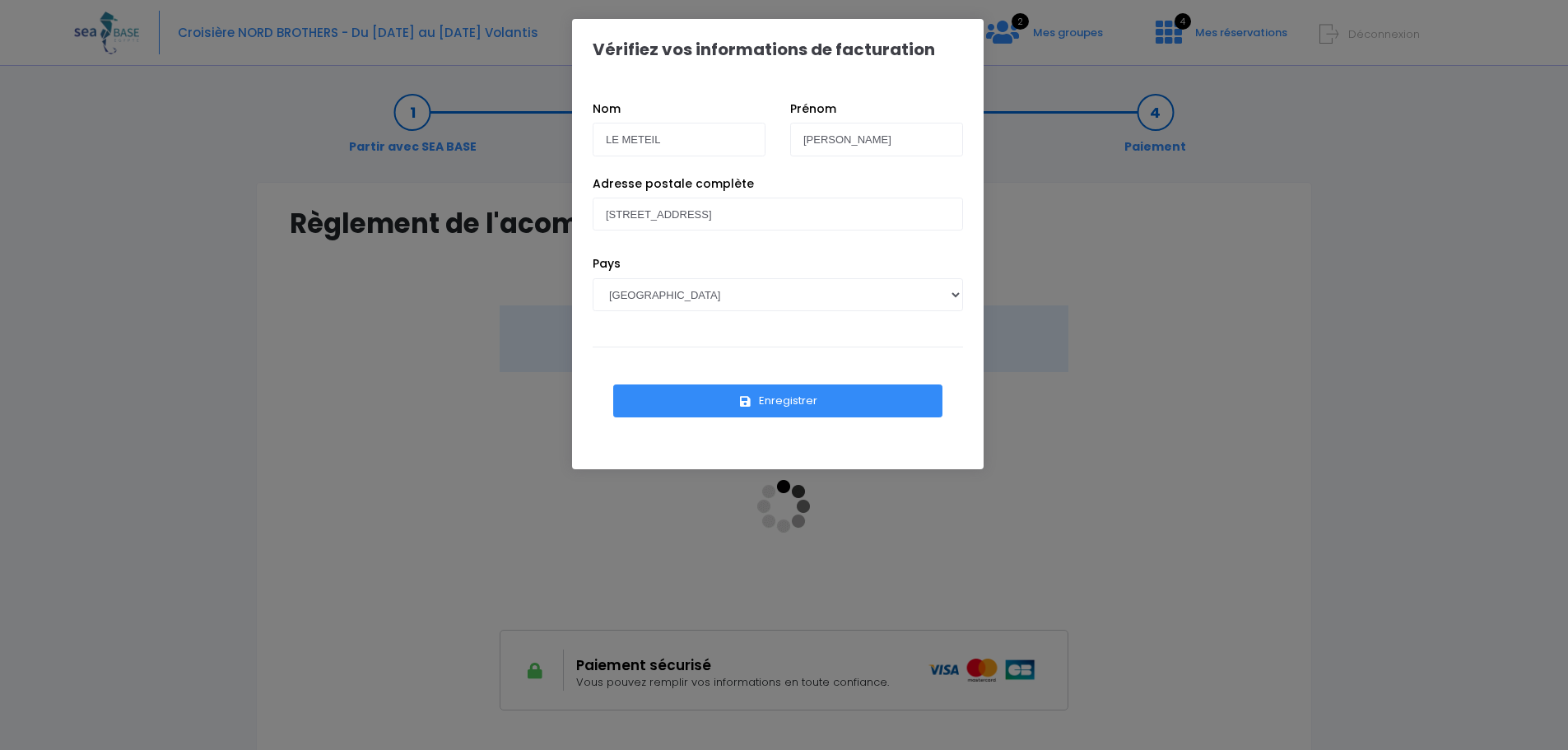
click at [778, 391] on button "Enregistrer" at bounding box center [778, 401] width 329 height 33
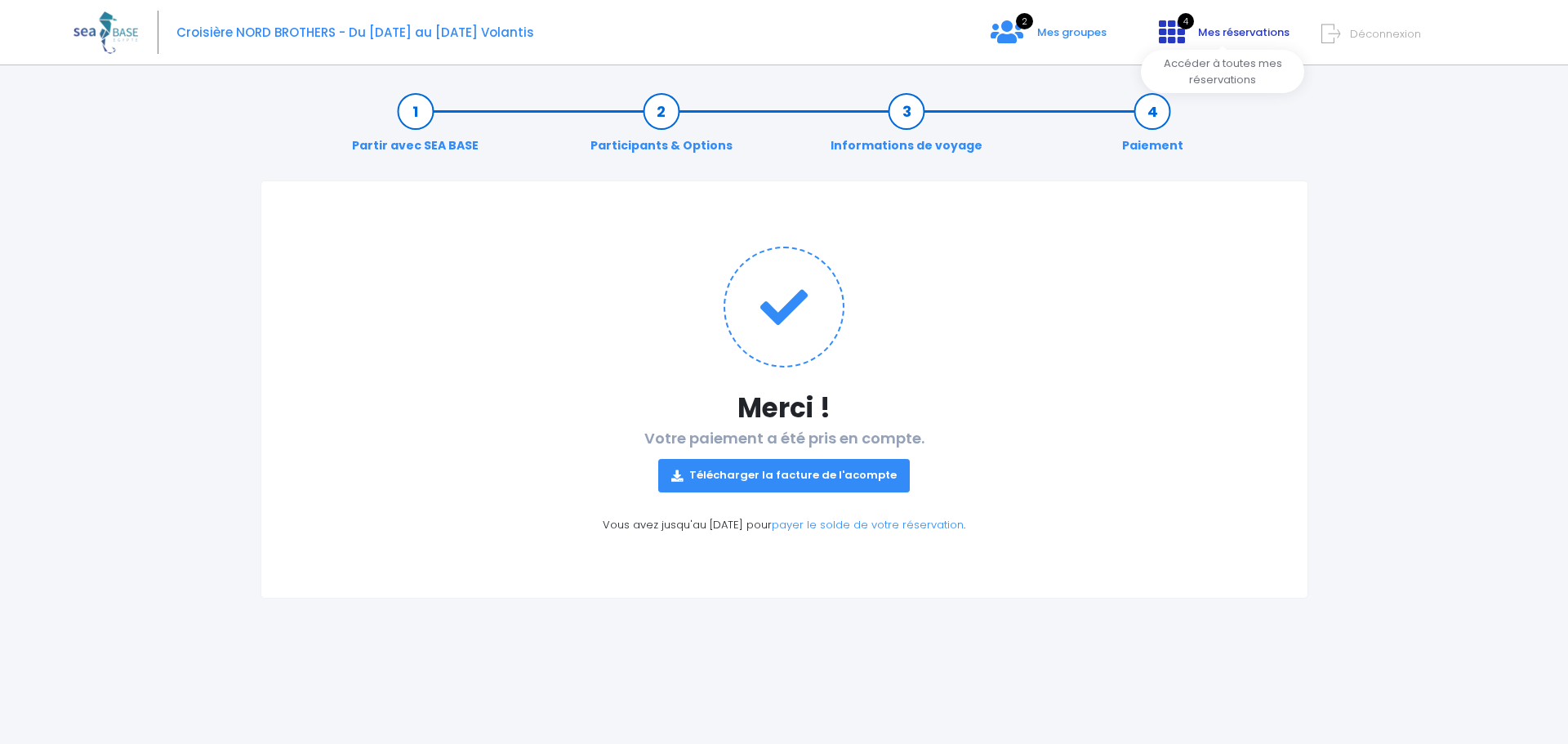
click at [1189, 35] on link "4 Mes réservations" at bounding box center [1222, 37] width 153 height 15
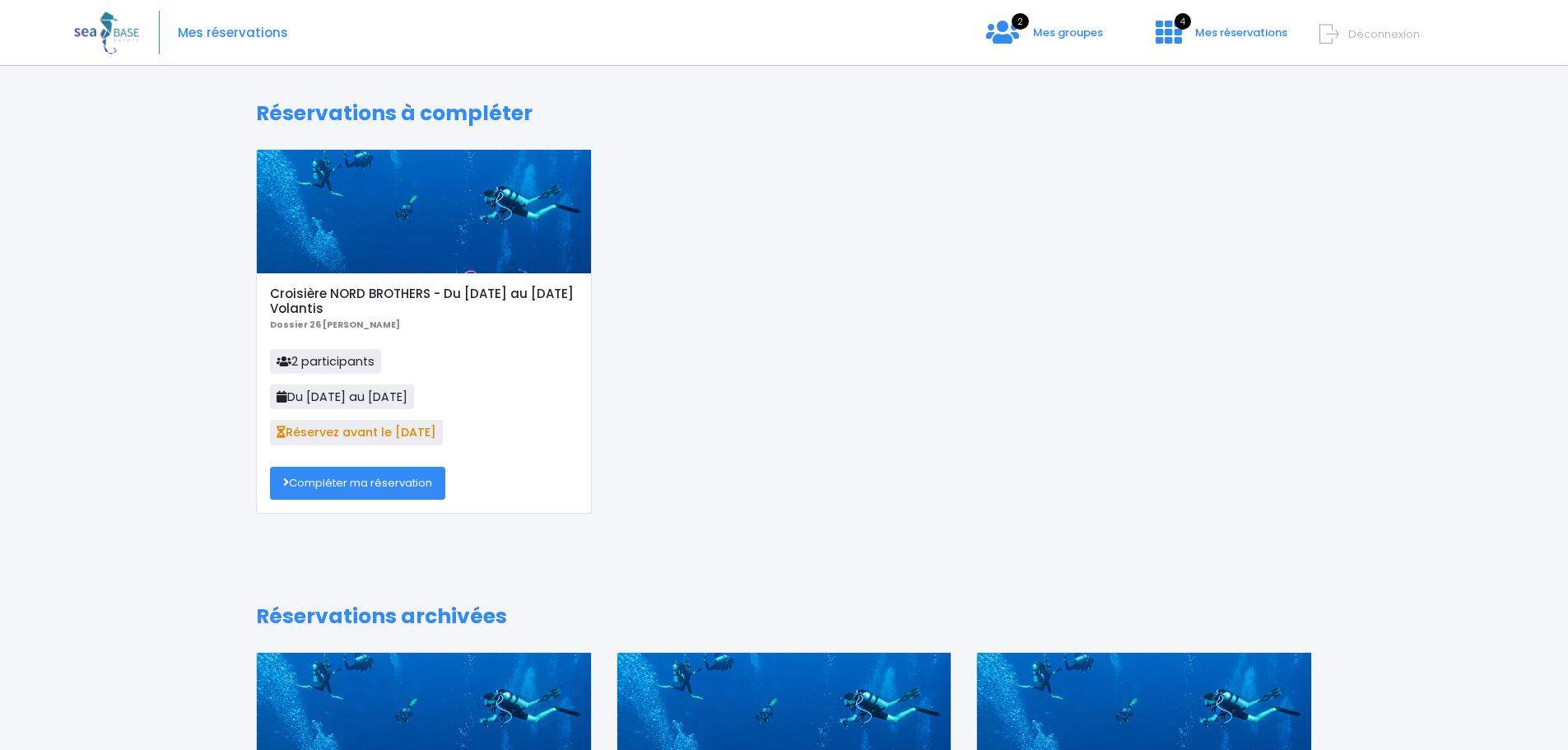
click at [407, 474] on link "Compléter ma réservation" at bounding box center [357, 483] width 176 height 33
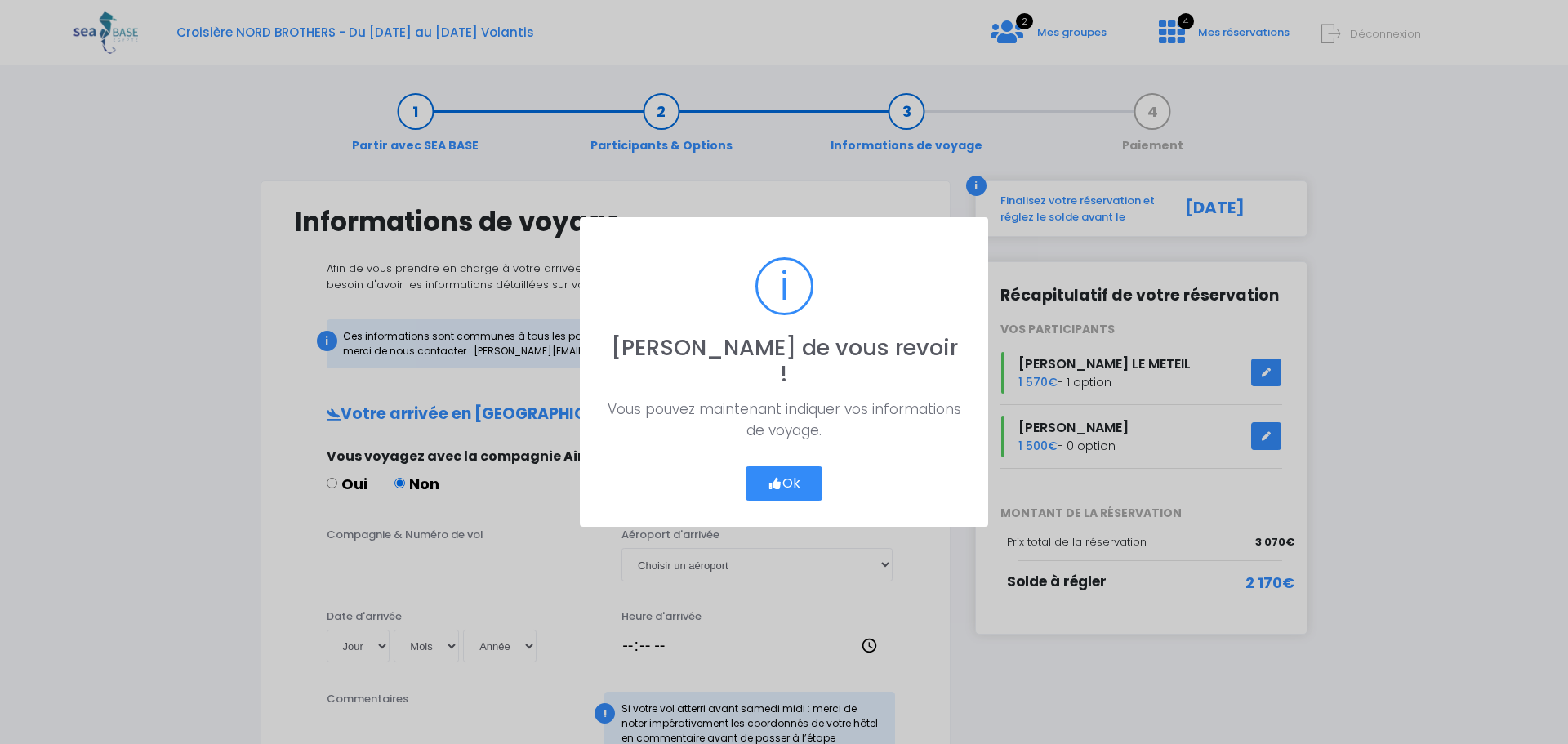
click at [807, 466] on button "Ok" at bounding box center [784, 484] width 77 height 34
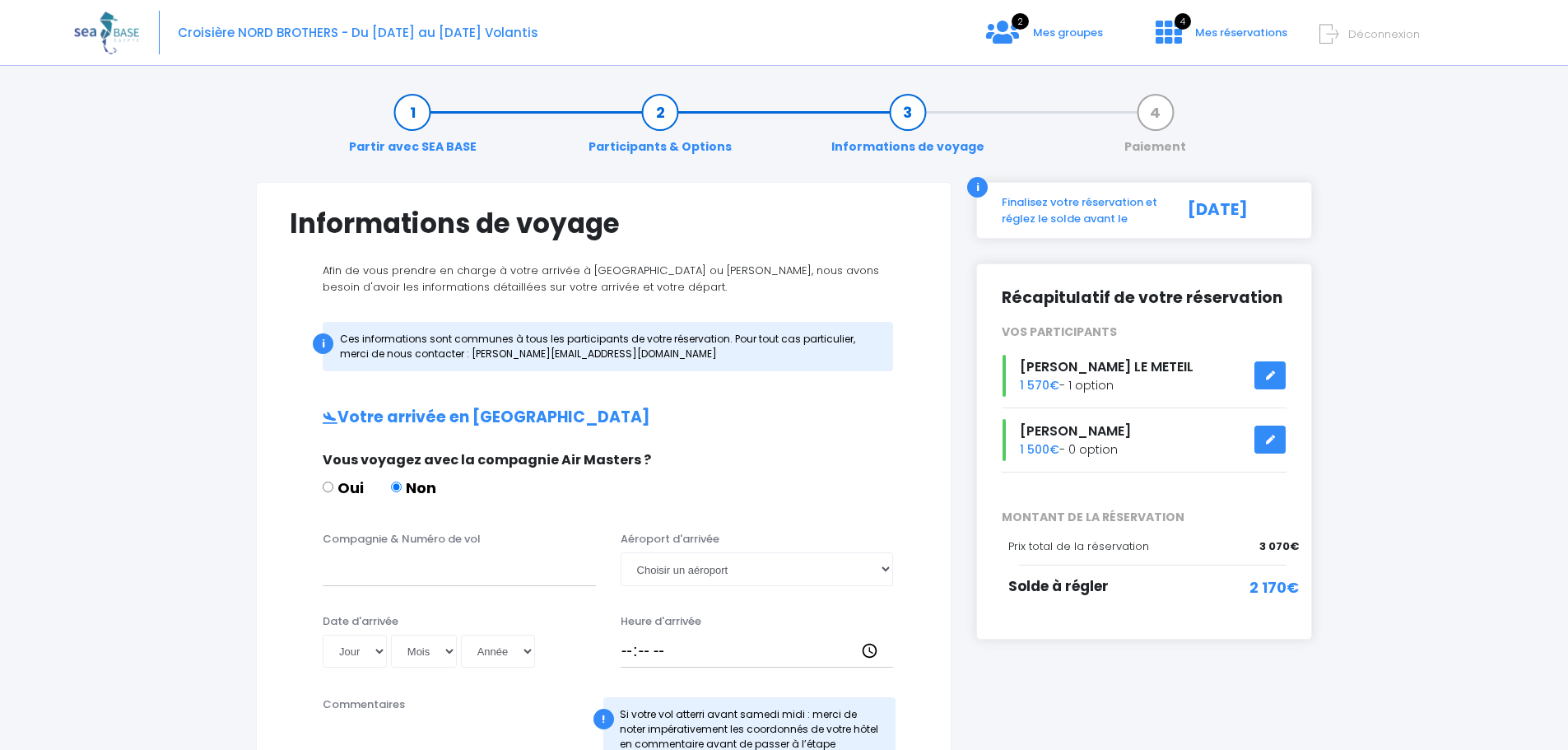
scroll to position [82, 0]
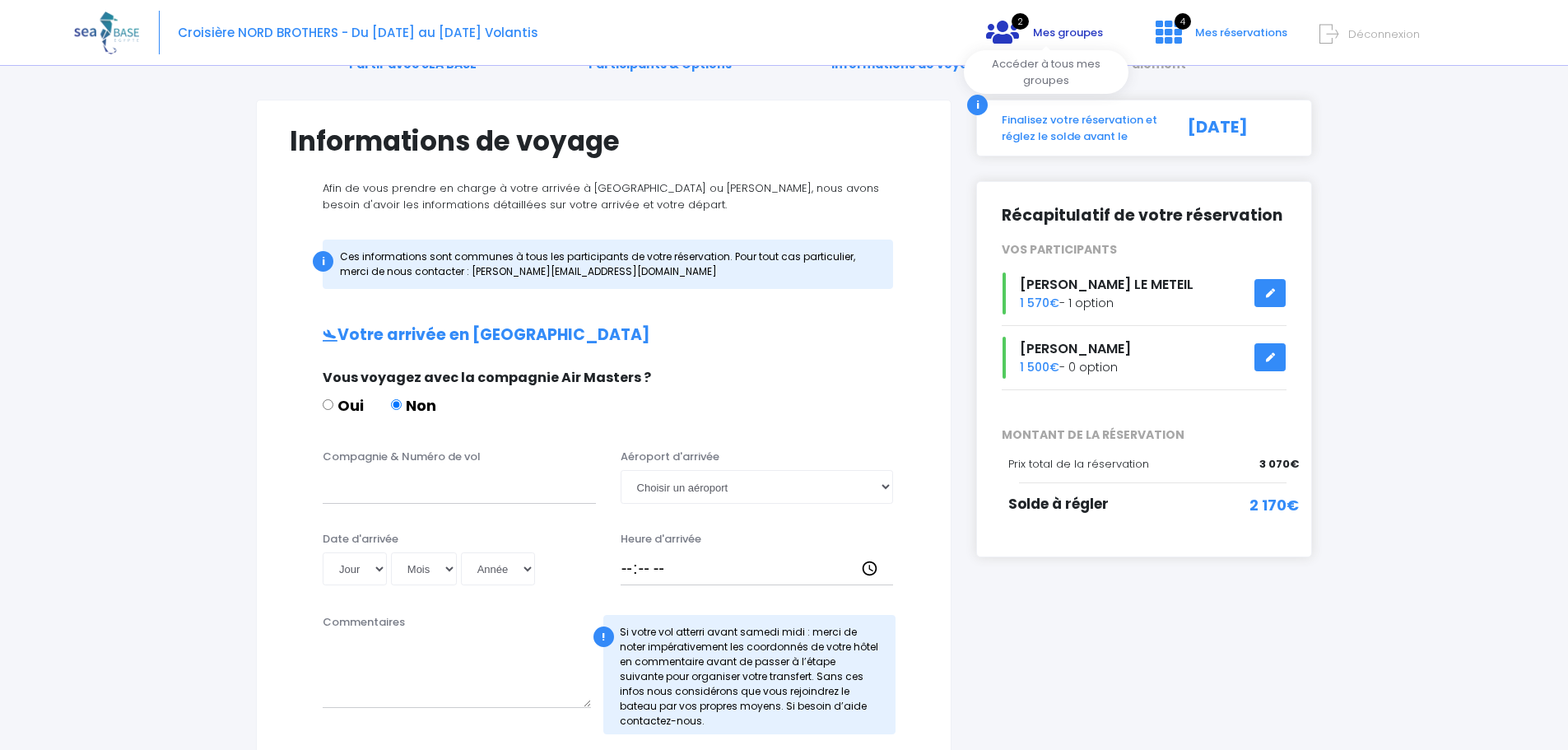
click at [1064, 37] on span "Mes groupes" at bounding box center [1068, 32] width 70 height 16
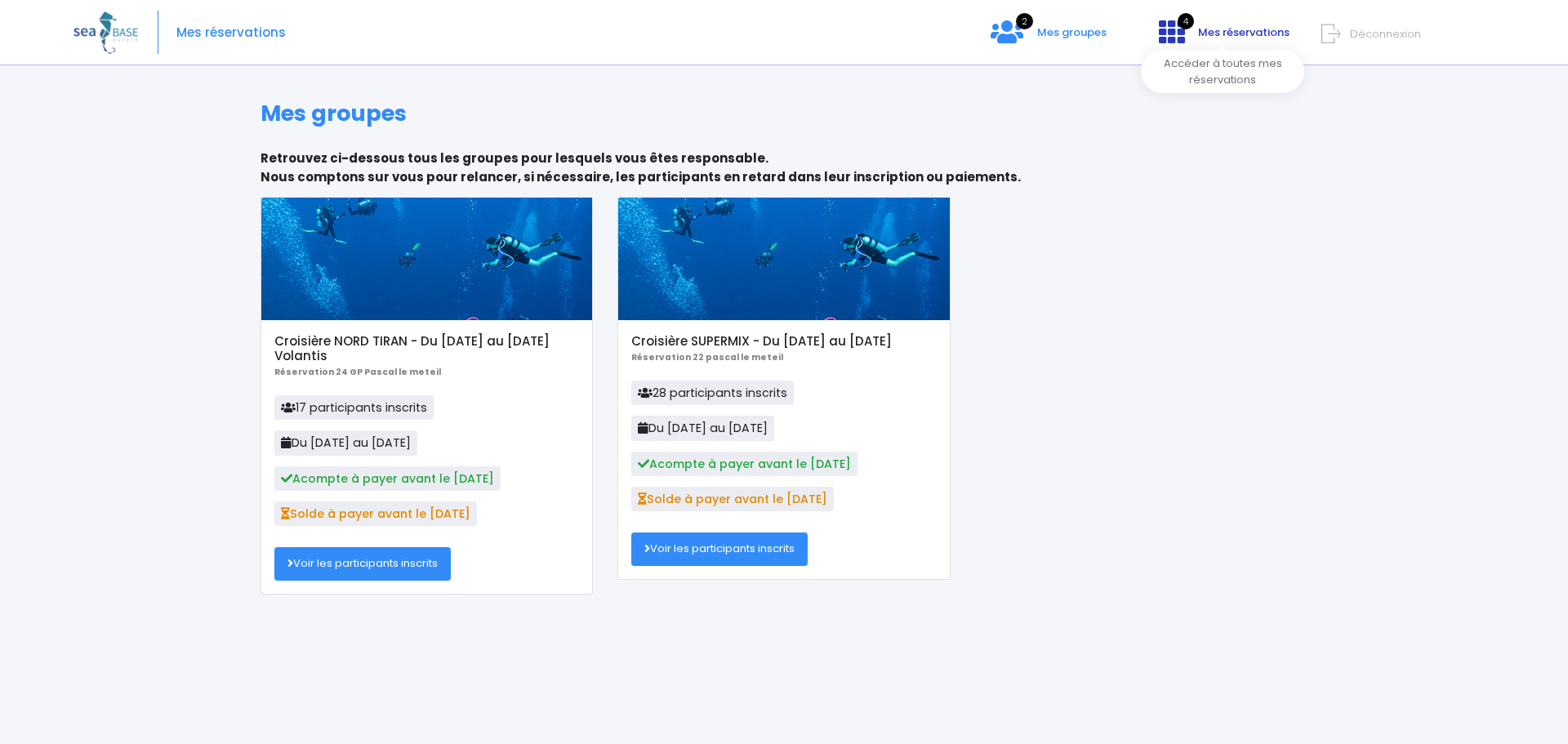
click at [1226, 35] on span "Mes réservations" at bounding box center [1243, 32] width 92 height 15
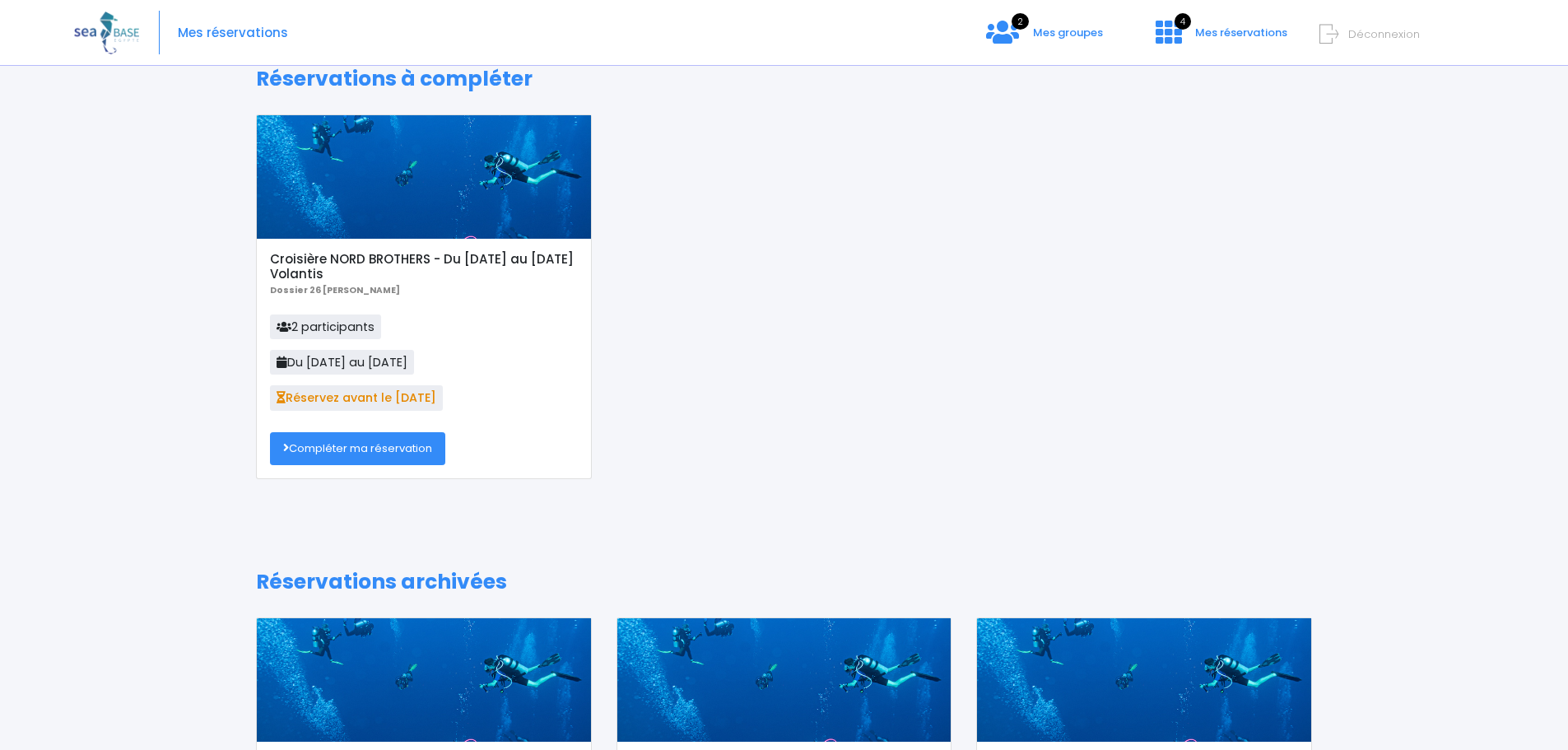
scroll to position [82, 0]
